Goal: Task Accomplishment & Management: Use online tool/utility

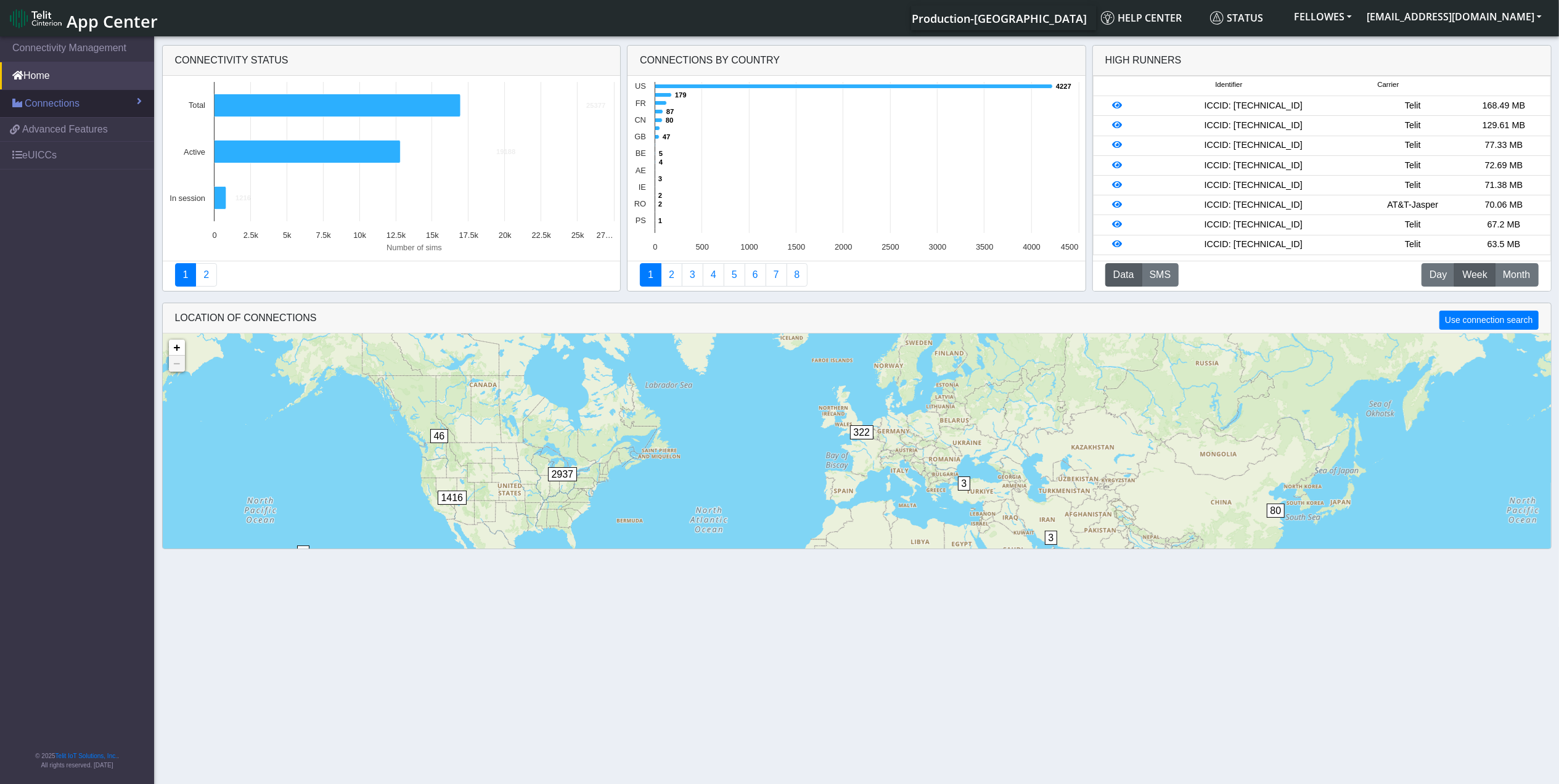
click at [69, 109] on span "Connections" at bounding box center [52, 103] width 55 height 15
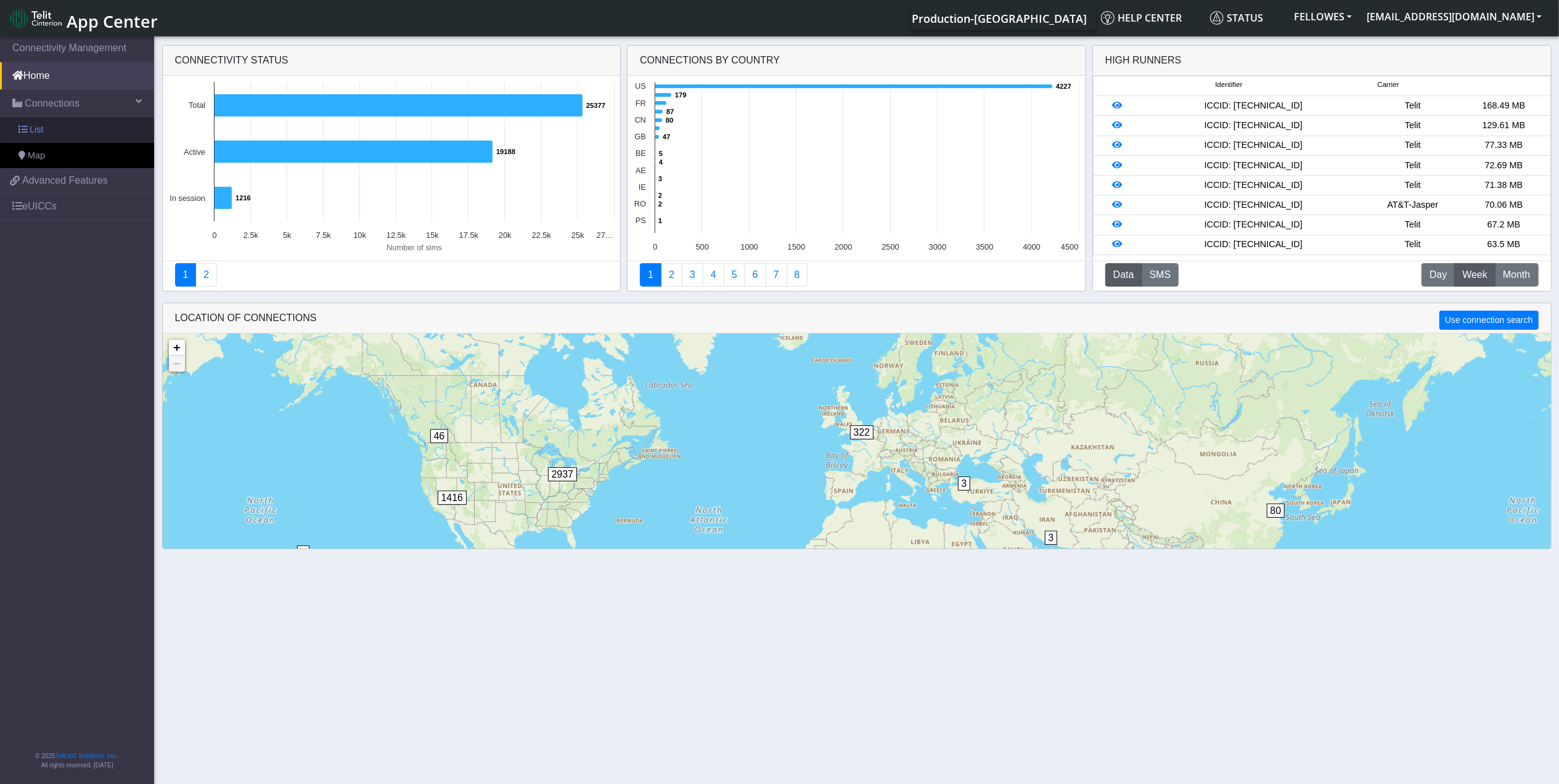
click at [68, 128] on link "List" at bounding box center [77, 130] width 154 height 26
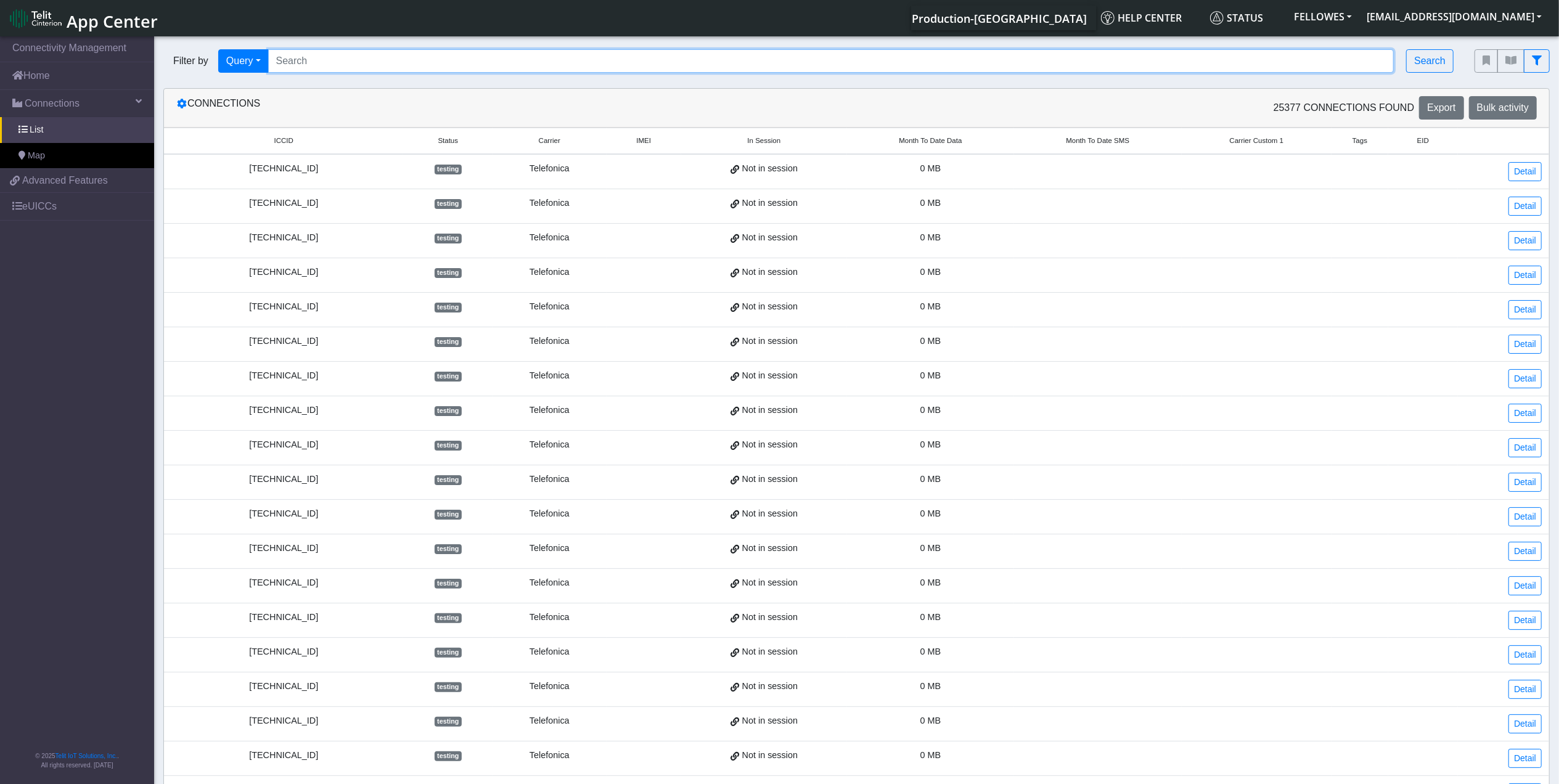
click at [329, 68] on input "Search..." at bounding box center [831, 61] width 1126 height 23
paste input "353141288051522"
type input "353141288051522"
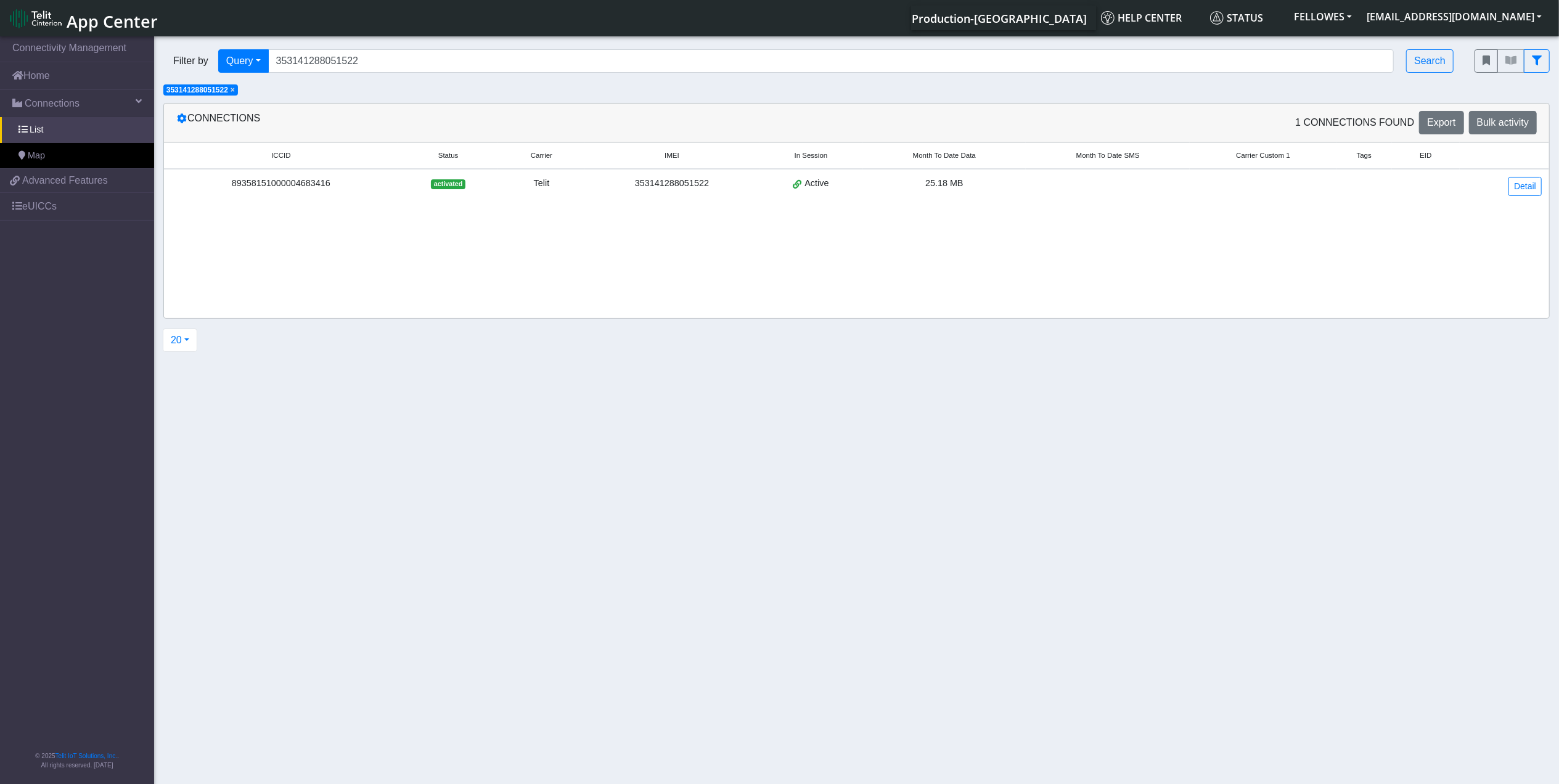
click at [844, 277] on div "ICCID Status Carrier IMEI In Session Month To Date Data Month To Date SMS Carri…" at bounding box center [856, 230] width 1385 height 175
click at [1525, 189] on link "Detail" at bounding box center [1525, 186] width 33 height 19
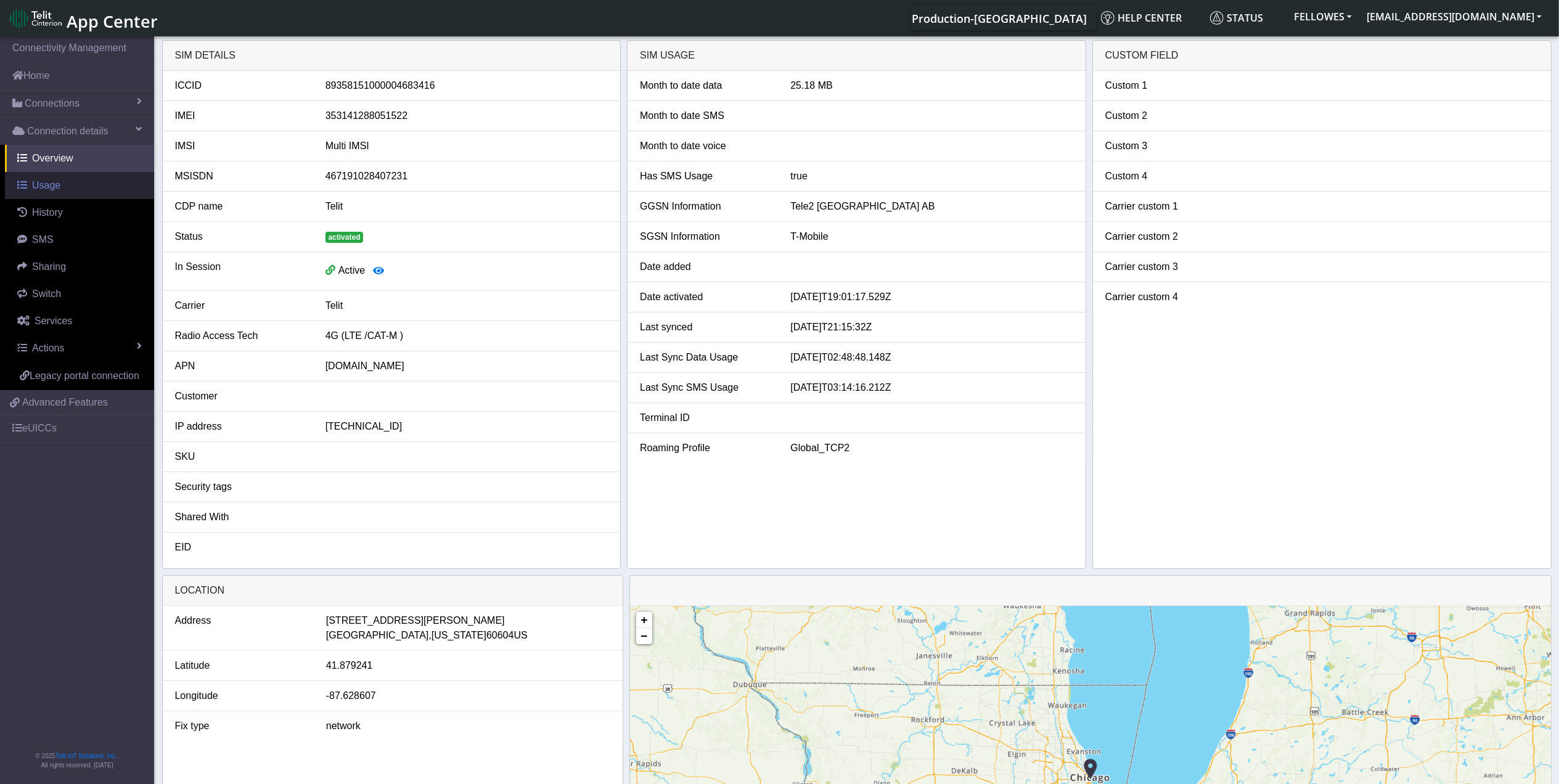
click at [50, 195] on link "Usage" at bounding box center [79, 185] width 149 height 27
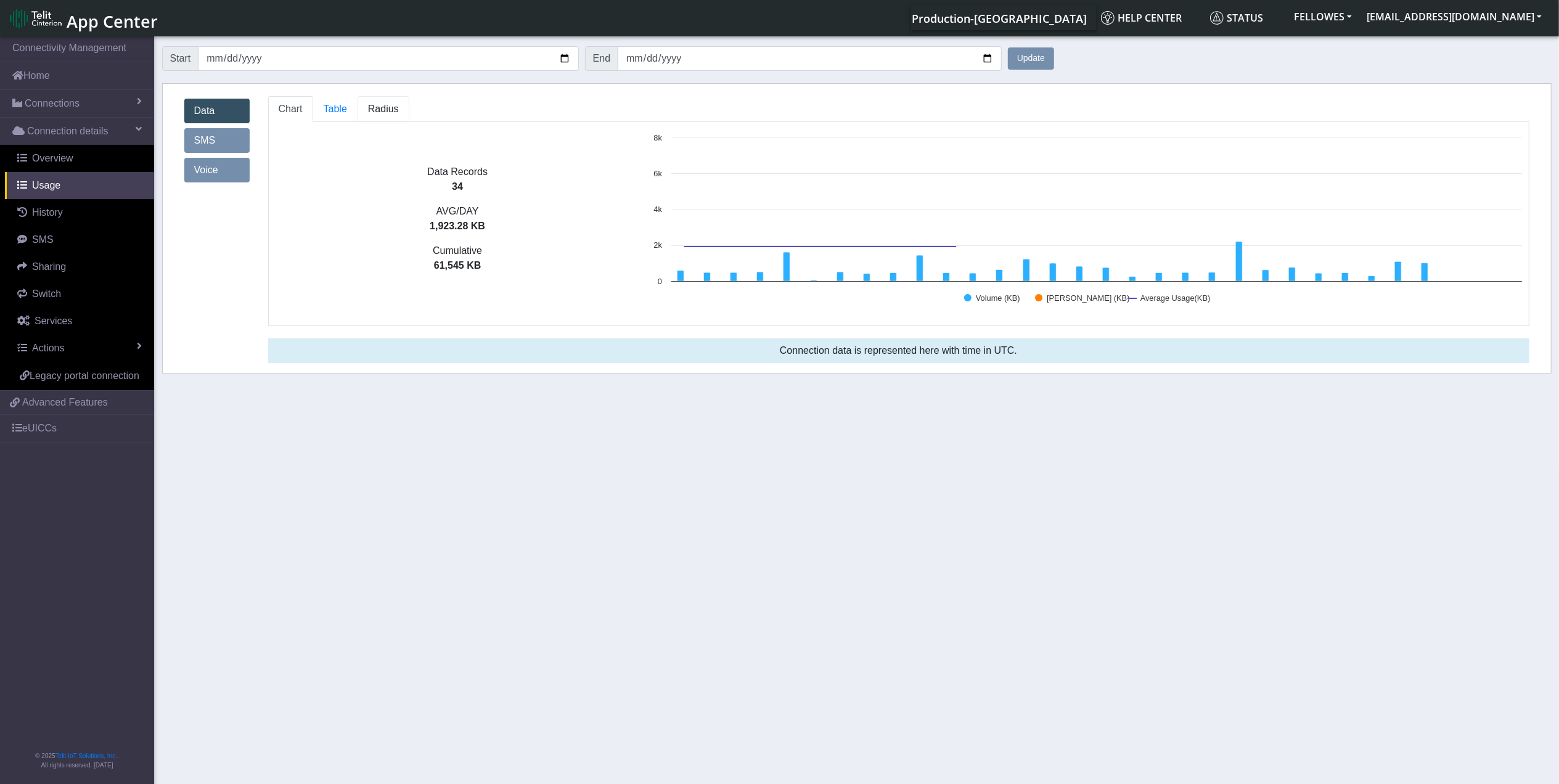
click at [387, 112] on span "Radius" at bounding box center [383, 109] width 31 height 11
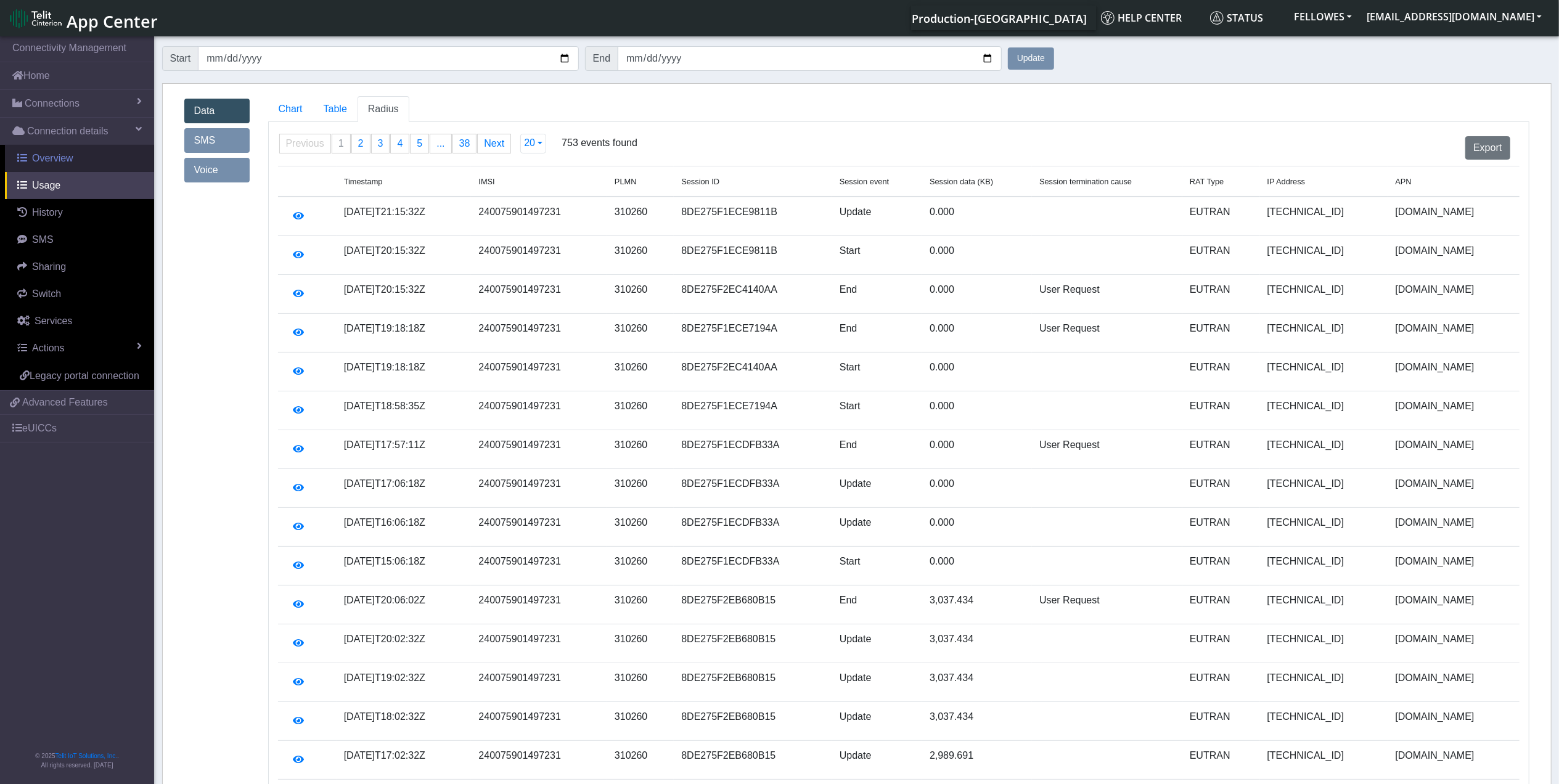
click at [74, 158] on link "Overview" at bounding box center [79, 158] width 149 height 27
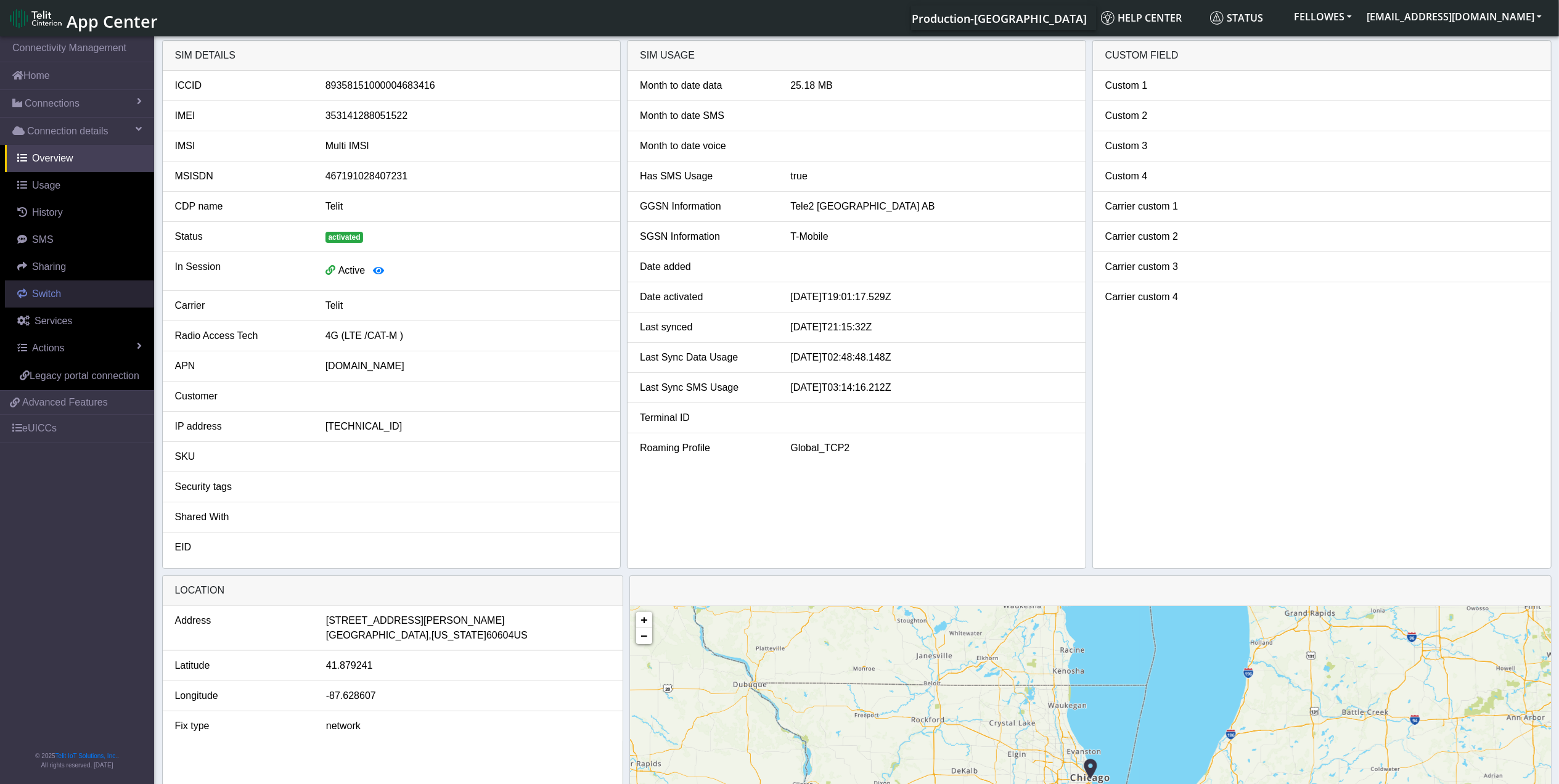
click at [57, 297] on span "Switch" at bounding box center [46, 294] width 29 height 11
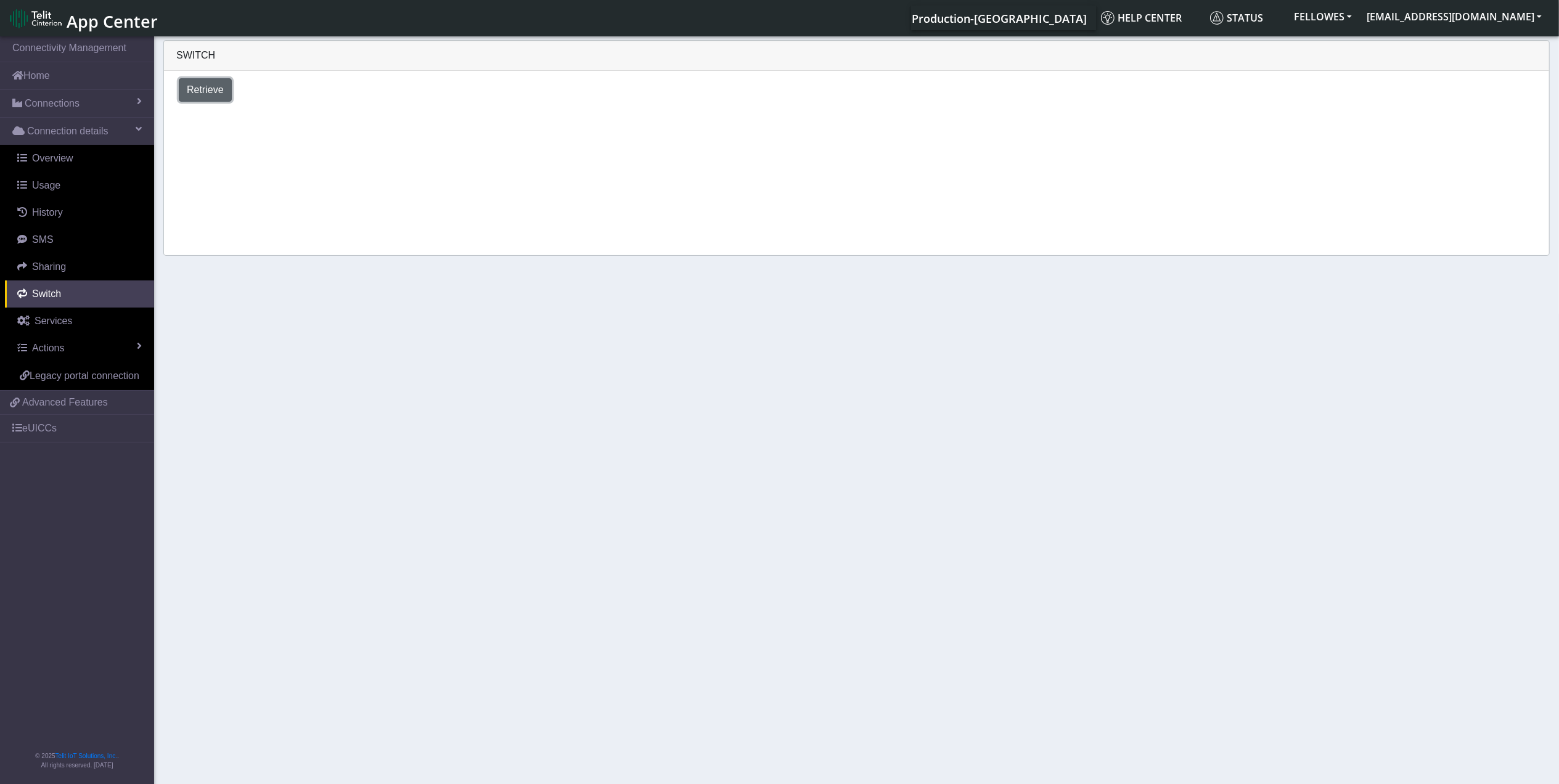
click at [208, 89] on span "Retrieve" at bounding box center [205, 90] width 37 height 11
select select "[GEOGRAPHIC_DATA]"
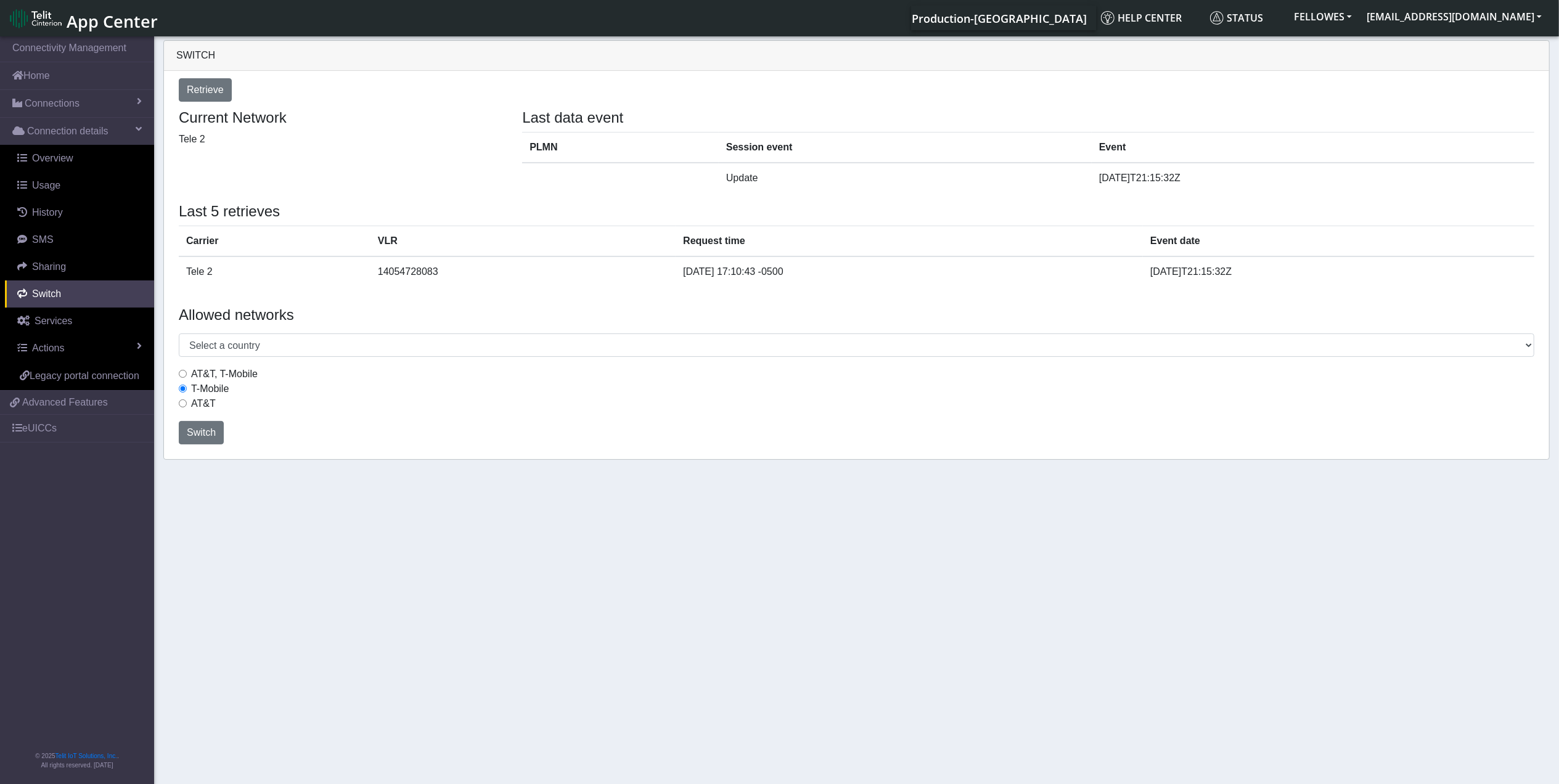
drag, startPoint x: 247, startPoint y: 385, endPoint x: 241, endPoint y: 379, distance: 8.5
click at [247, 383] on div "T-Mobile" at bounding box center [856, 389] width 1356 height 15
click at [239, 375] on label "AT&T, T-Mobile" at bounding box center [225, 374] width 67 height 15
click at [187, 375] on input "AT&T, T-Mobile" at bounding box center [183, 374] width 8 height 8
radio input "true"
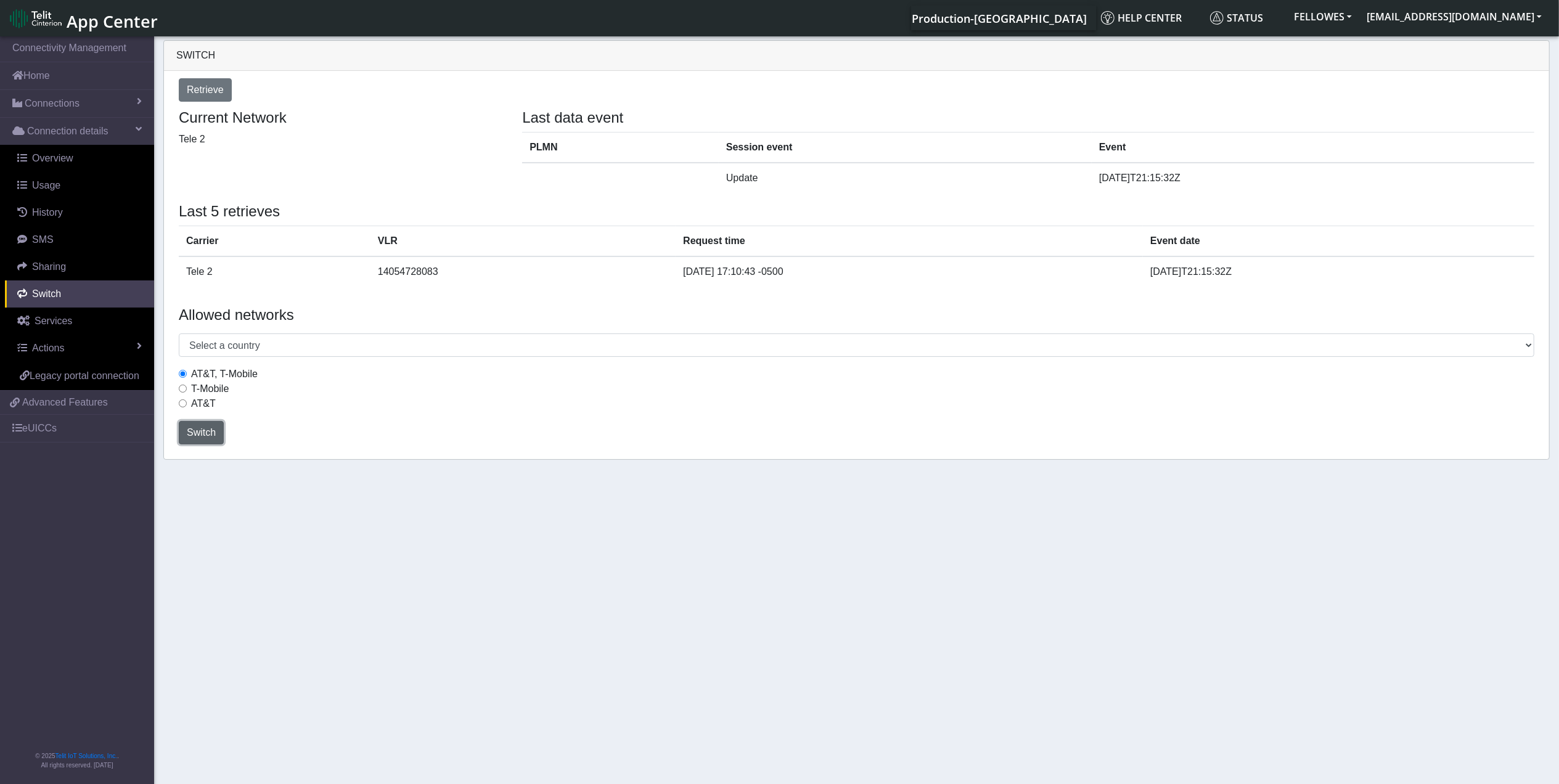
click at [200, 436] on span "Switch" at bounding box center [201, 433] width 29 height 11
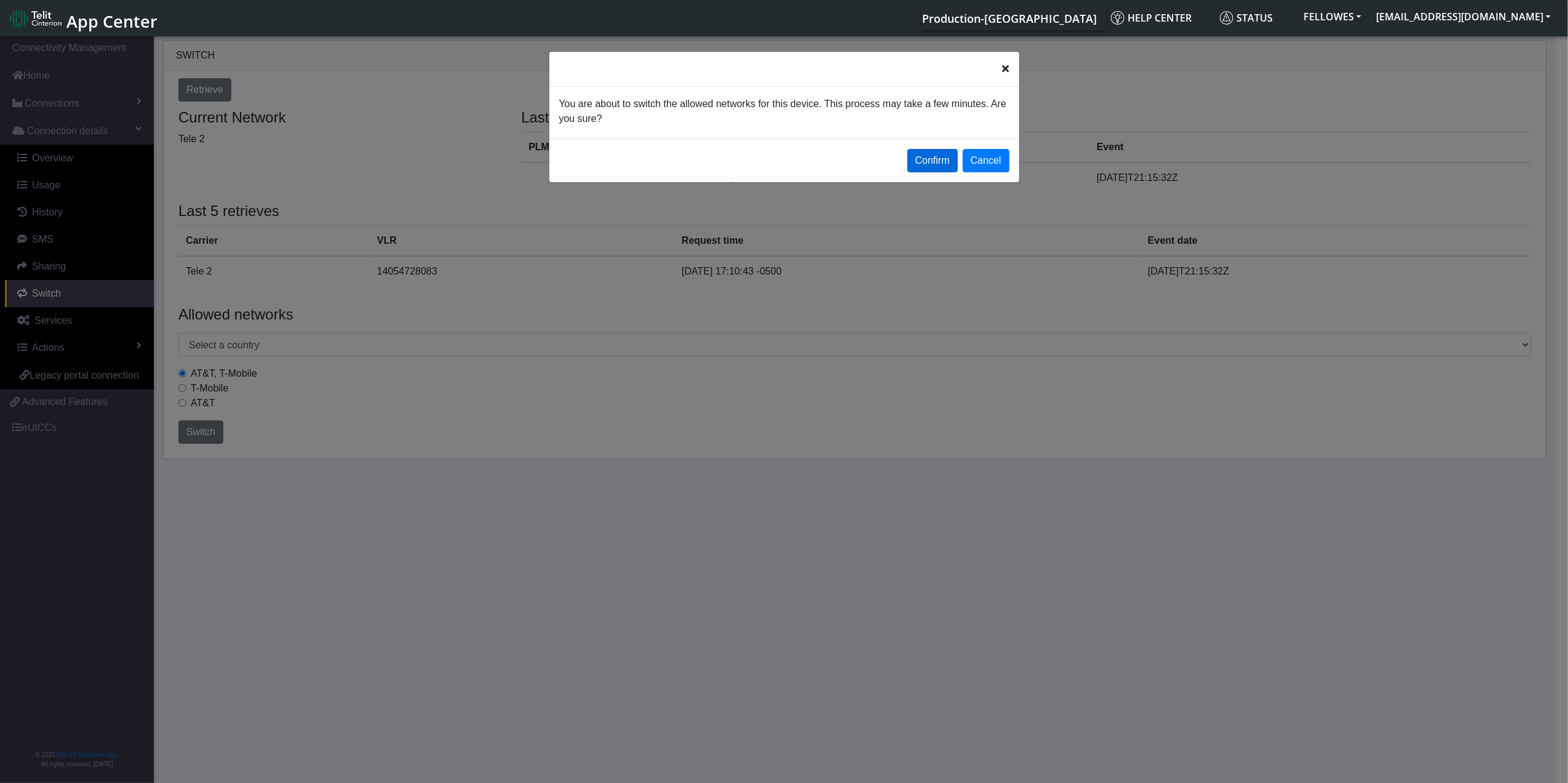
click at [926, 160] on button "Confirm" at bounding box center [932, 160] width 51 height 23
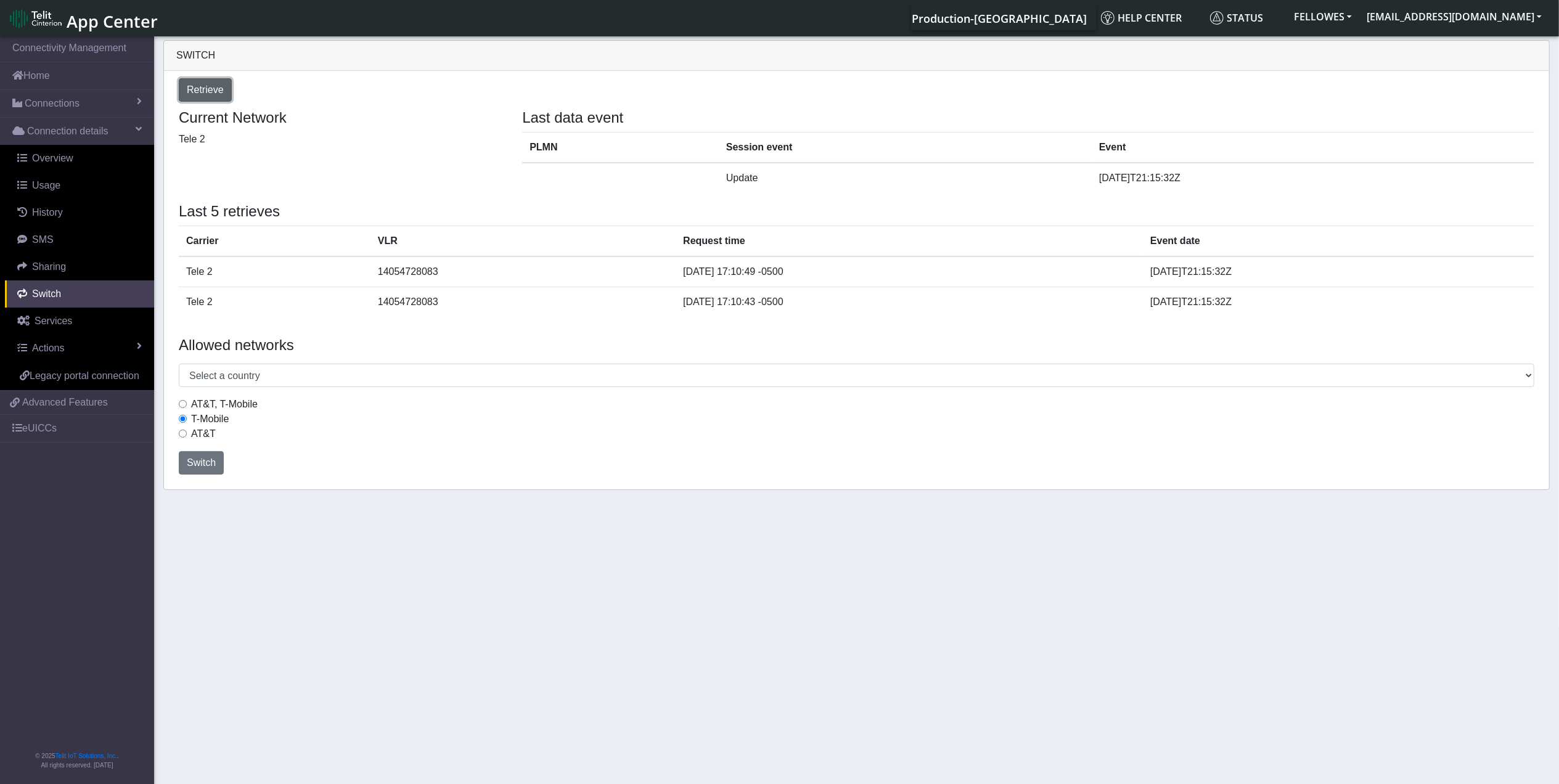
click at [221, 86] on span "Retrieve" at bounding box center [205, 90] width 37 height 11
select select "[GEOGRAPHIC_DATA]"
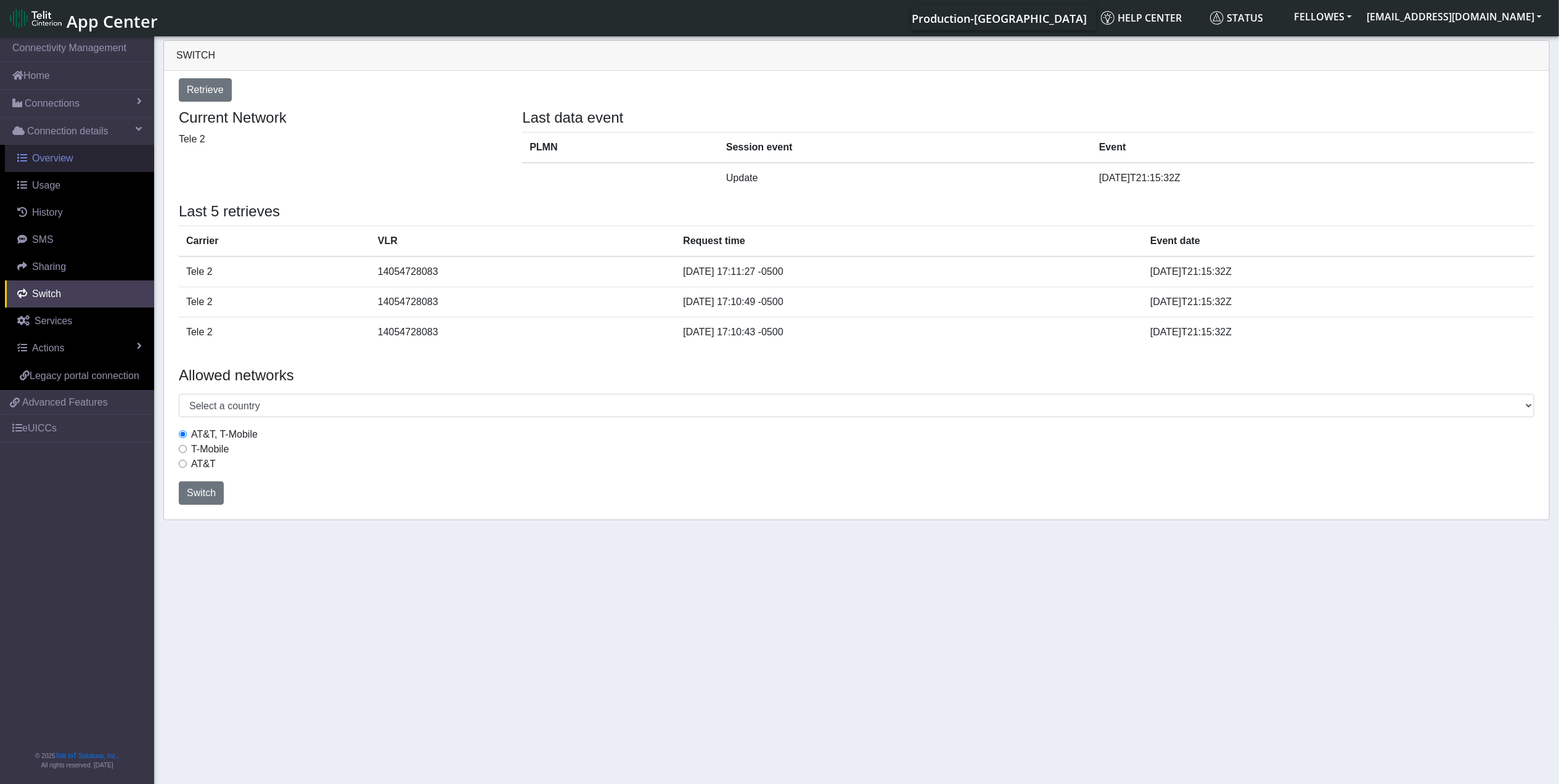
click at [87, 147] on link "Overview" at bounding box center [79, 158] width 149 height 27
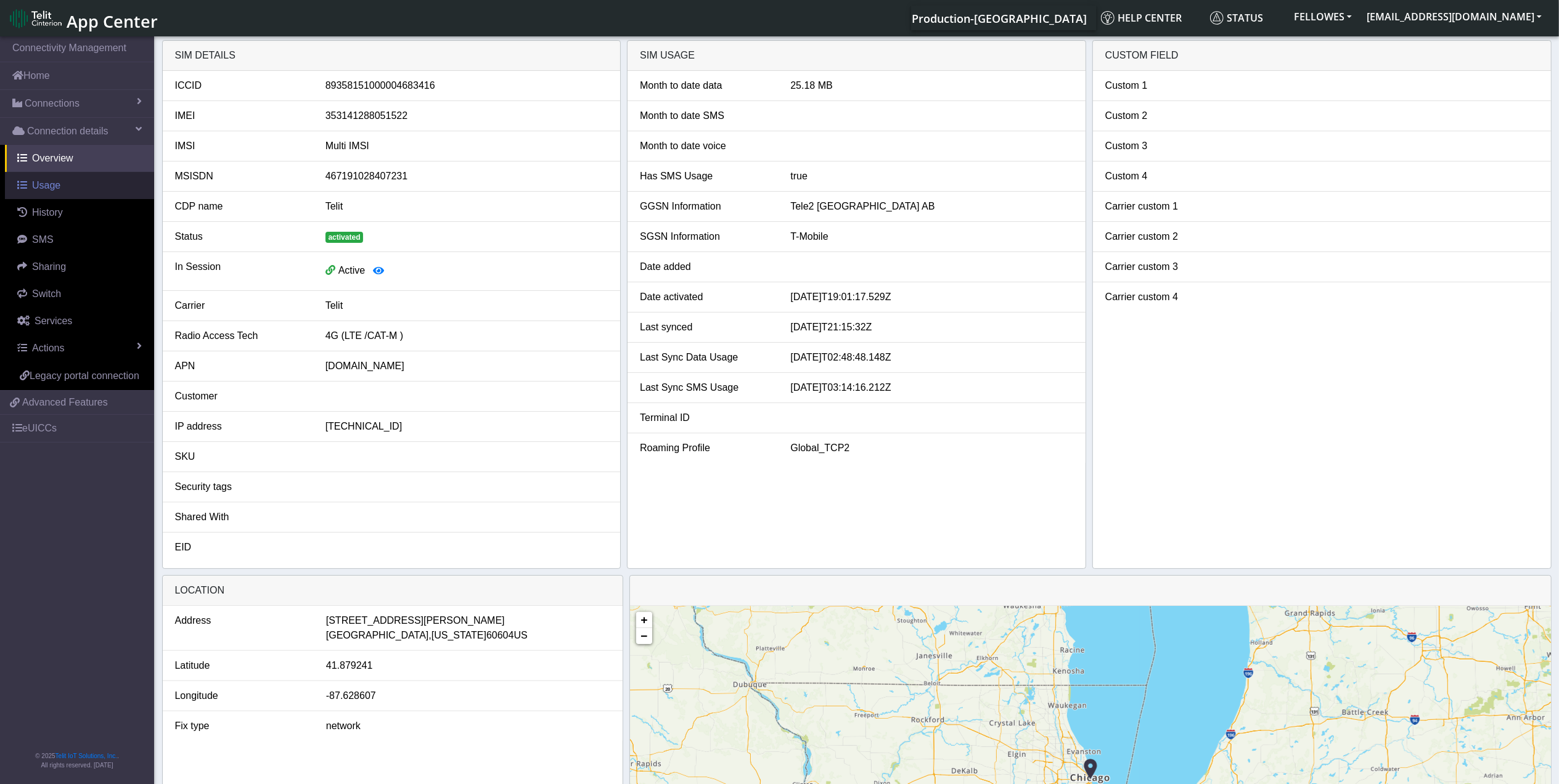
click at [43, 188] on span "Usage" at bounding box center [46, 185] width 29 height 11
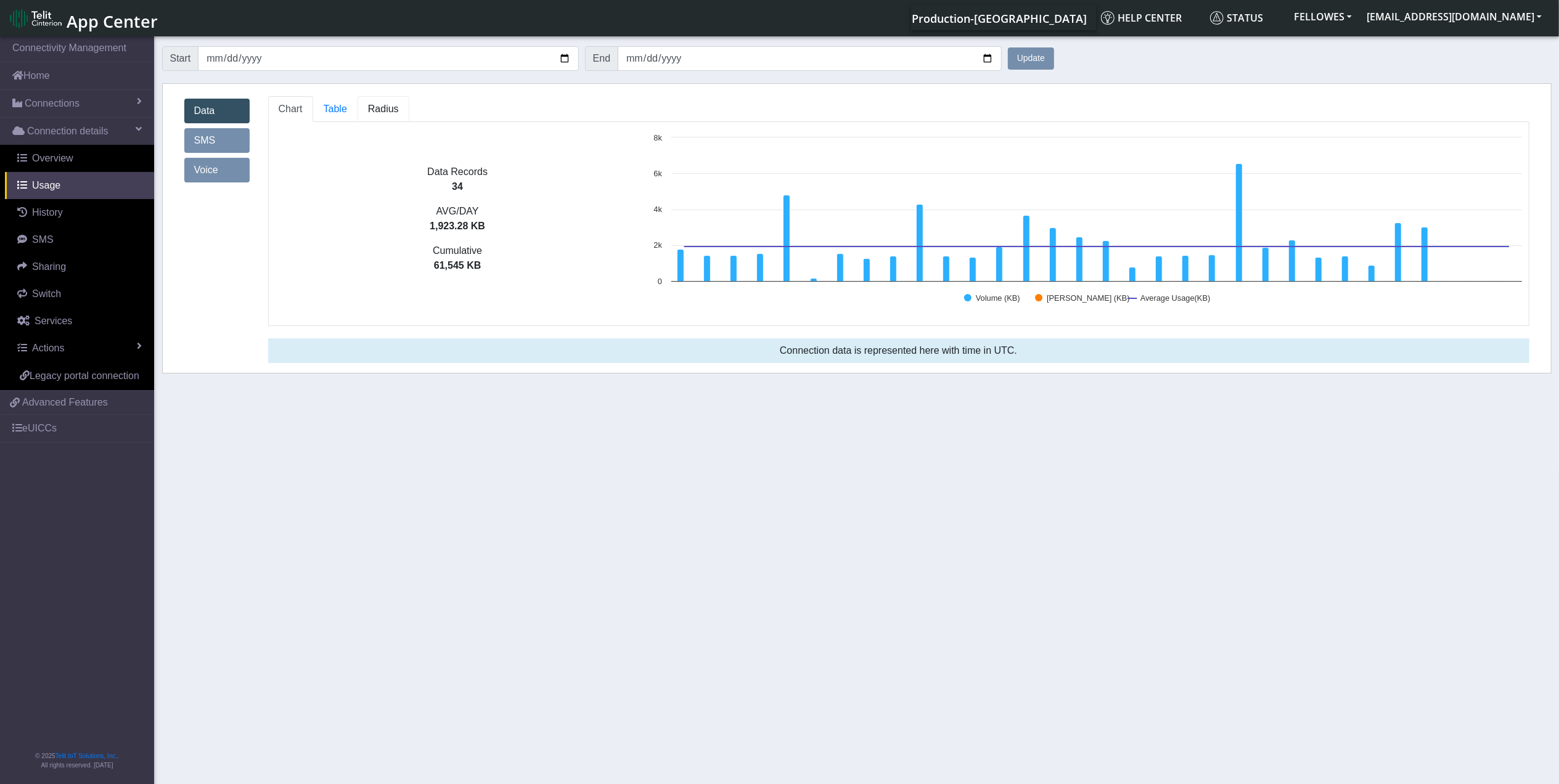
click at [375, 112] on span "Radius" at bounding box center [383, 109] width 31 height 11
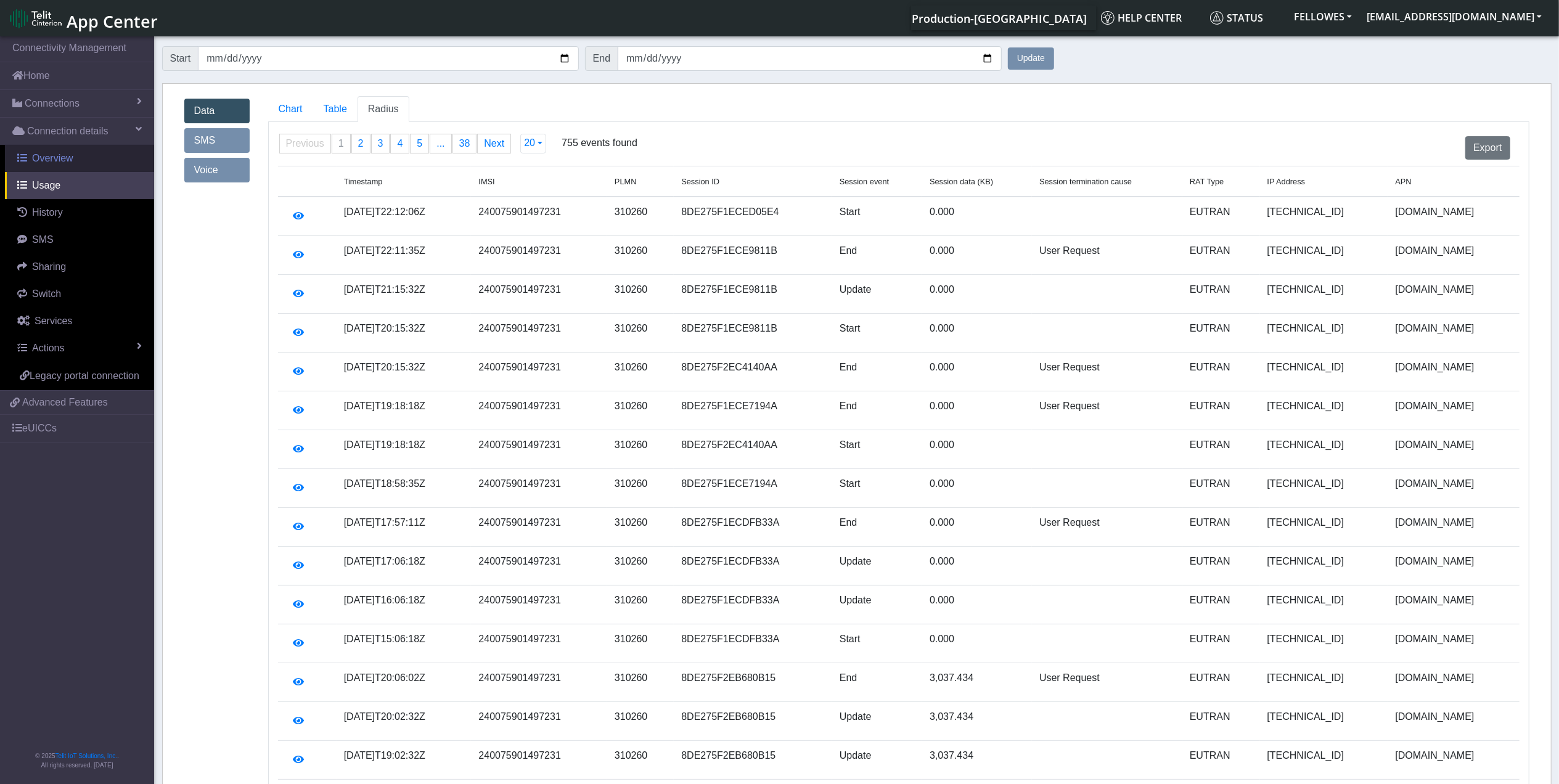
click at [49, 159] on span "Overview" at bounding box center [53, 158] width 41 height 11
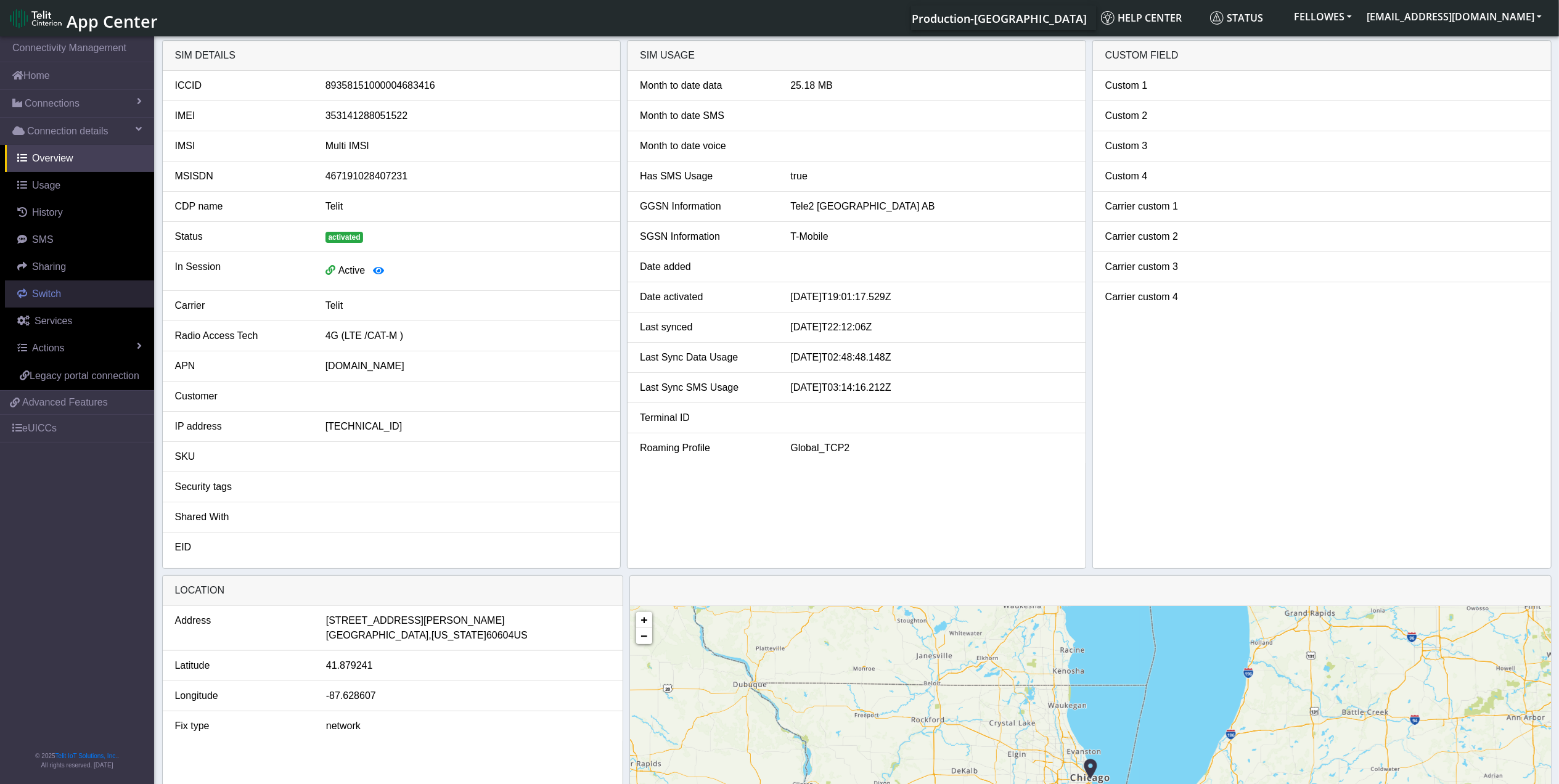
click at [43, 296] on span "Switch" at bounding box center [46, 294] width 29 height 11
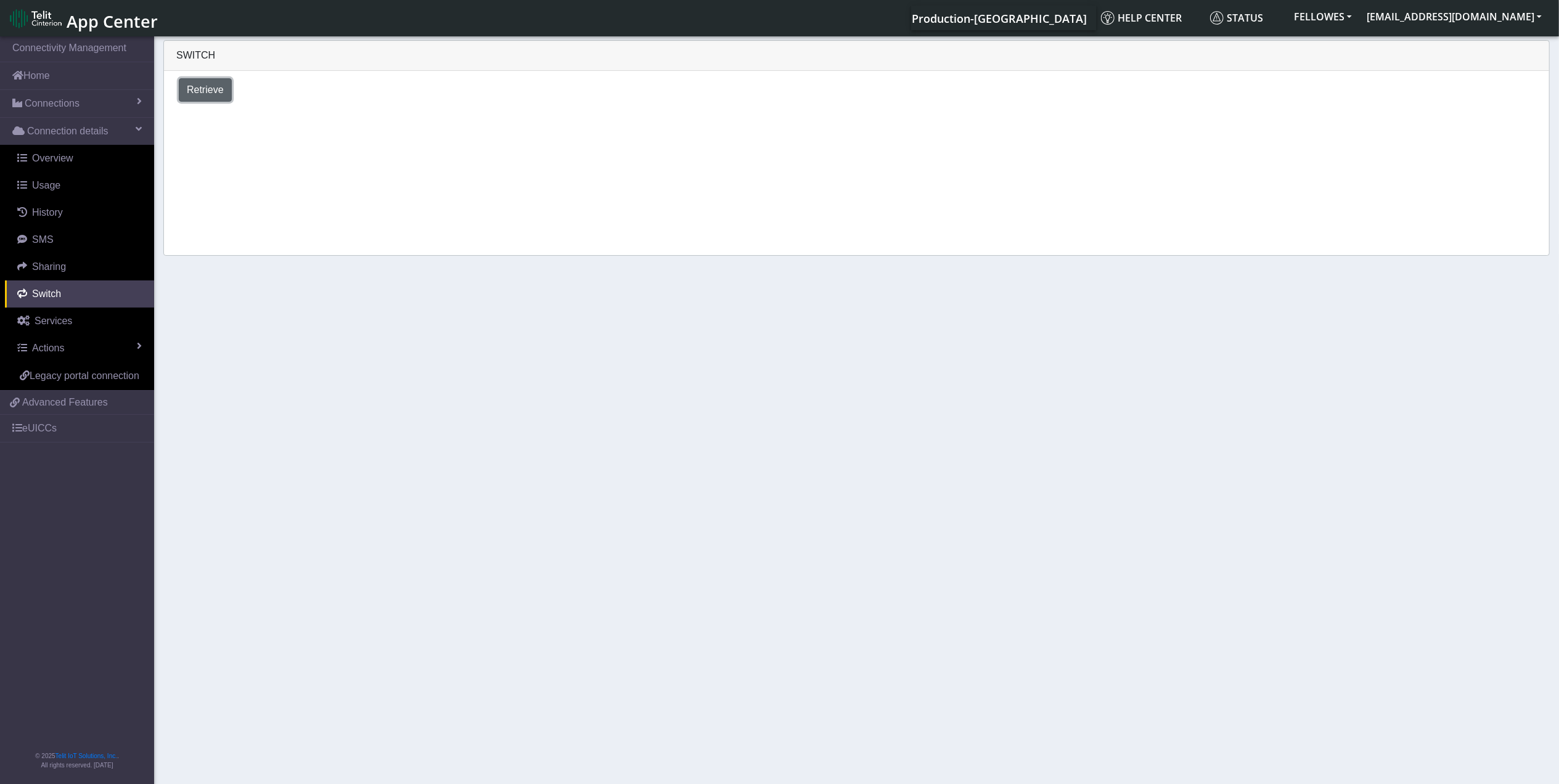
click at [220, 97] on button "Retrieve" at bounding box center [205, 89] width 53 height 23
select select "United States"
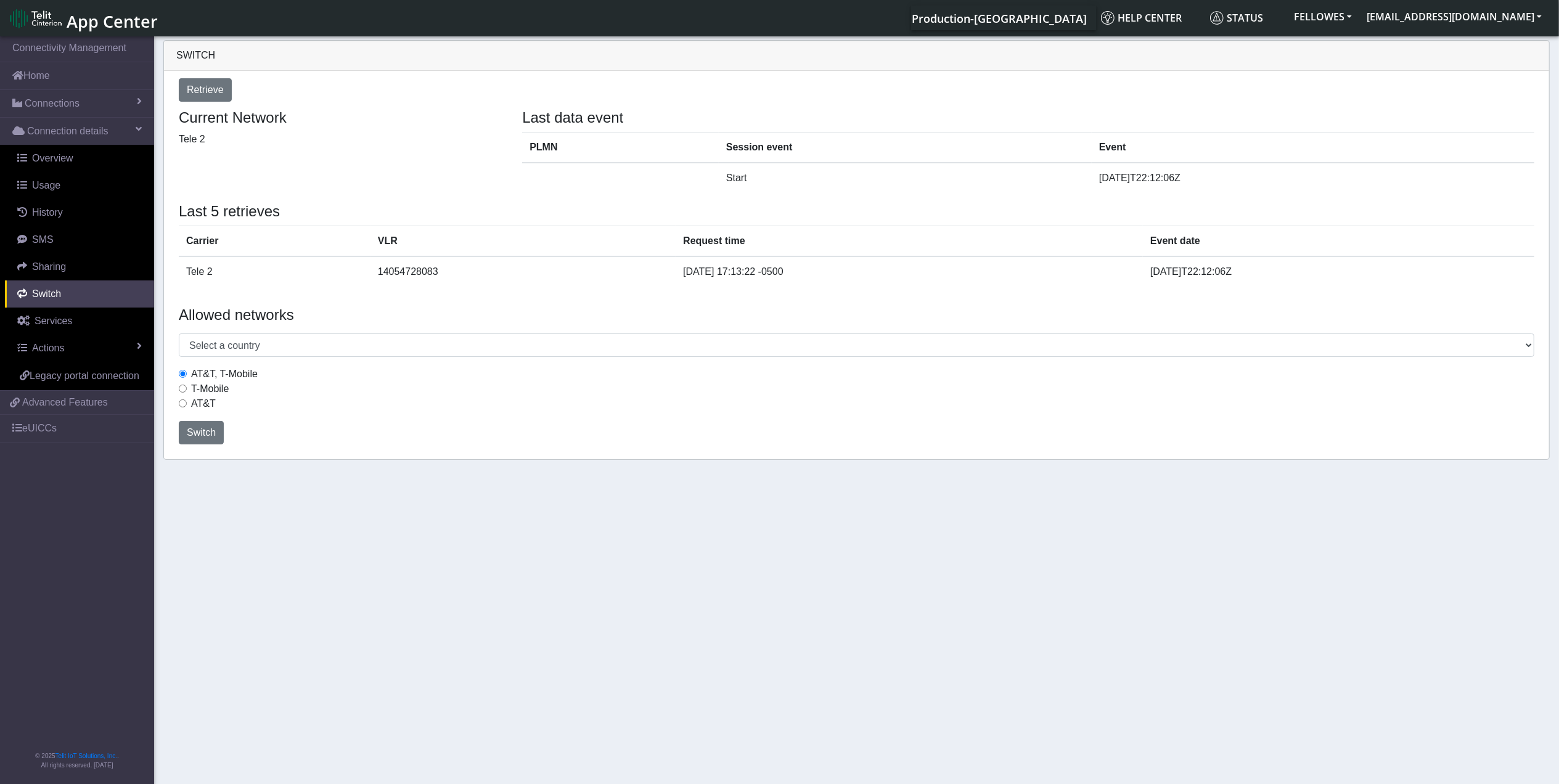
click at [203, 403] on label "AT&T" at bounding box center [203, 403] width 25 height 15
click at [187, 403] on input "AT&T" at bounding box center [183, 403] width 8 height 8
radio input "true"
click at [210, 435] on span "Switch" at bounding box center [201, 433] width 29 height 11
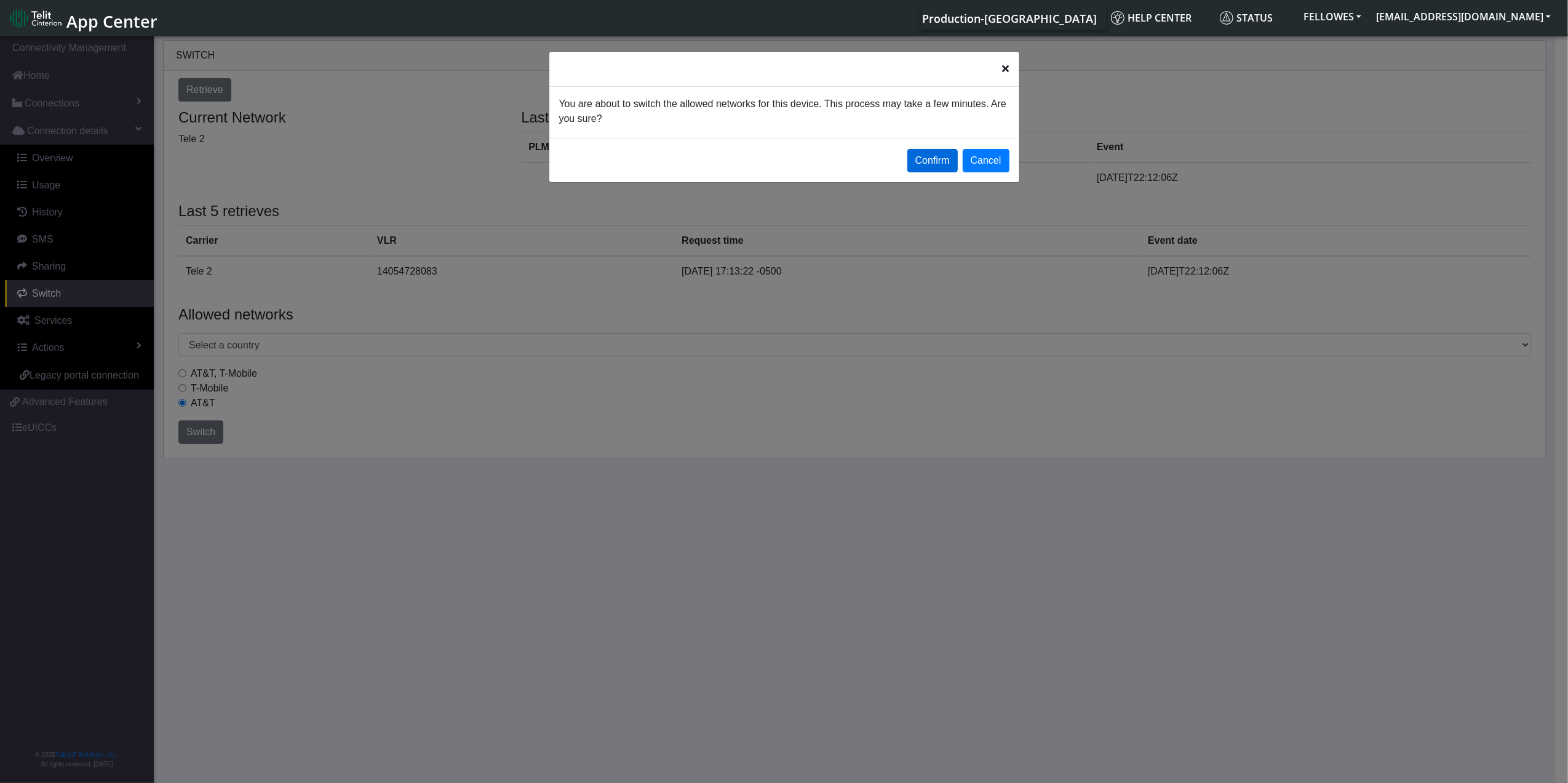
click at [925, 156] on button "Confirm" at bounding box center [932, 160] width 51 height 23
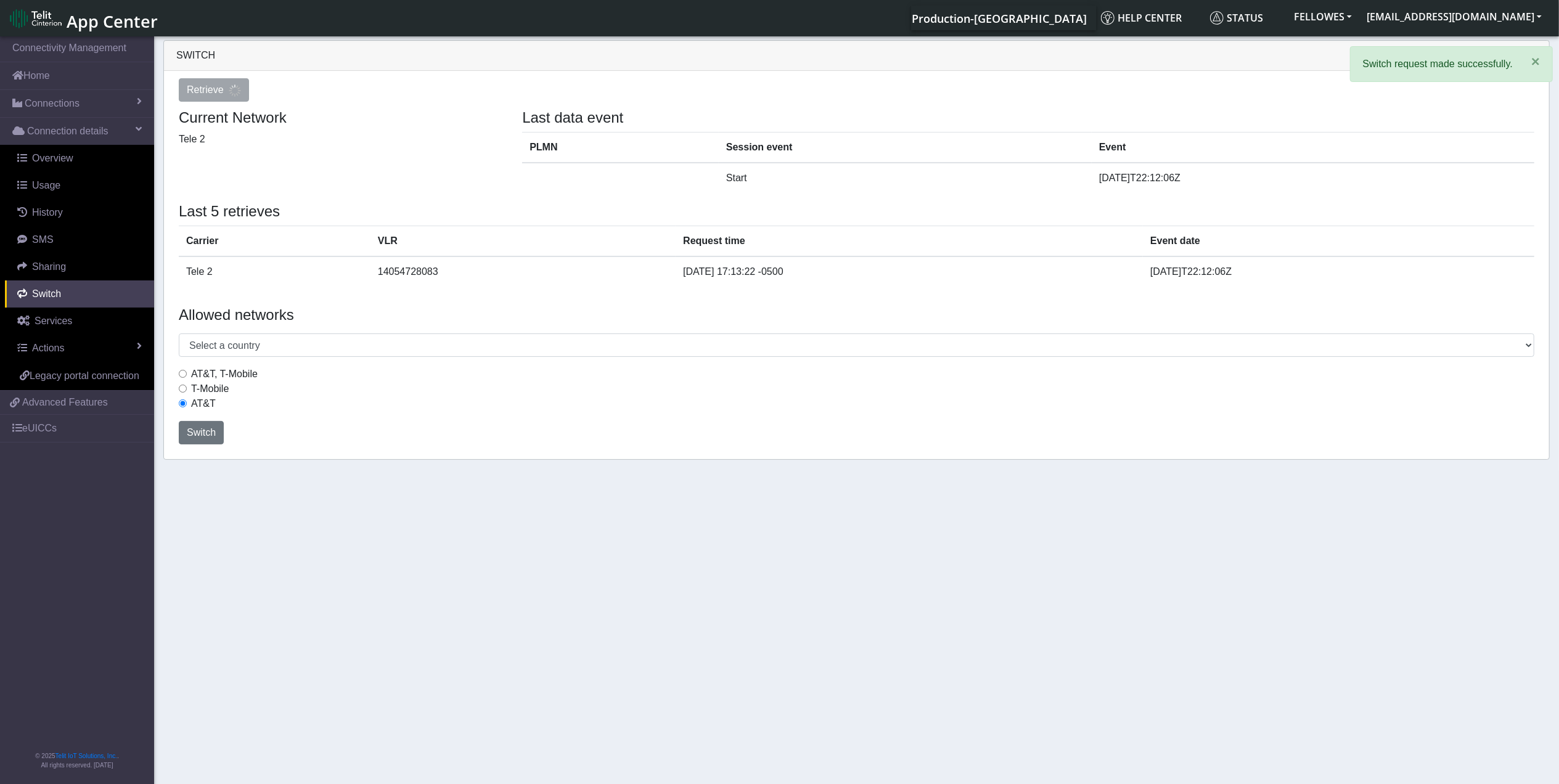
select select "[GEOGRAPHIC_DATA]"
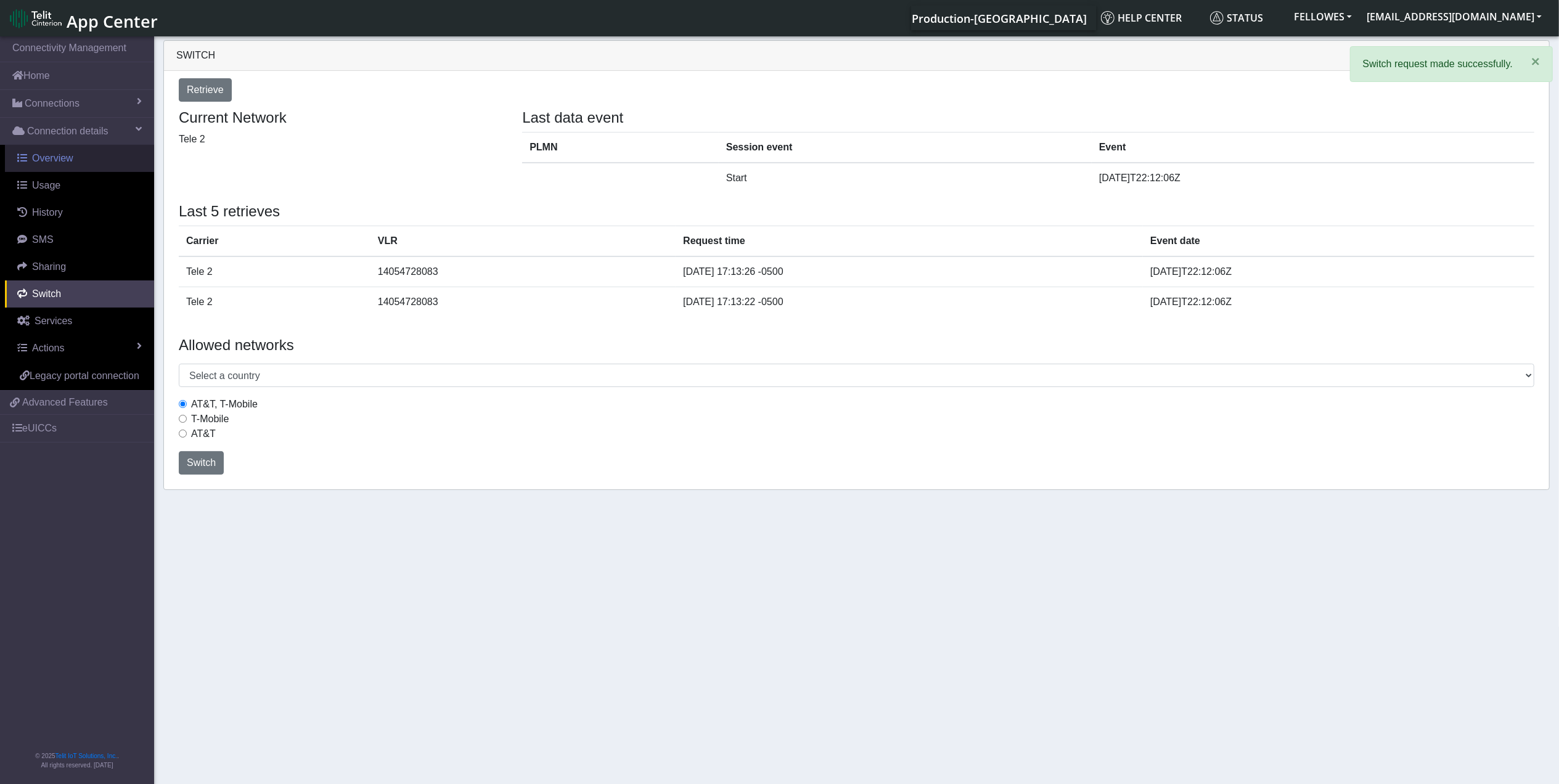
click at [38, 163] on span "Overview" at bounding box center [53, 158] width 41 height 11
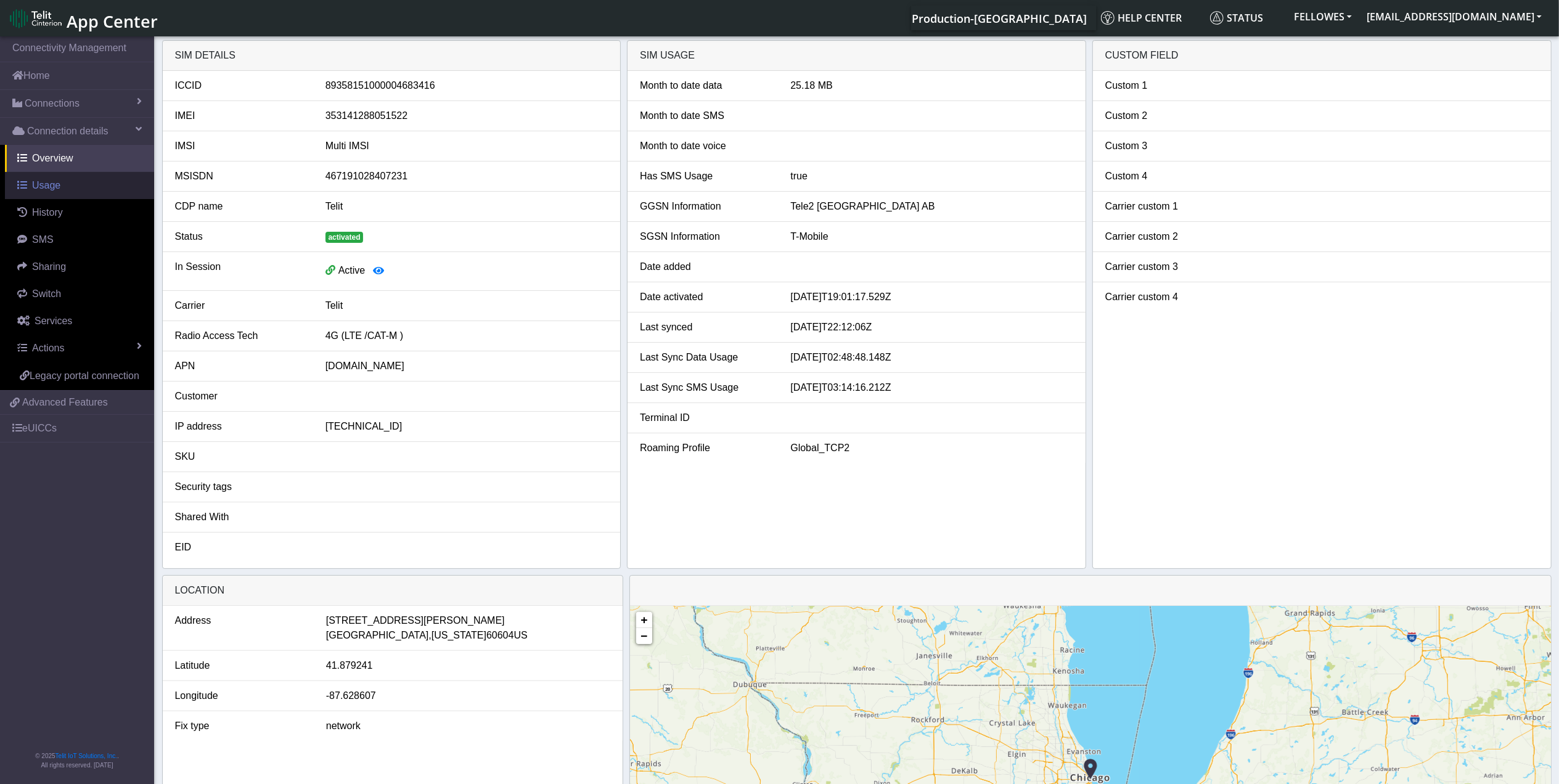
click at [57, 191] on span "Usage" at bounding box center [46, 185] width 29 height 11
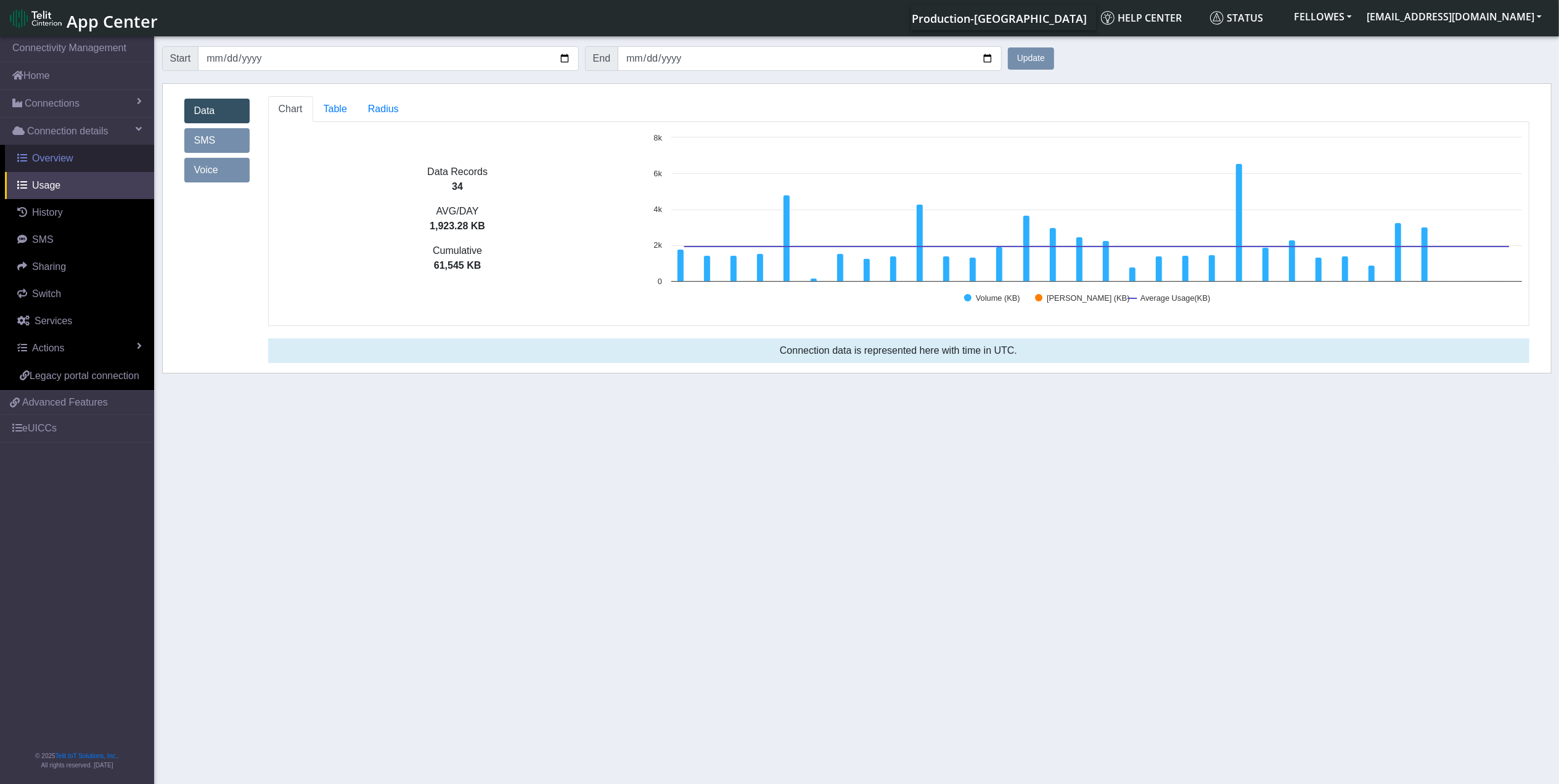
click at [91, 161] on link "Overview" at bounding box center [79, 158] width 149 height 27
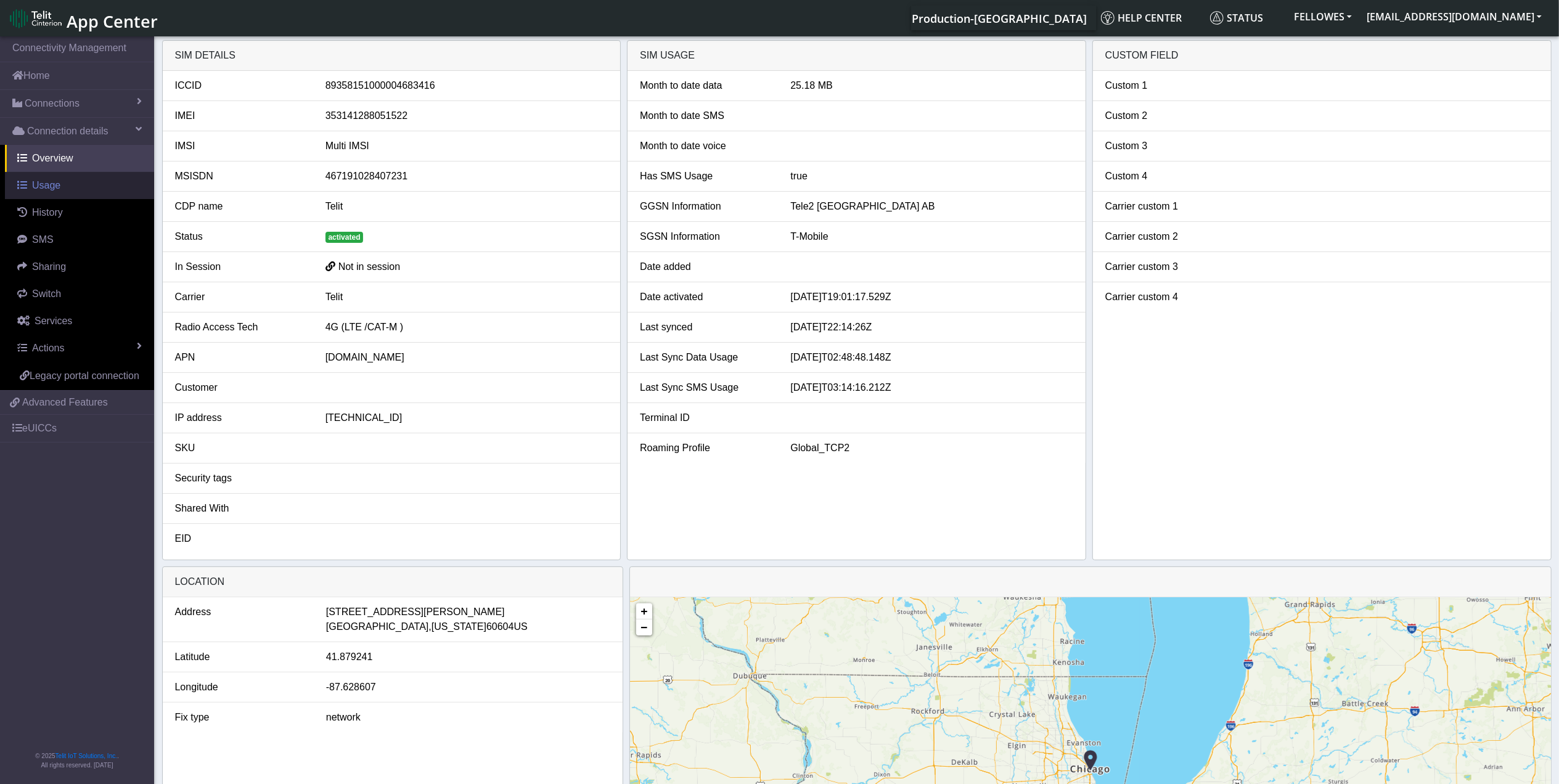
click at [69, 193] on link "Usage" at bounding box center [79, 185] width 149 height 27
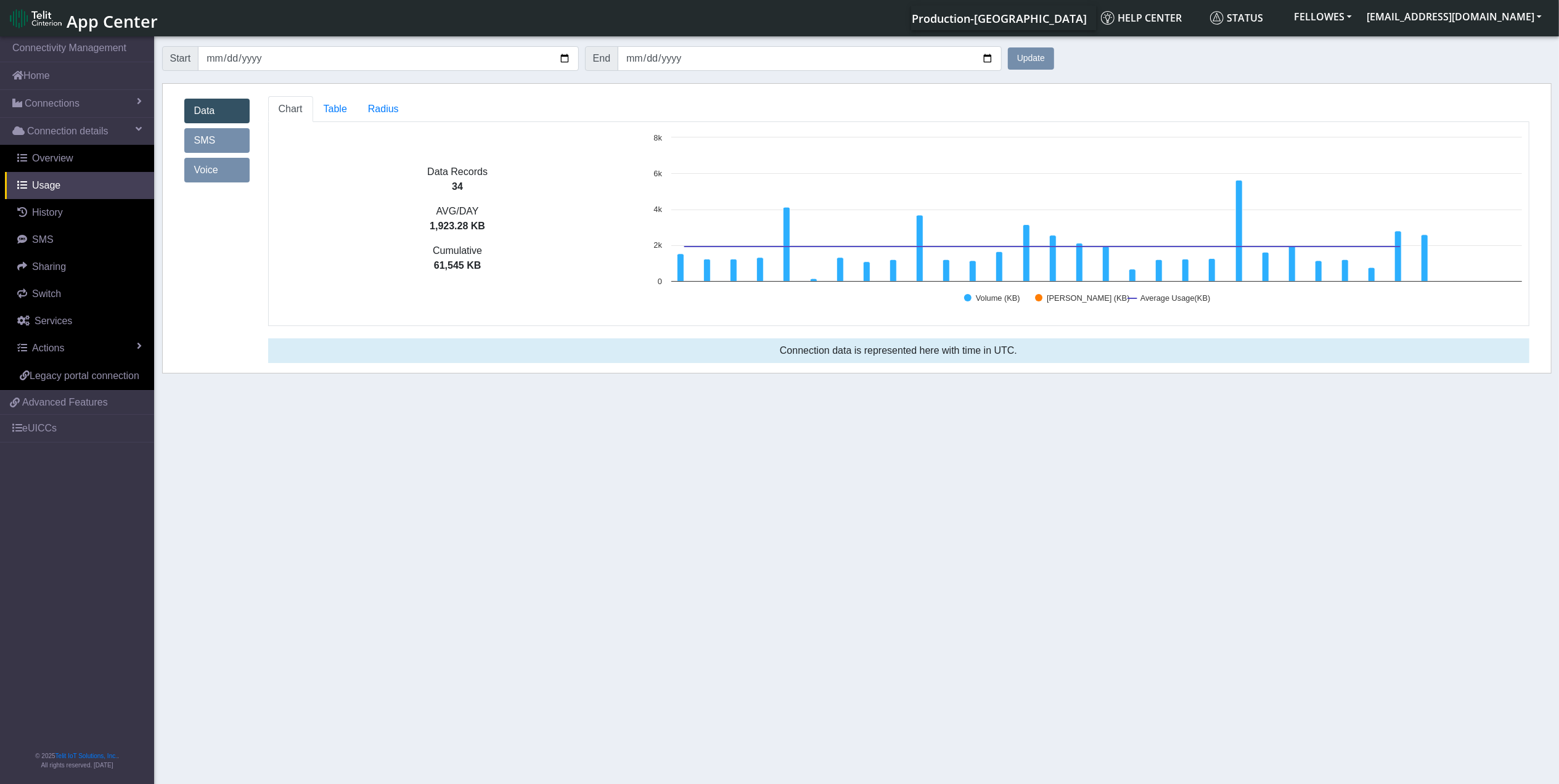
click at [217, 121] on link "Data" at bounding box center [217, 111] width 65 height 25
click at [223, 129] on link "SMS" at bounding box center [217, 140] width 65 height 25
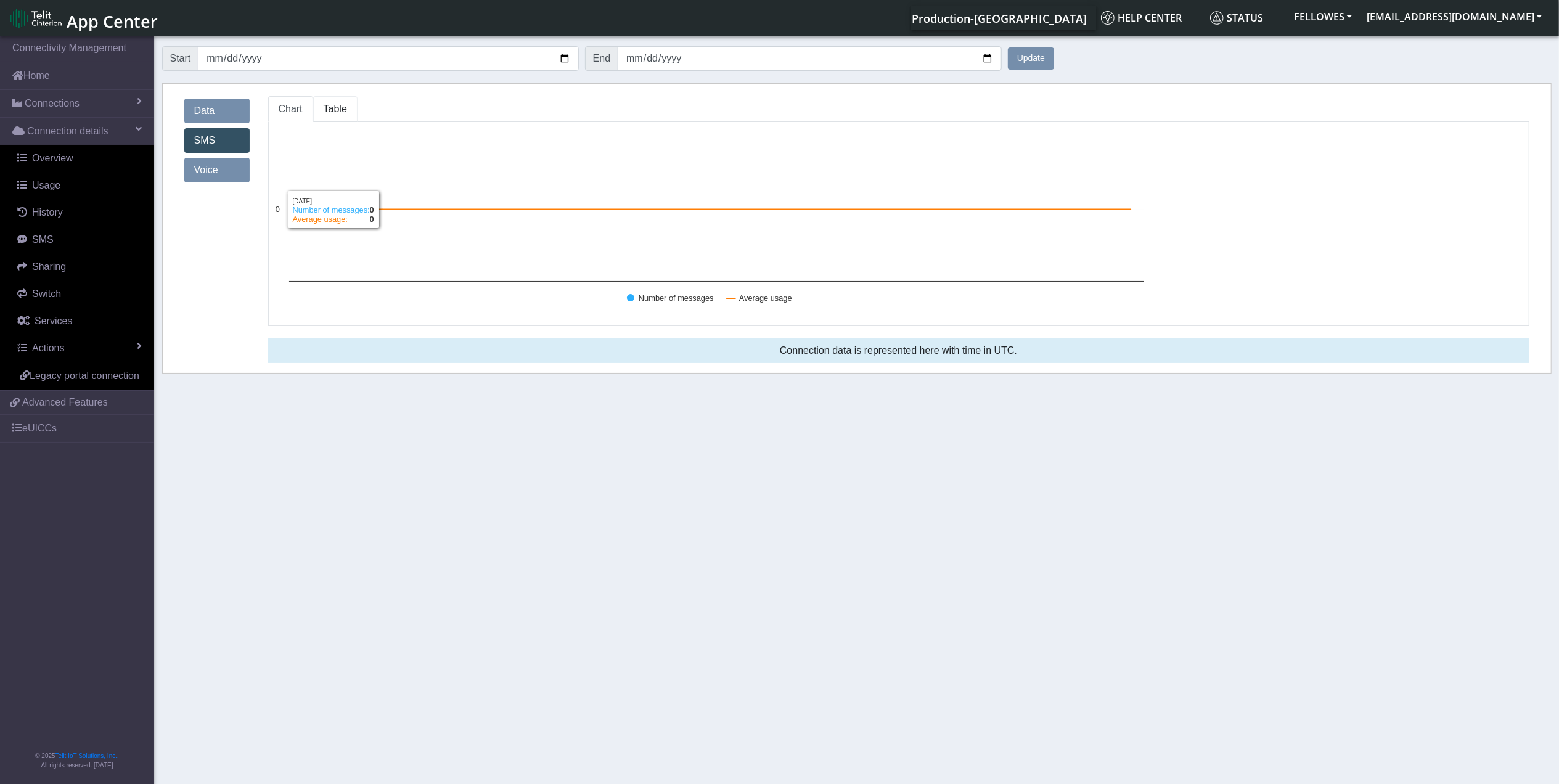
click at [343, 114] on span "Table" at bounding box center [335, 109] width 23 height 11
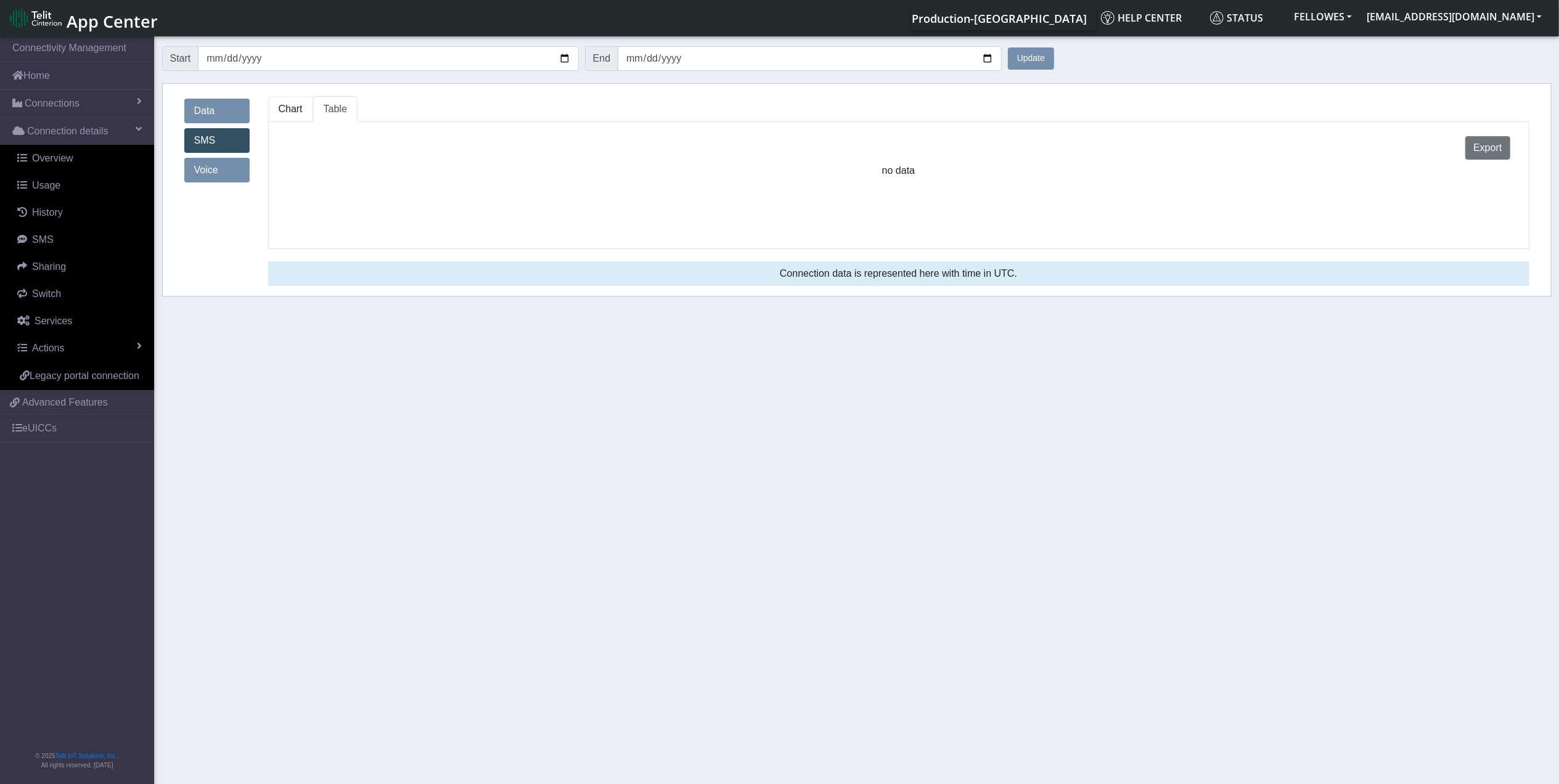
click at [289, 109] on span "Chart" at bounding box center [291, 109] width 24 height 11
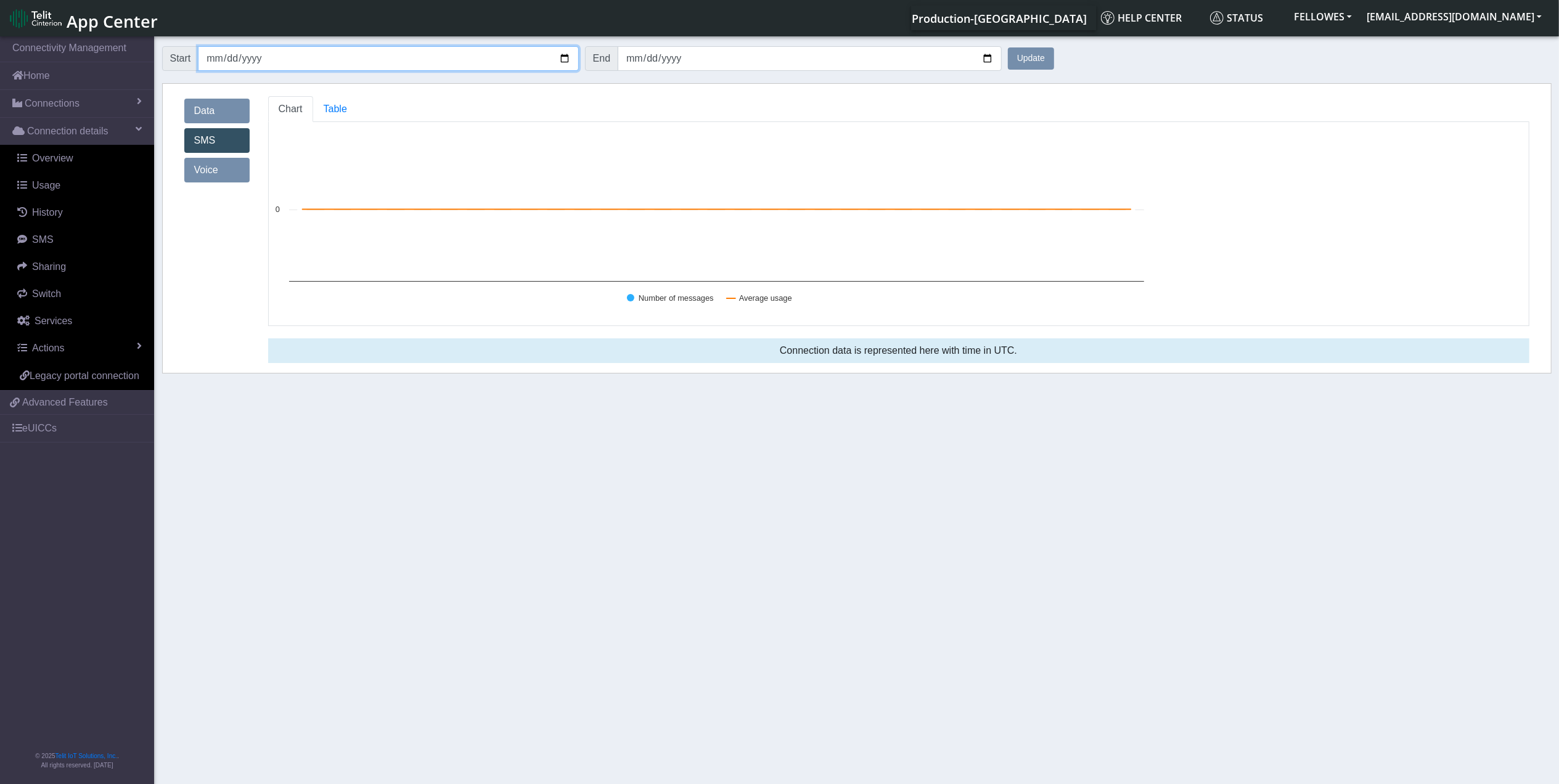
click at [216, 54] on input "2025-08-15" at bounding box center [388, 58] width 380 height 25
type input "2025-05-15"
click at [1008, 47] on button "Update" at bounding box center [1030, 58] width 46 height 22
click at [218, 59] on input "2025-05-15" at bounding box center [388, 58] width 380 height 25
click at [209, 57] on input "2025-05-15" at bounding box center [388, 58] width 380 height 25
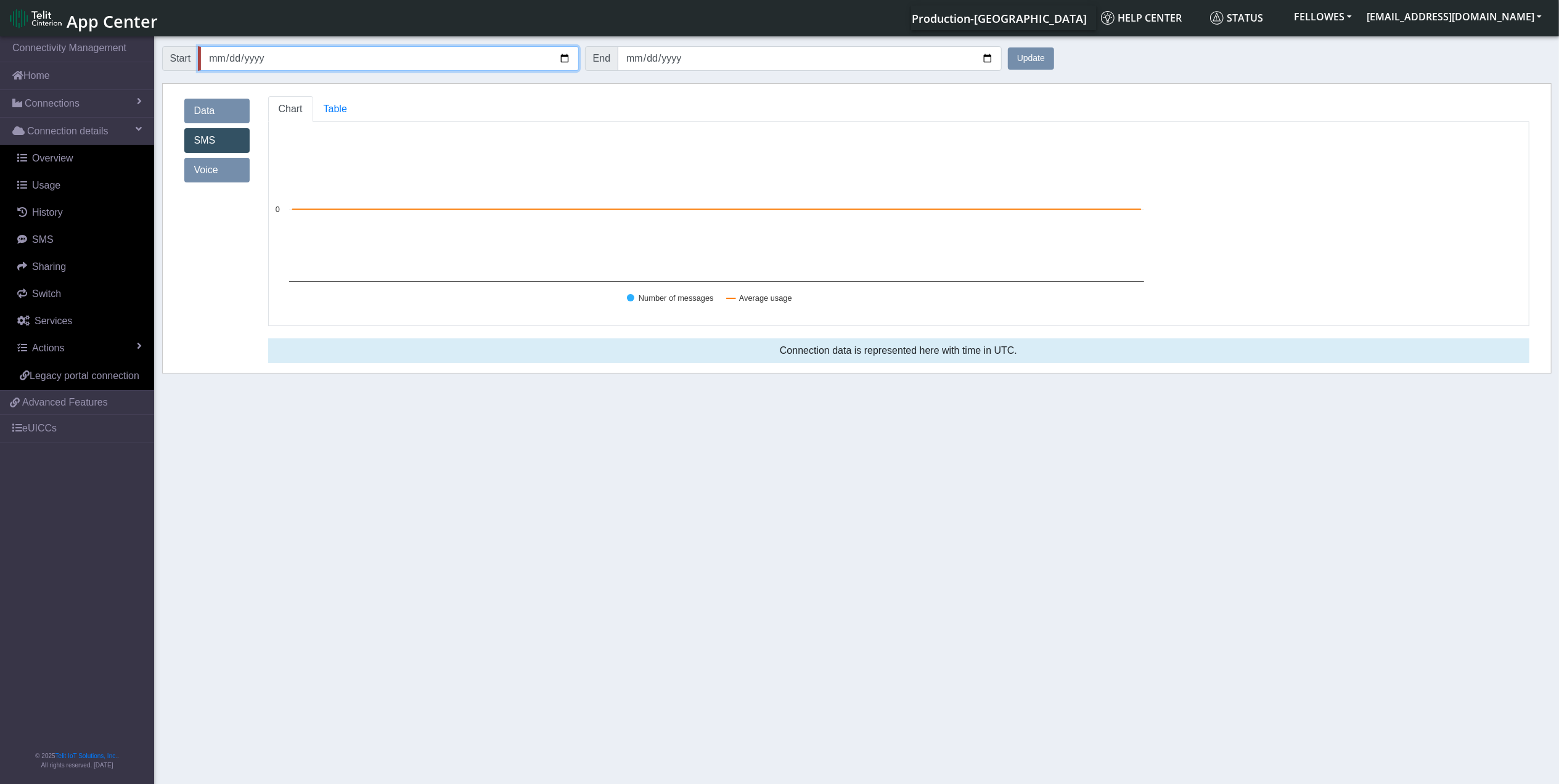
click at [1008, 47] on button "Update" at bounding box center [1030, 58] width 46 height 22
click at [264, 54] on input "2025-01-15" at bounding box center [388, 58] width 380 height 25
click at [260, 55] on input "2025-01-15" at bounding box center [388, 58] width 380 height 25
click at [1008, 47] on button "Update" at bounding box center [1030, 58] width 46 height 22
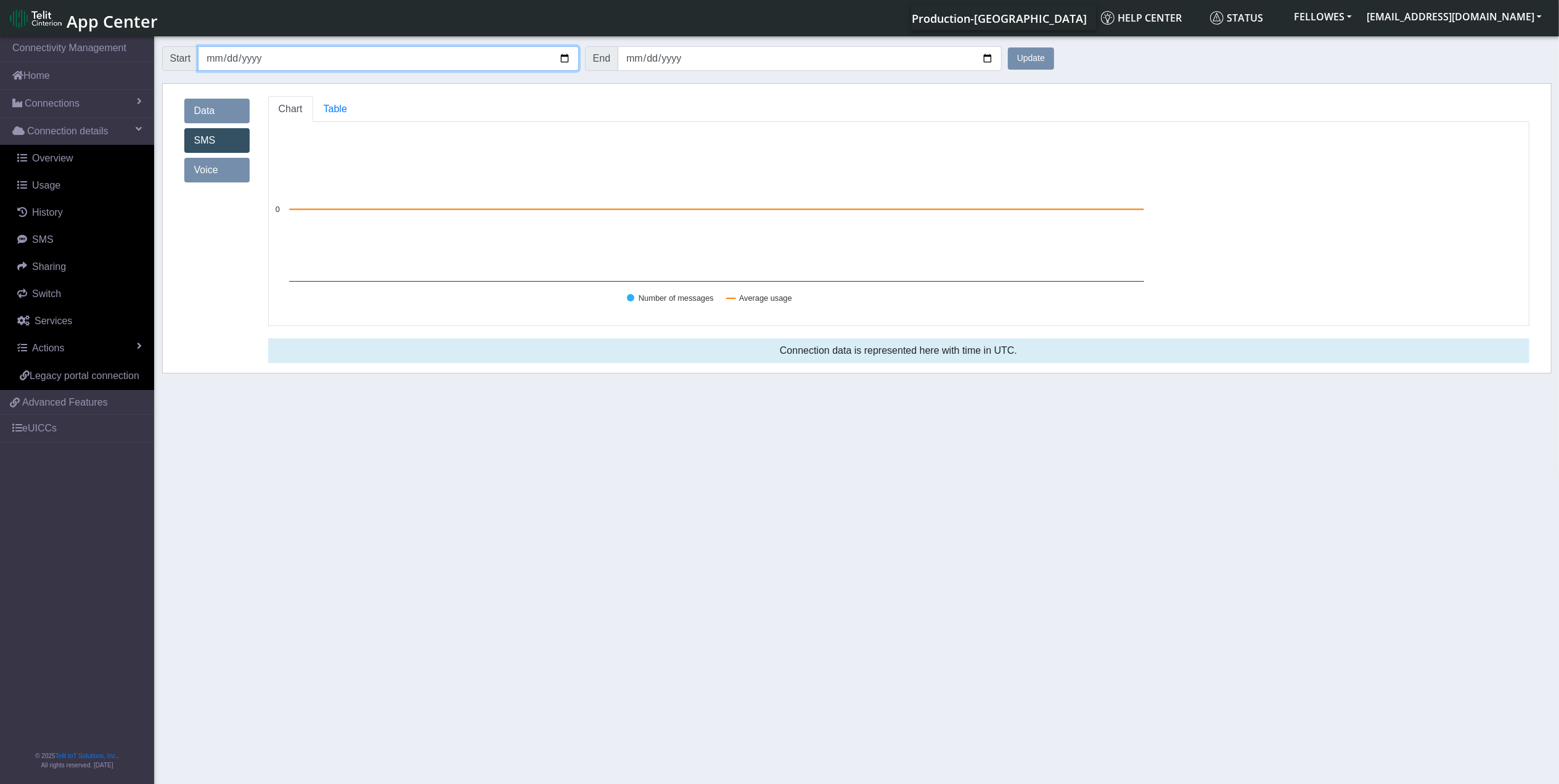
type input "202420-01-15"
type input "2023-01-15"
click at [1008, 47] on button "Update" at bounding box center [1030, 58] width 46 height 22
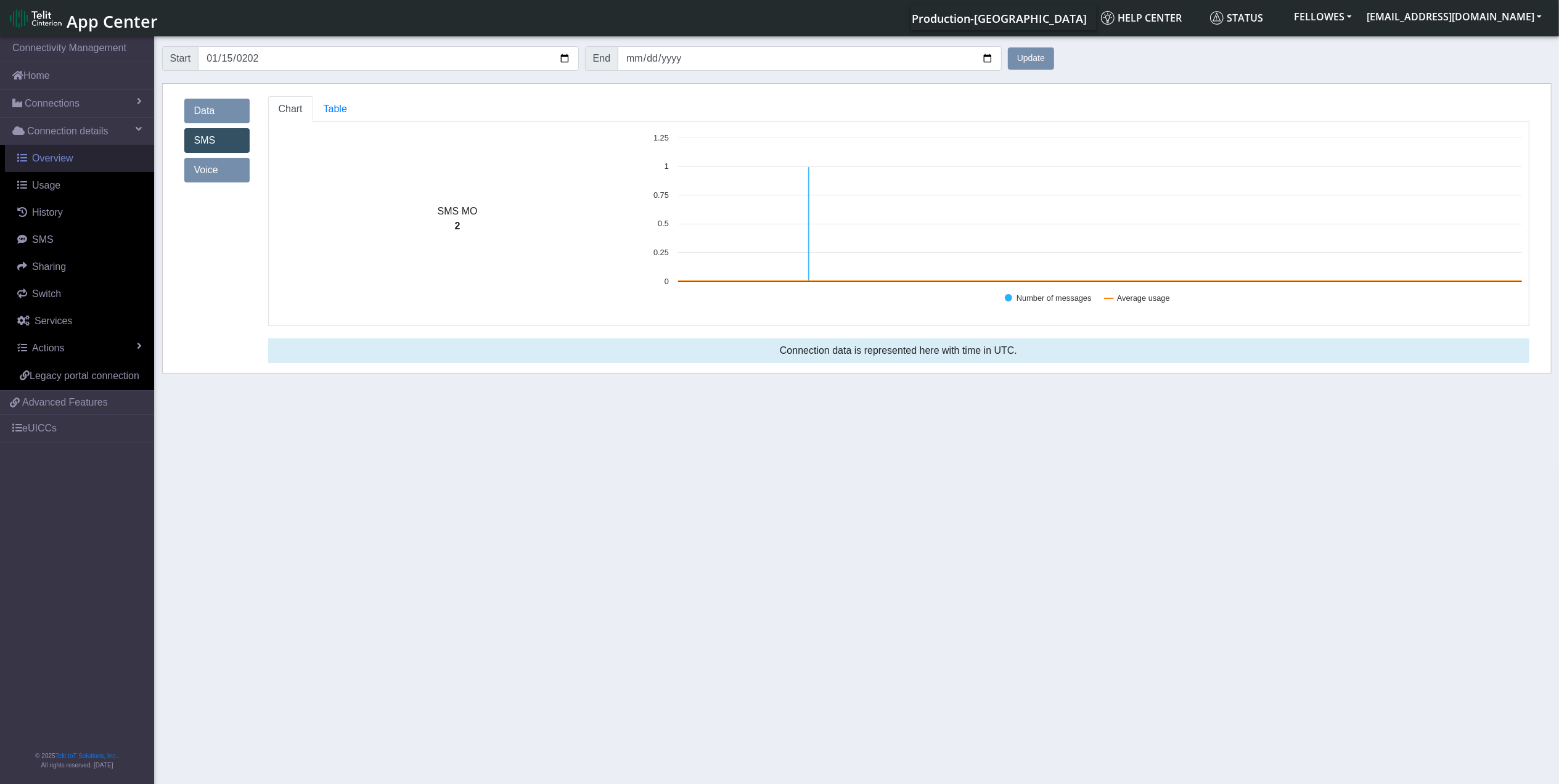
drag, startPoint x: 67, startPoint y: 143, endPoint x: 70, endPoint y: 154, distance: 11.4
click at [67, 143] on link "Connection details" at bounding box center [77, 131] width 154 height 27
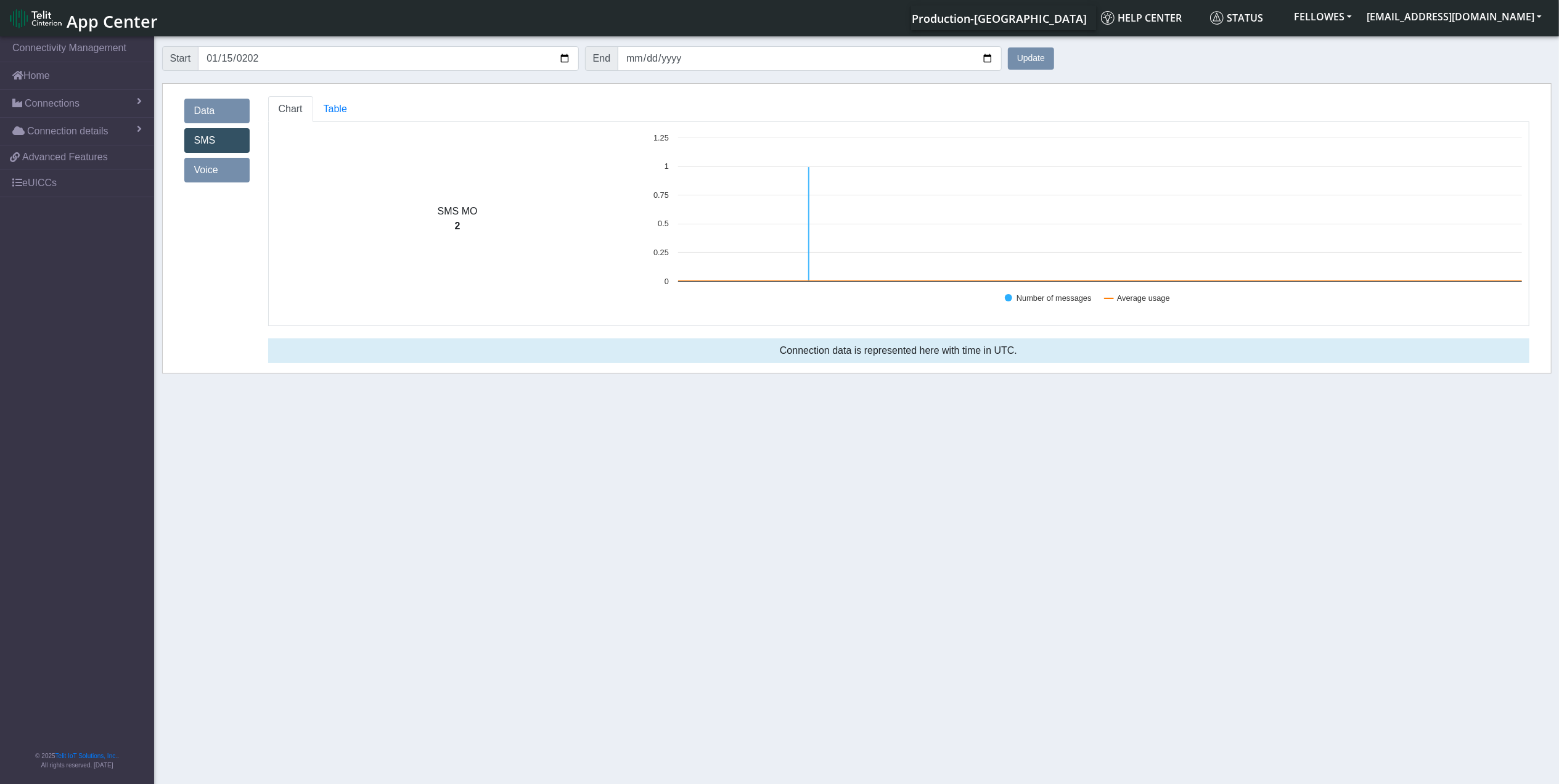
click at [70, 155] on span "Advanced Features" at bounding box center [65, 157] width 85 height 15
click at [69, 105] on span "Connections" at bounding box center [52, 103] width 55 height 15
click at [79, 77] on link "Home" at bounding box center [77, 75] width 154 height 27
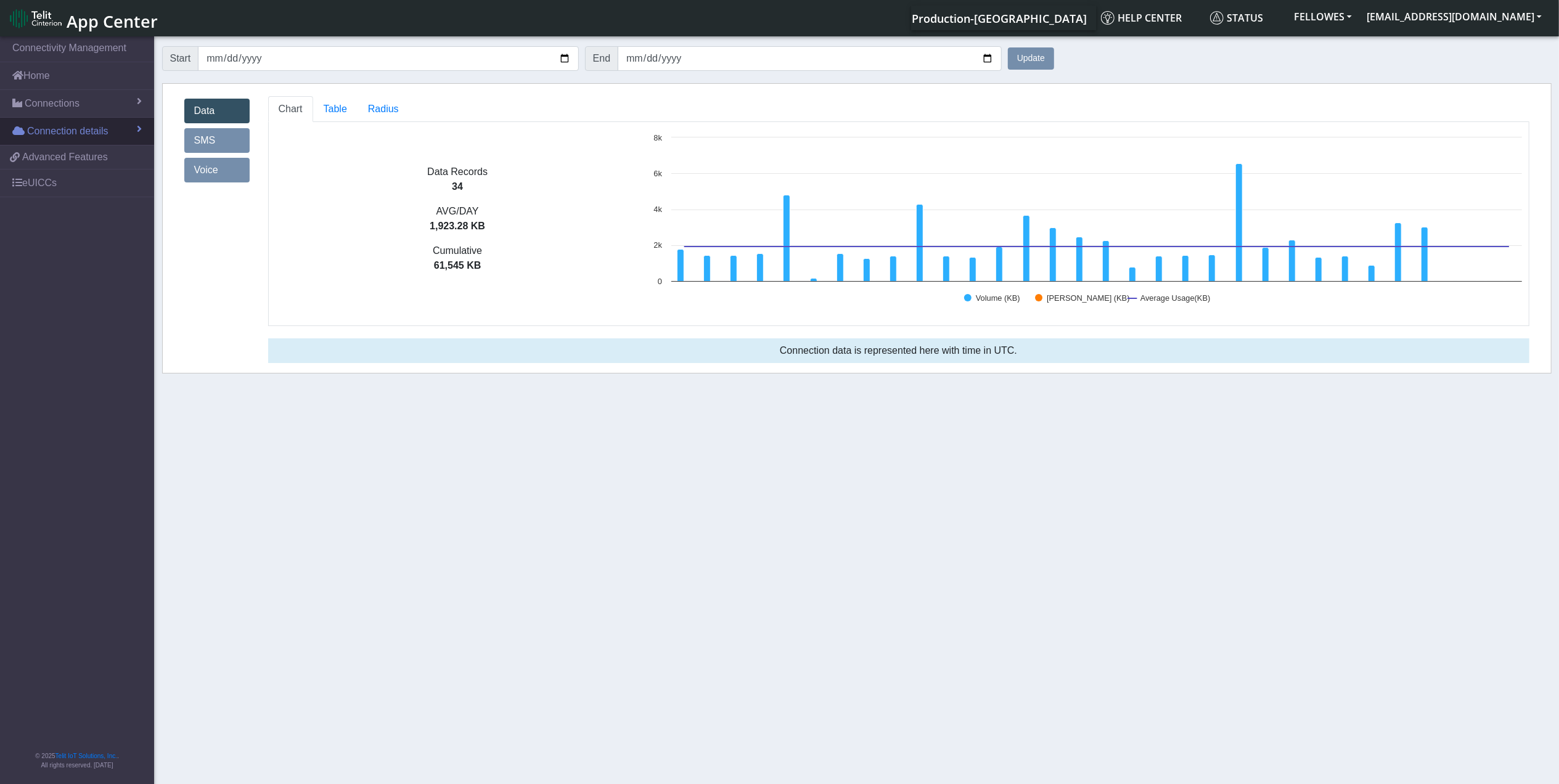
click at [137, 134] on span at bounding box center [139, 129] width 5 height 10
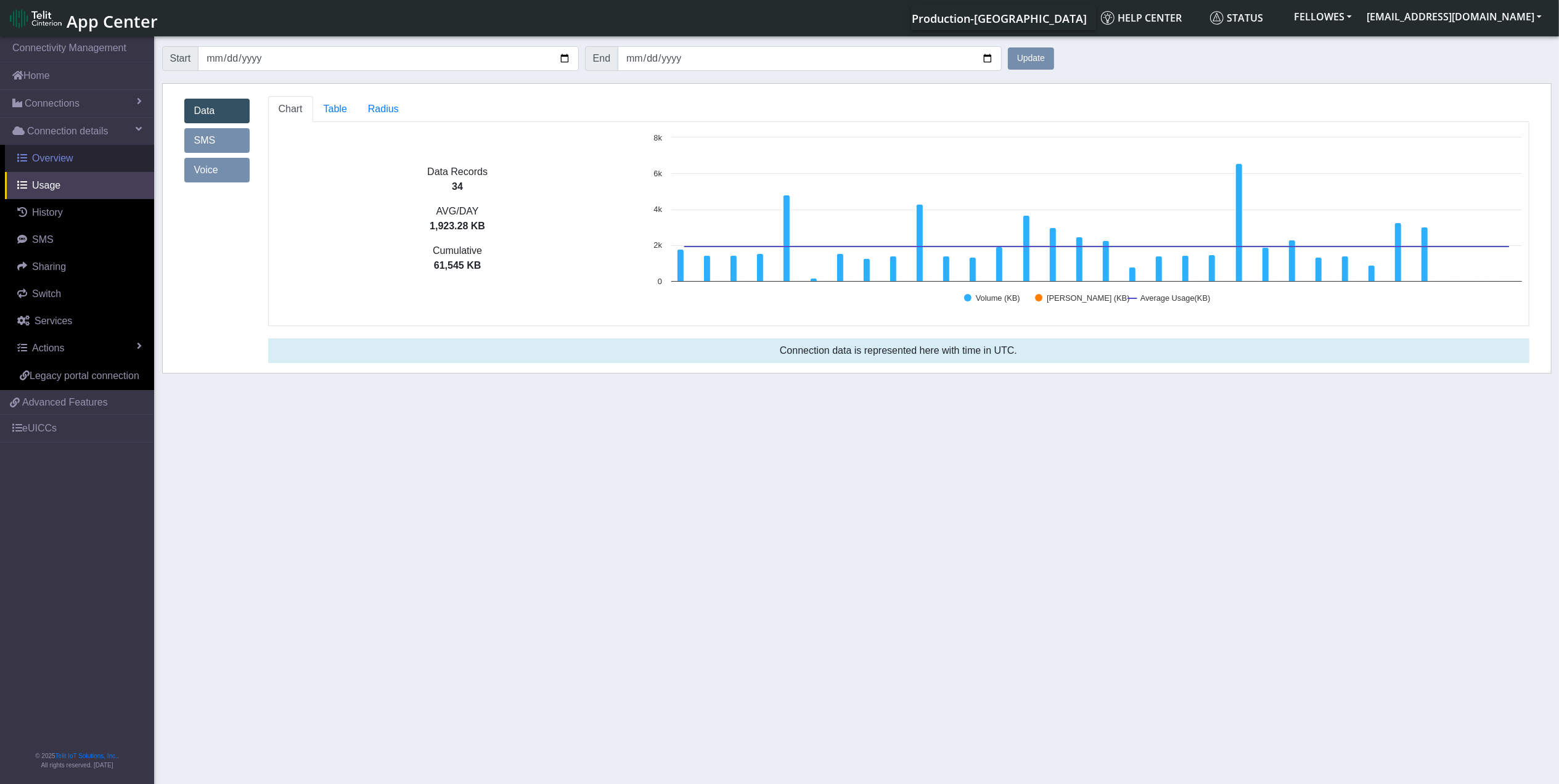
click at [67, 163] on span "Overview" at bounding box center [53, 158] width 41 height 11
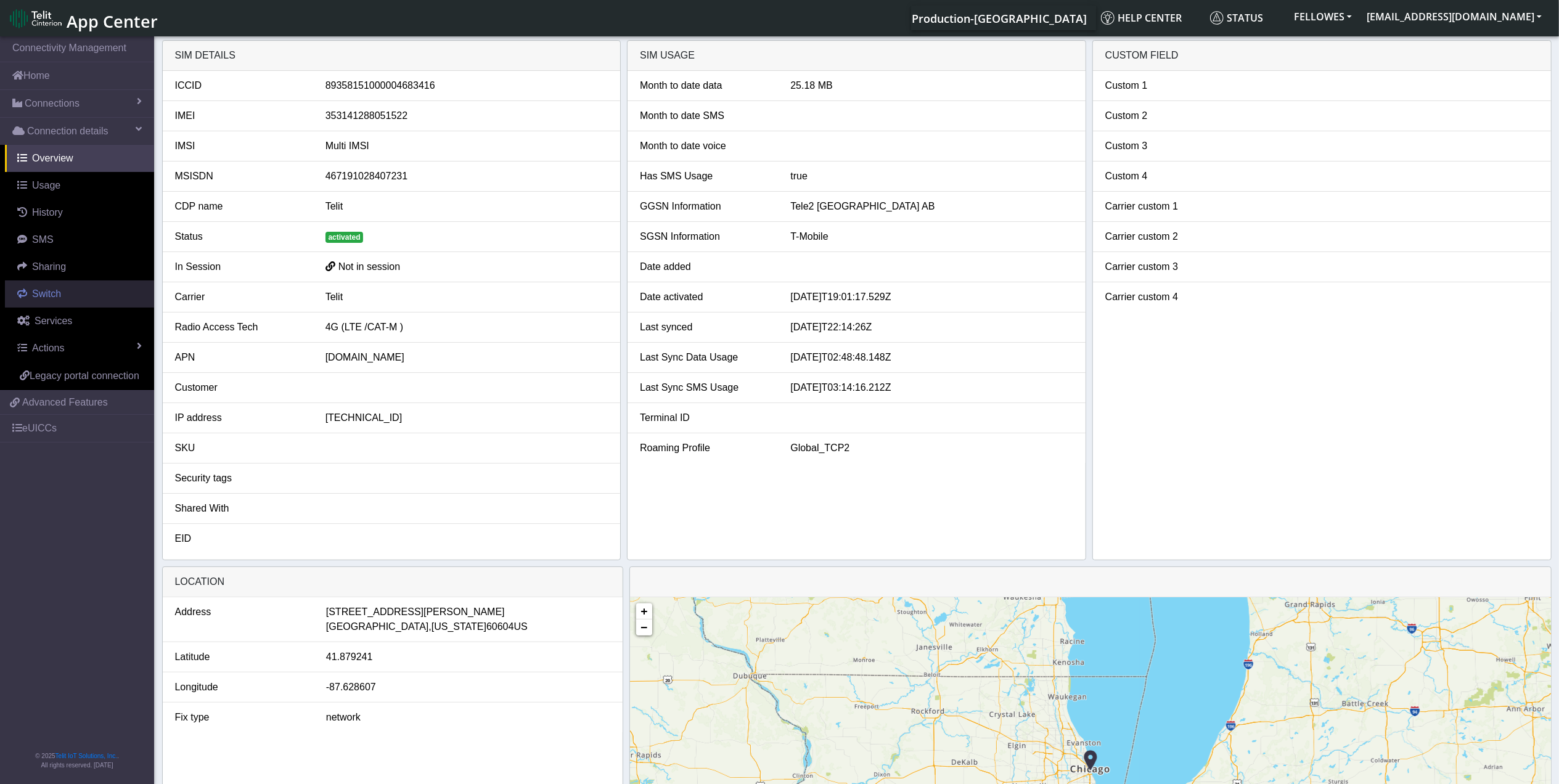
click at [27, 304] on link "Switch" at bounding box center [79, 294] width 149 height 27
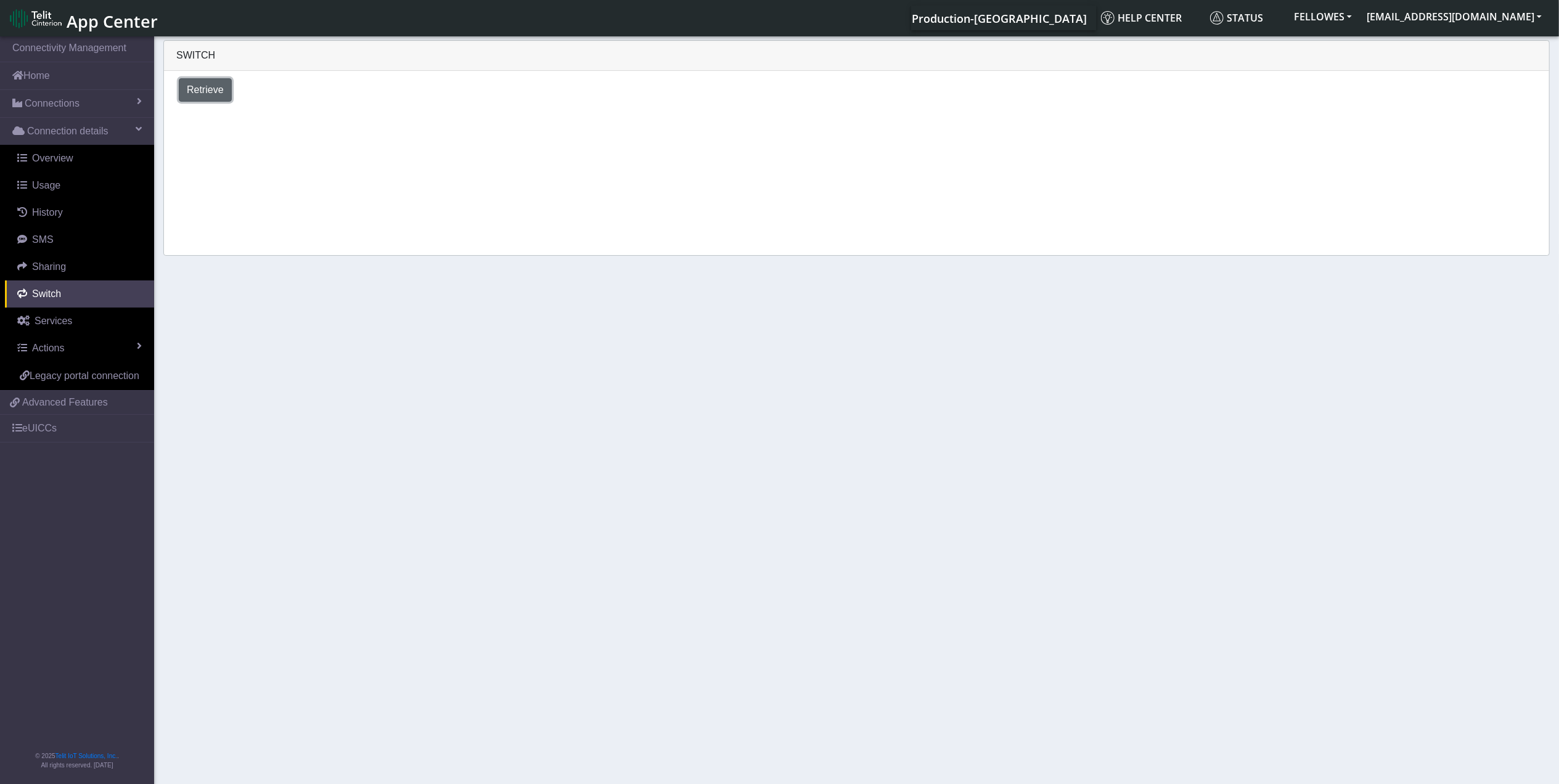
click at [213, 86] on span "Retrieve" at bounding box center [205, 90] width 37 height 11
select select "[GEOGRAPHIC_DATA]"
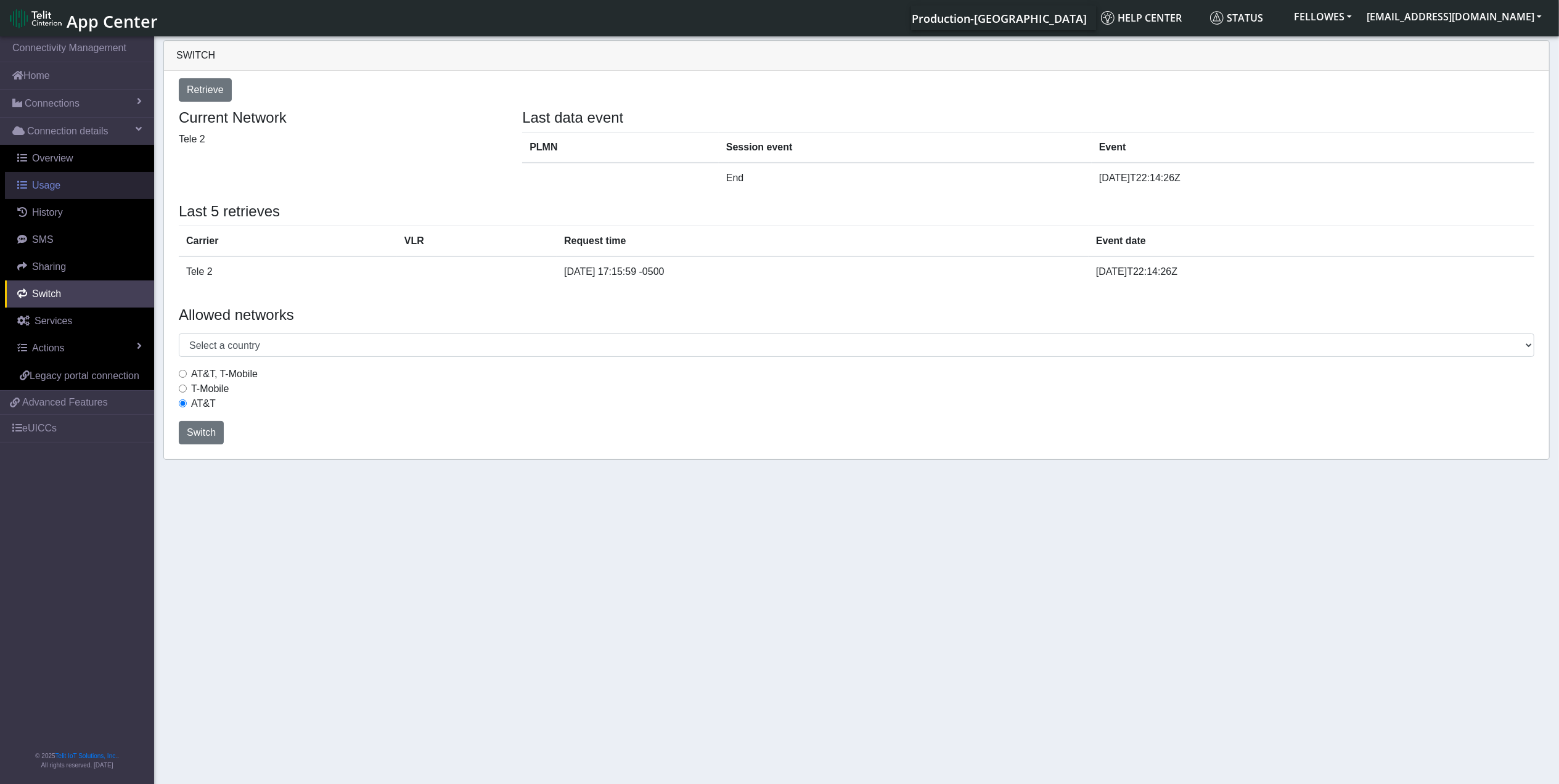
click at [61, 185] on link "Usage" at bounding box center [79, 185] width 149 height 27
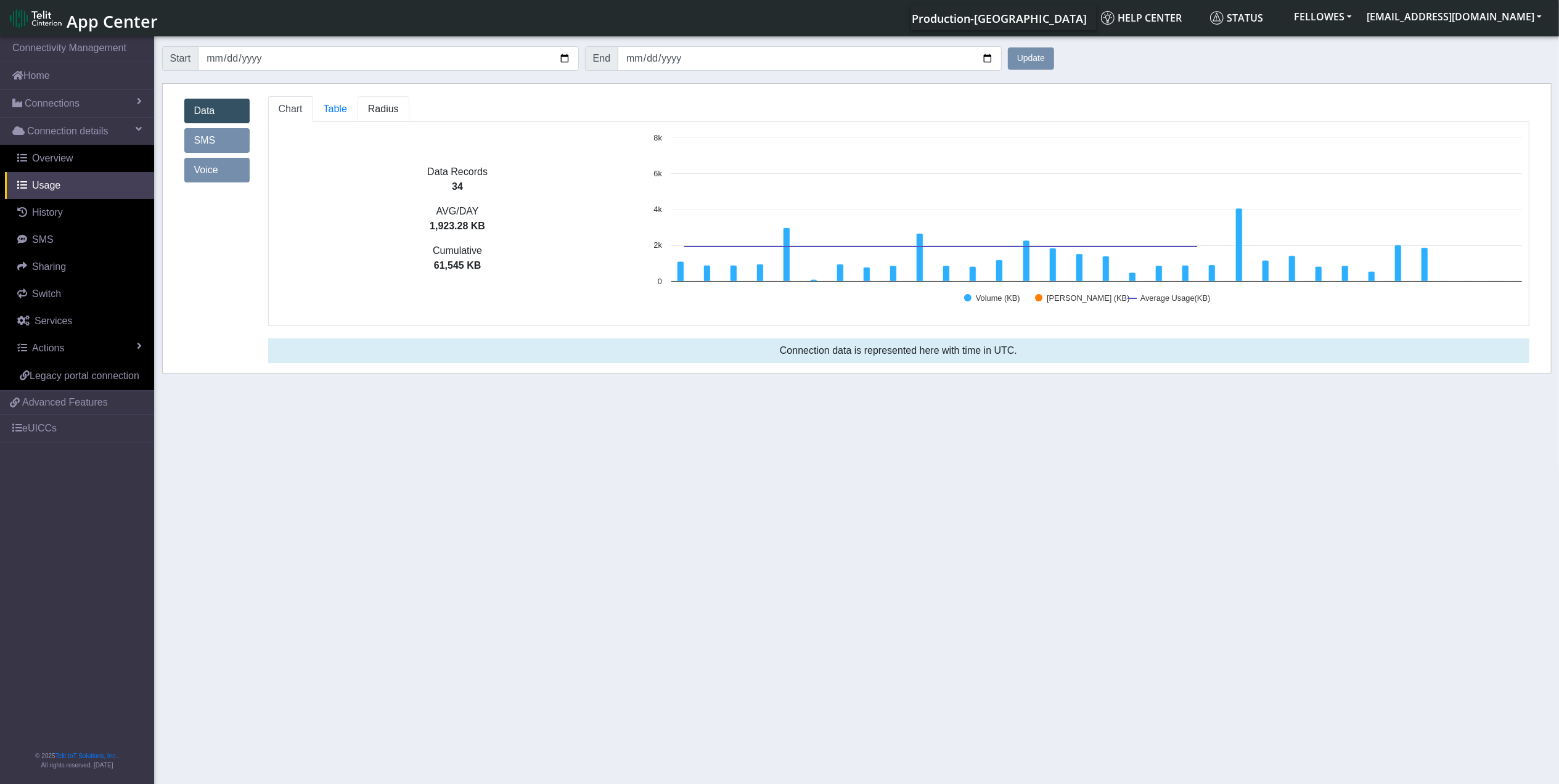
click at [389, 111] on span "Radius" at bounding box center [383, 109] width 31 height 11
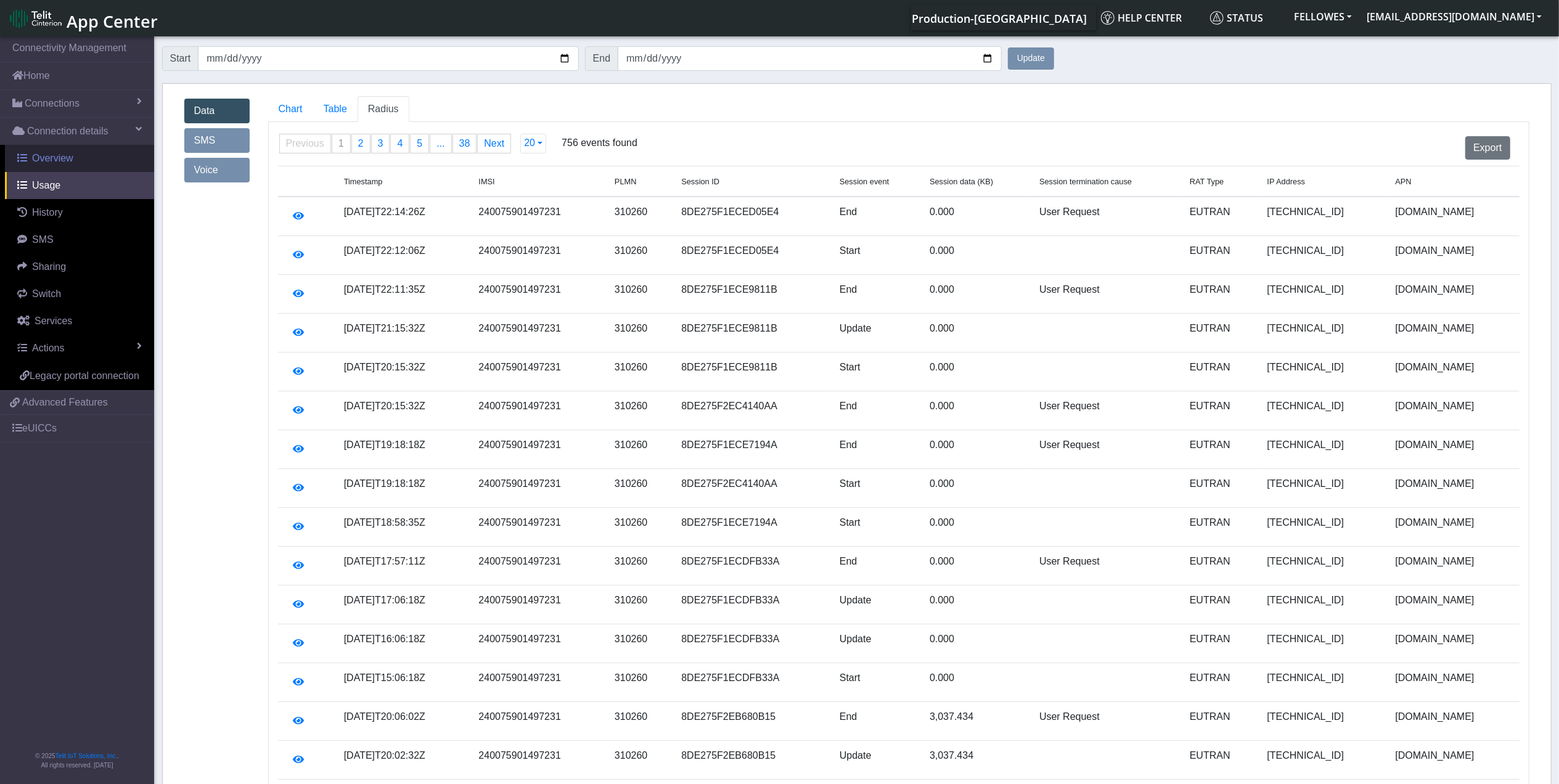
click at [77, 151] on link "Overview" at bounding box center [79, 158] width 149 height 27
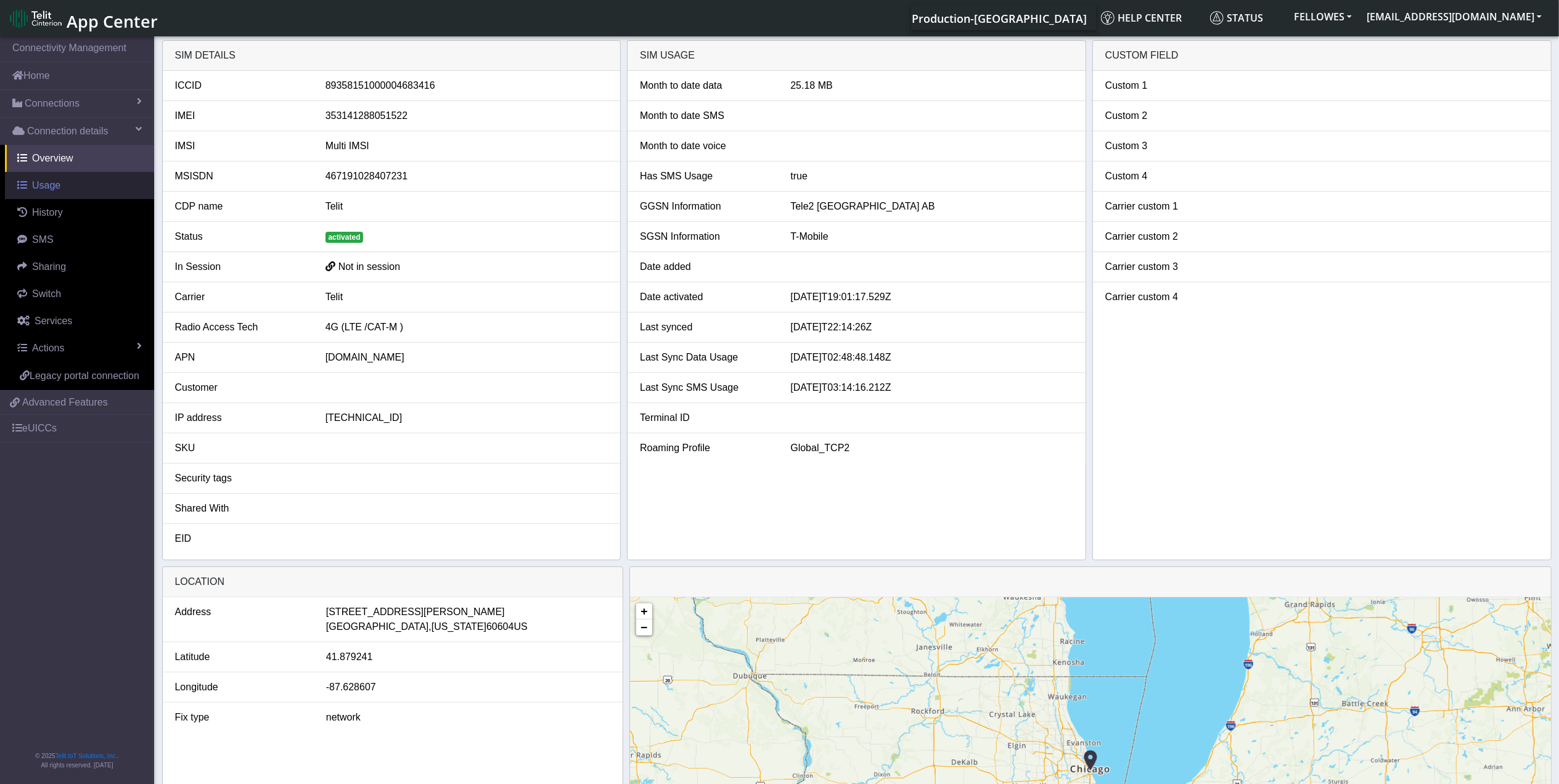
click at [54, 191] on span "Usage" at bounding box center [46, 185] width 29 height 11
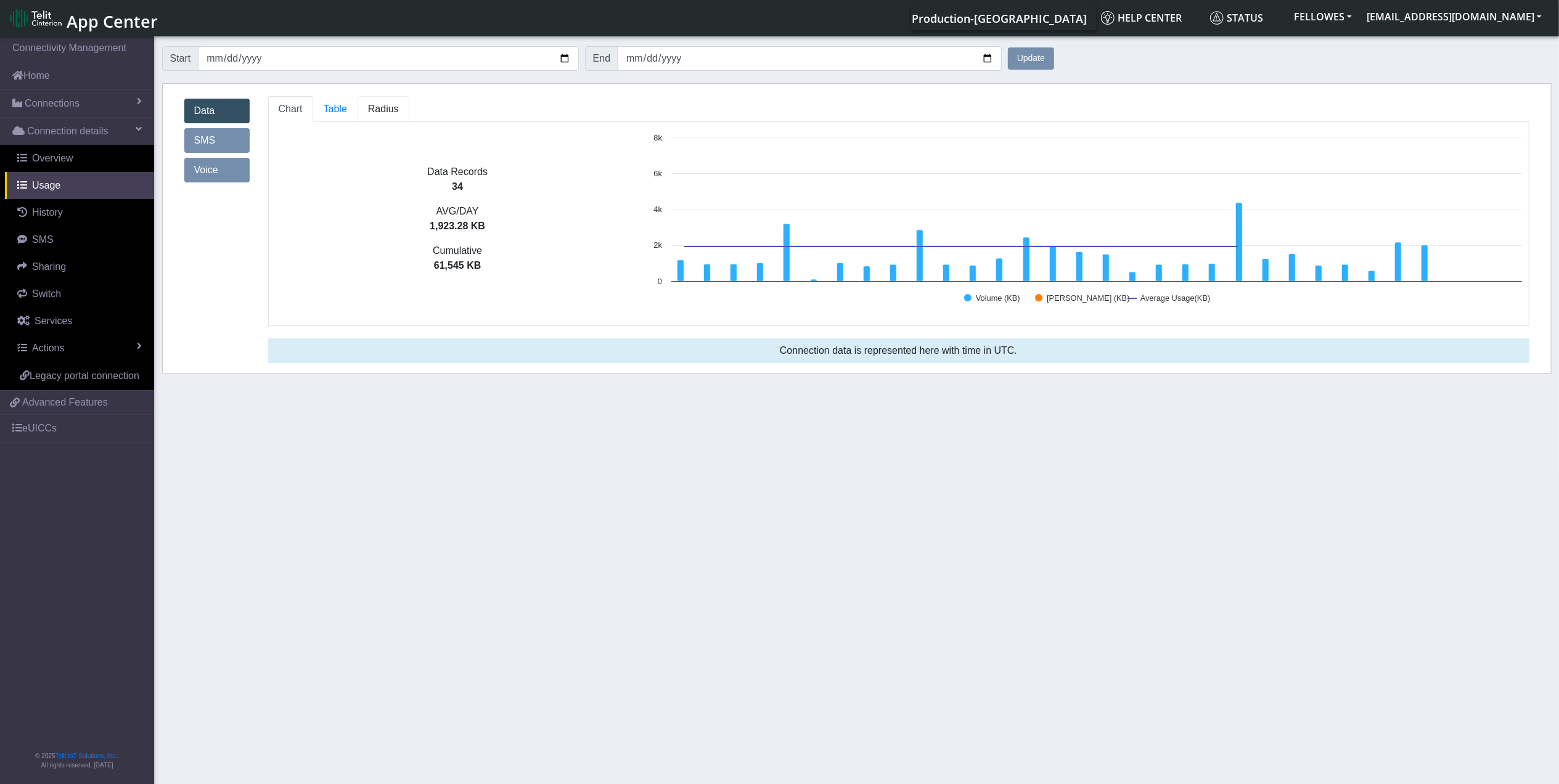
click at [392, 103] on span "Radius" at bounding box center [383, 109] width 31 height 11
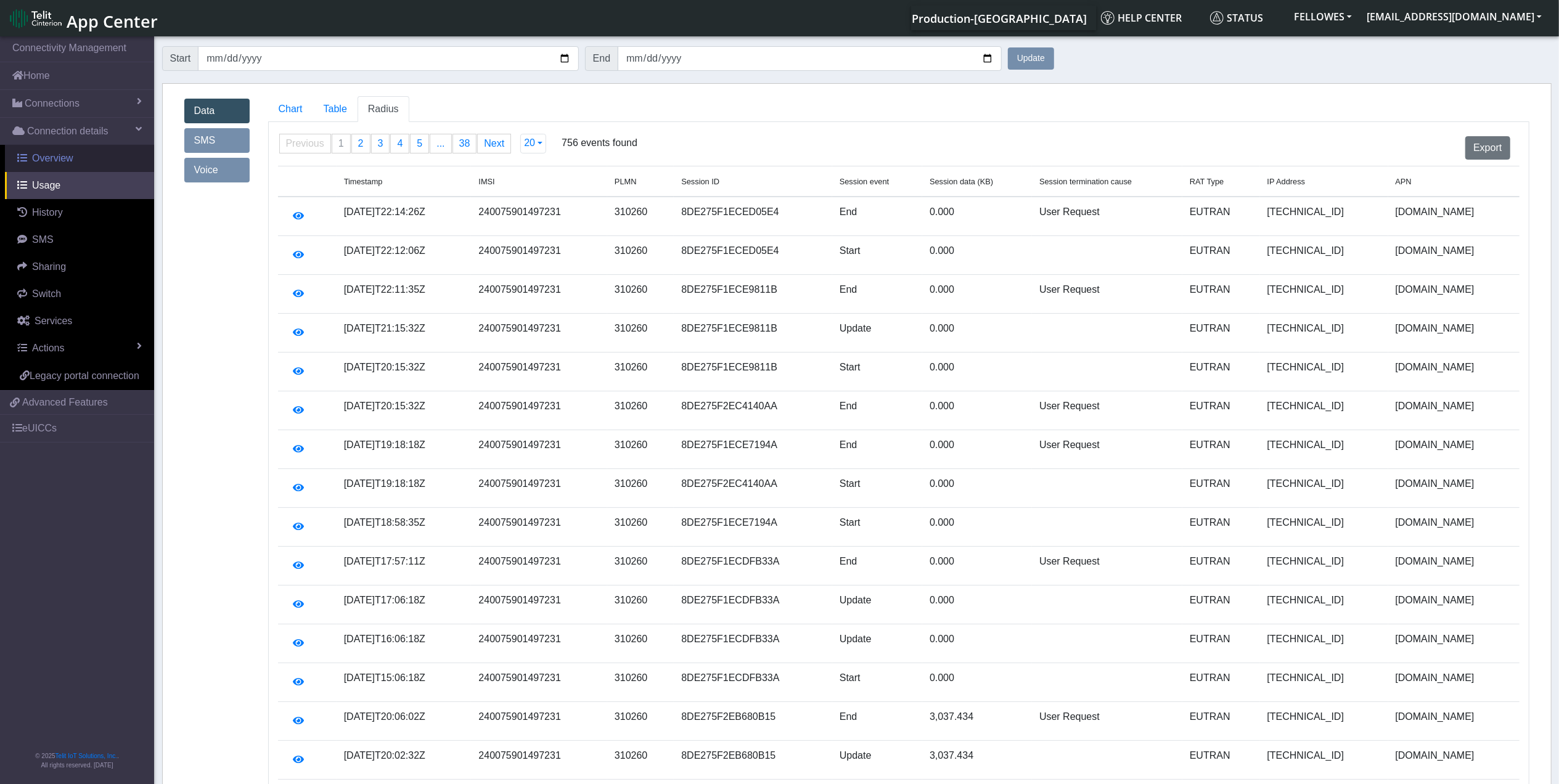
click at [55, 161] on span "Overview" at bounding box center [53, 158] width 41 height 11
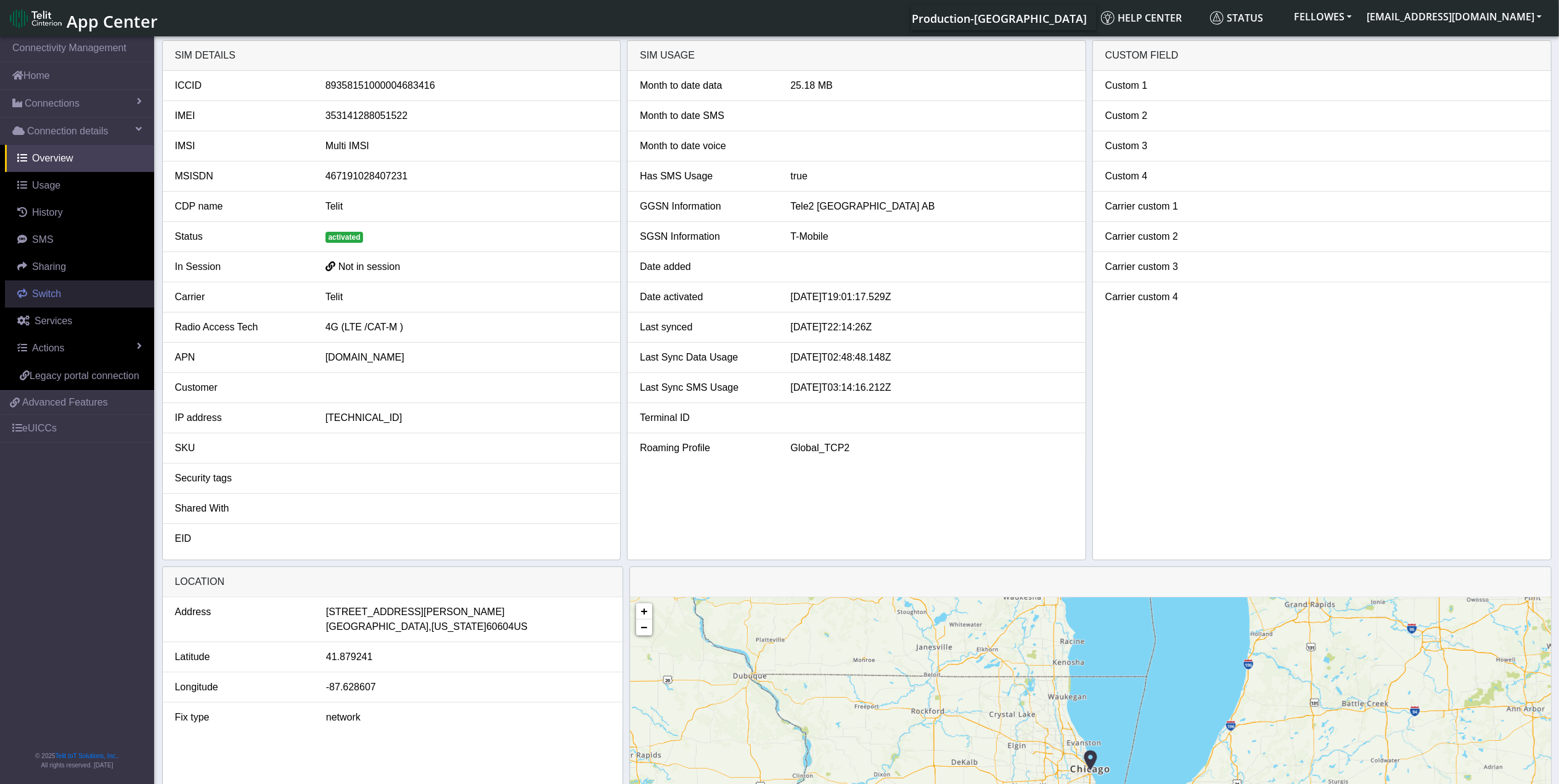
click at [60, 293] on span "Switch" at bounding box center [46, 294] width 29 height 11
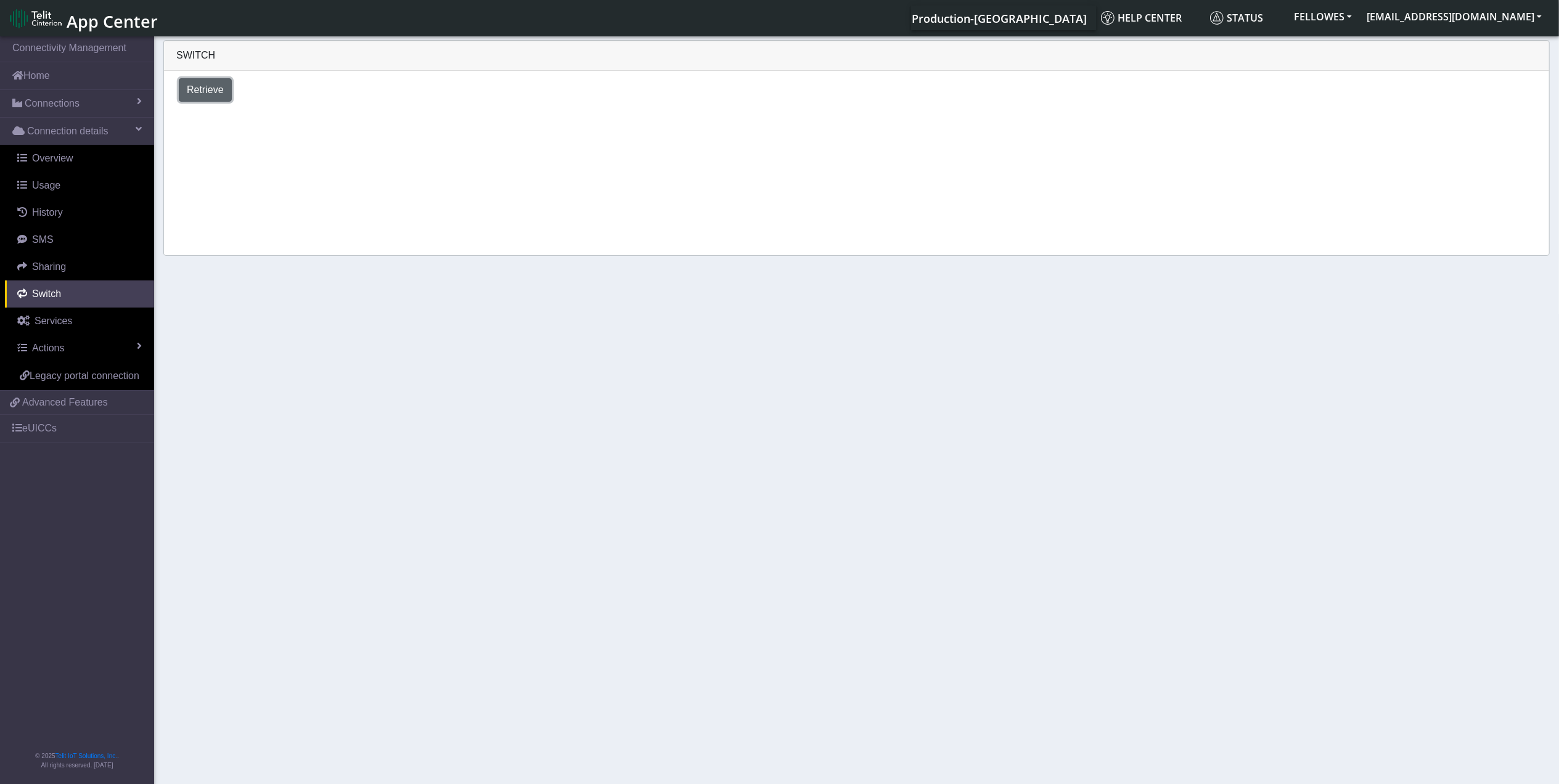
click at [223, 95] on button "Retrieve" at bounding box center [205, 89] width 53 height 23
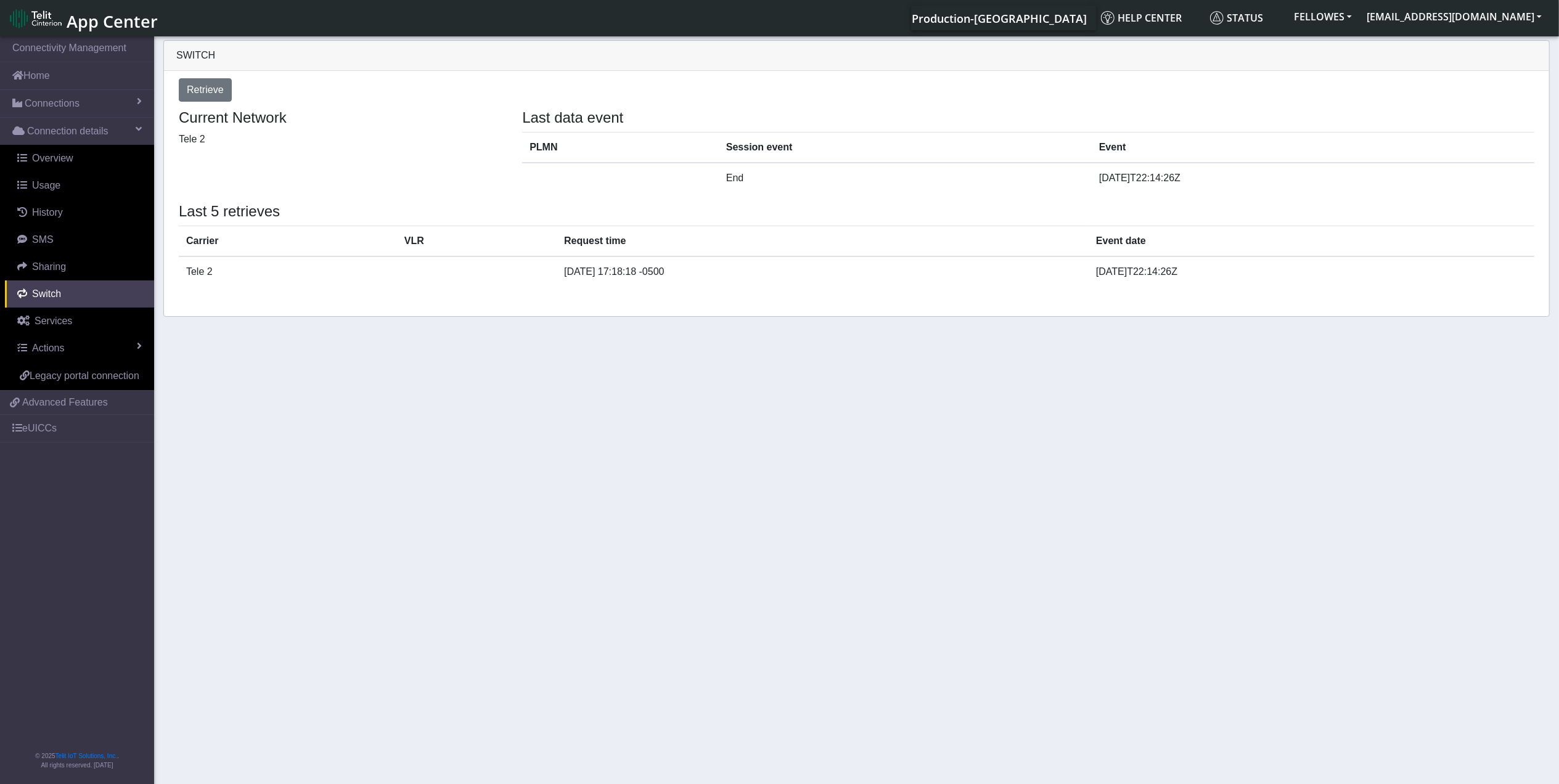
select select "[GEOGRAPHIC_DATA]"
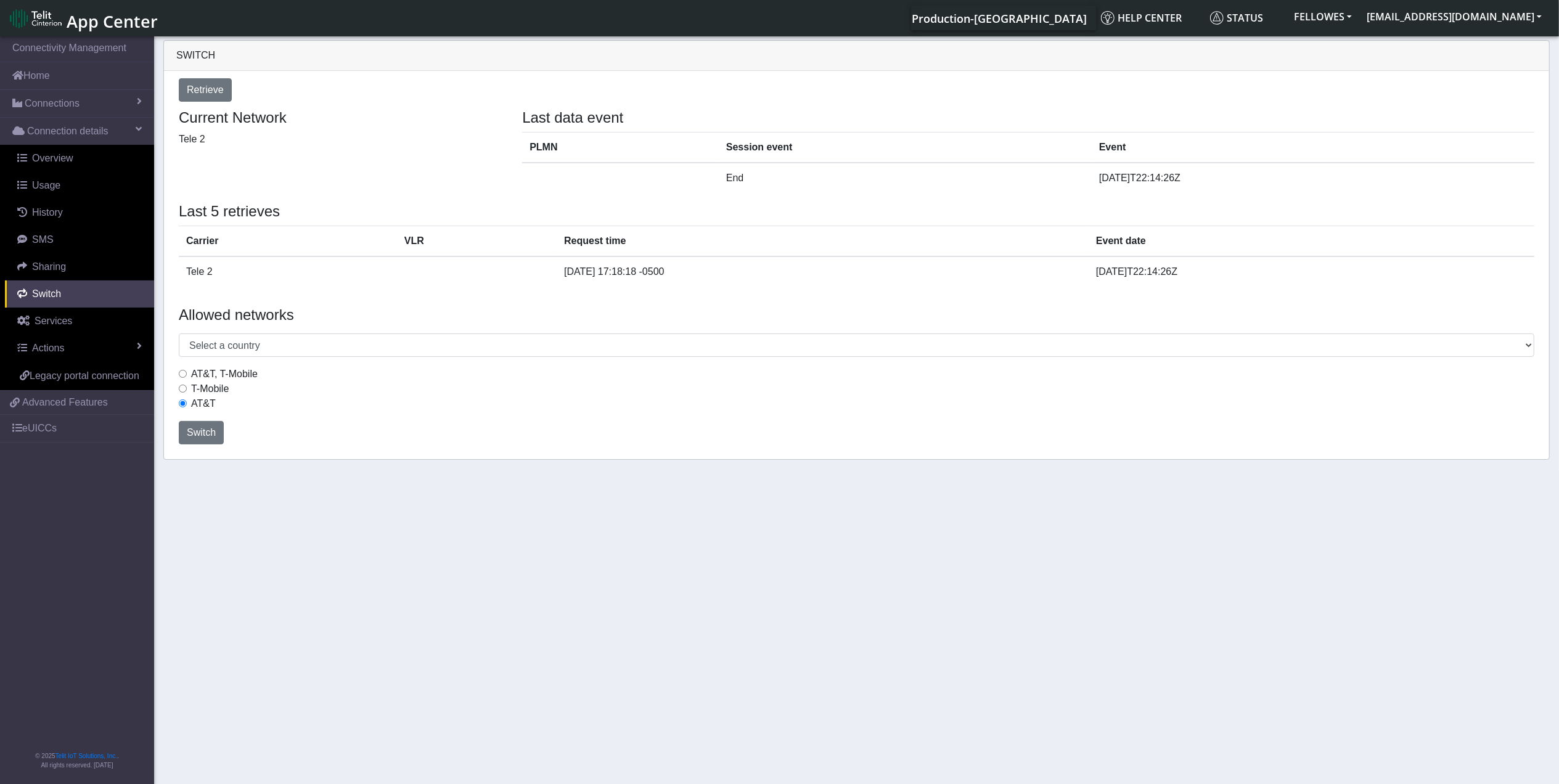
click at [223, 375] on label "AT&T, T-Mobile" at bounding box center [225, 374] width 67 height 15
click at [187, 375] on input "AT&T, T-Mobile" at bounding box center [183, 374] width 8 height 8
radio input "true"
click at [215, 393] on label "T-Mobile" at bounding box center [210, 389] width 37 height 15
click at [187, 393] on input "T-Mobile" at bounding box center [183, 389] width 8 height 8
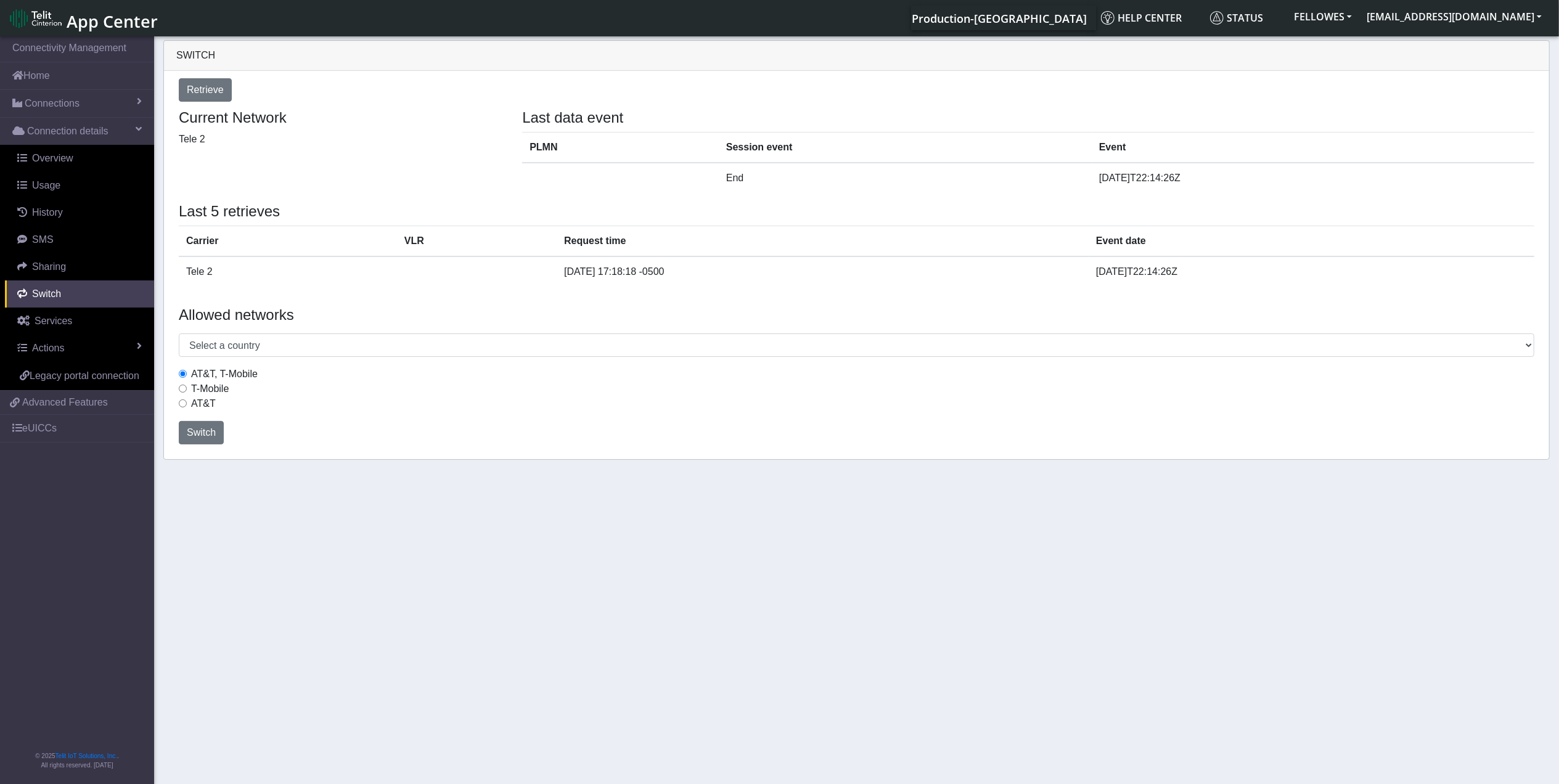
radio input "true"
click at [208, 436] on span "Switch" at bounding box center [201, 433] width 29 height 11
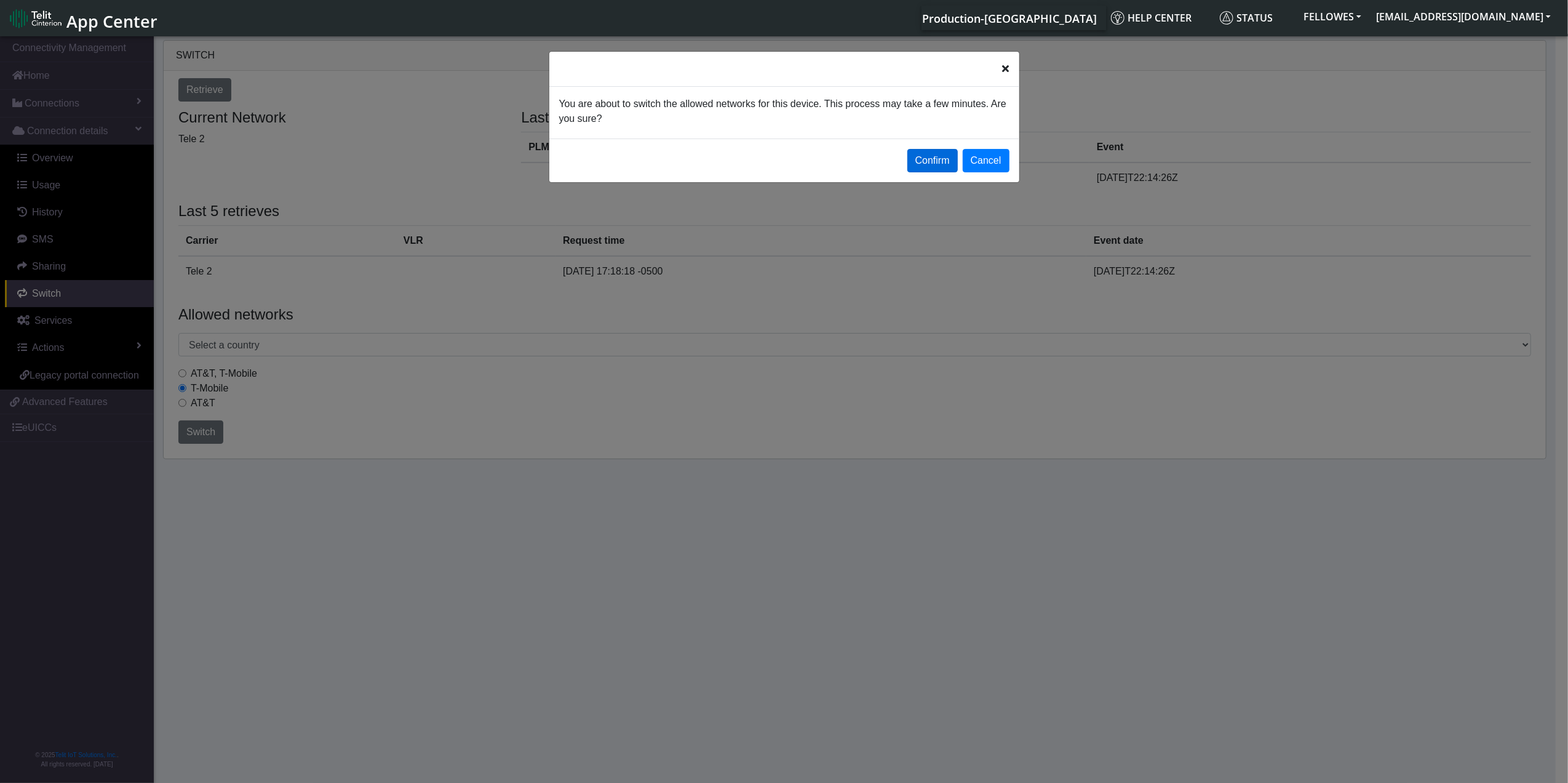
click at [914, 155] on button "Confirm" at bounding box center [932, 160] width 51 height 23
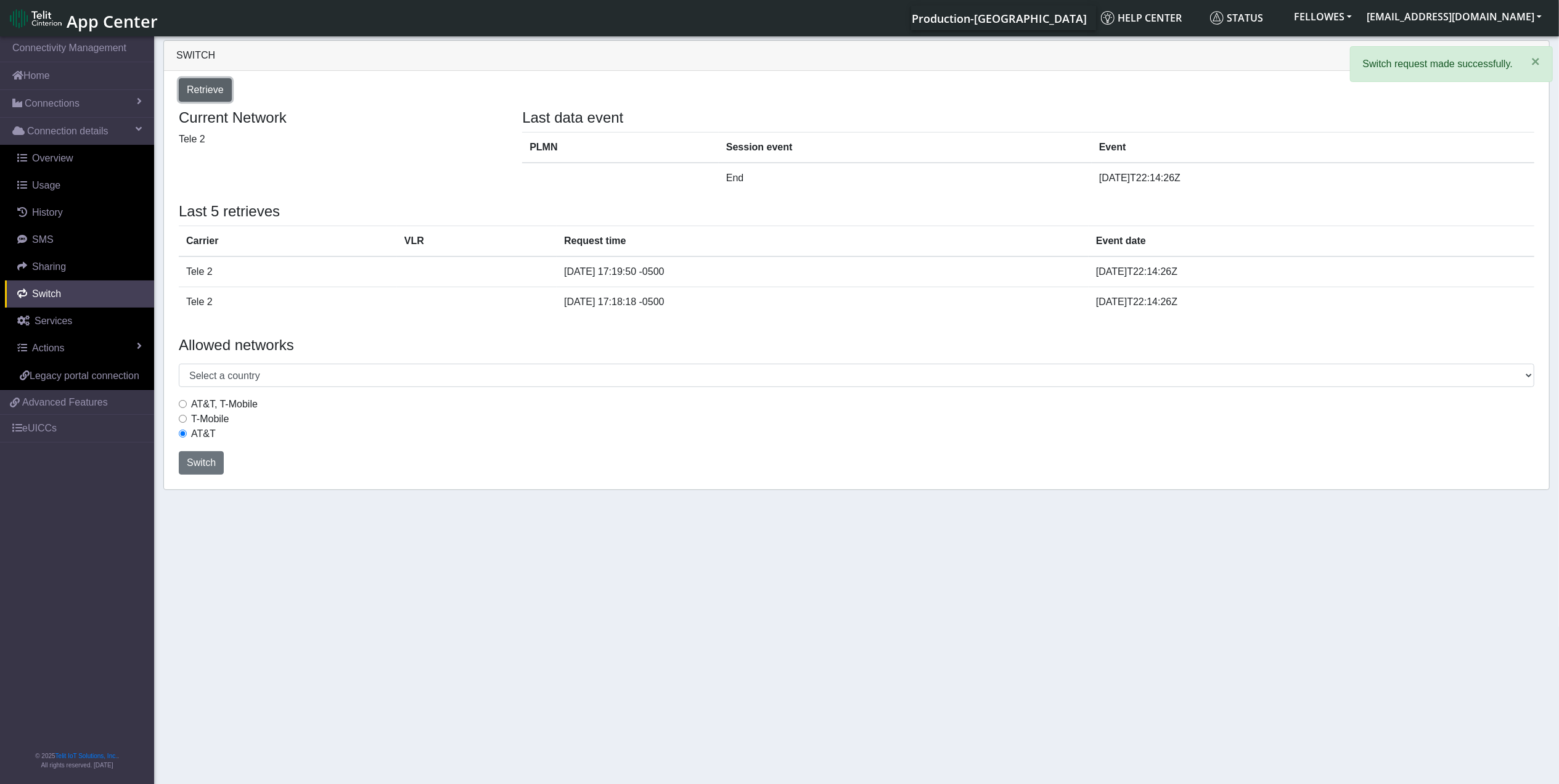
click at [215, 94] on span "Retrieve" at bounding box center [205, 90] width 37 height 11
select select "[GEOGRAPHIC_DATA]"
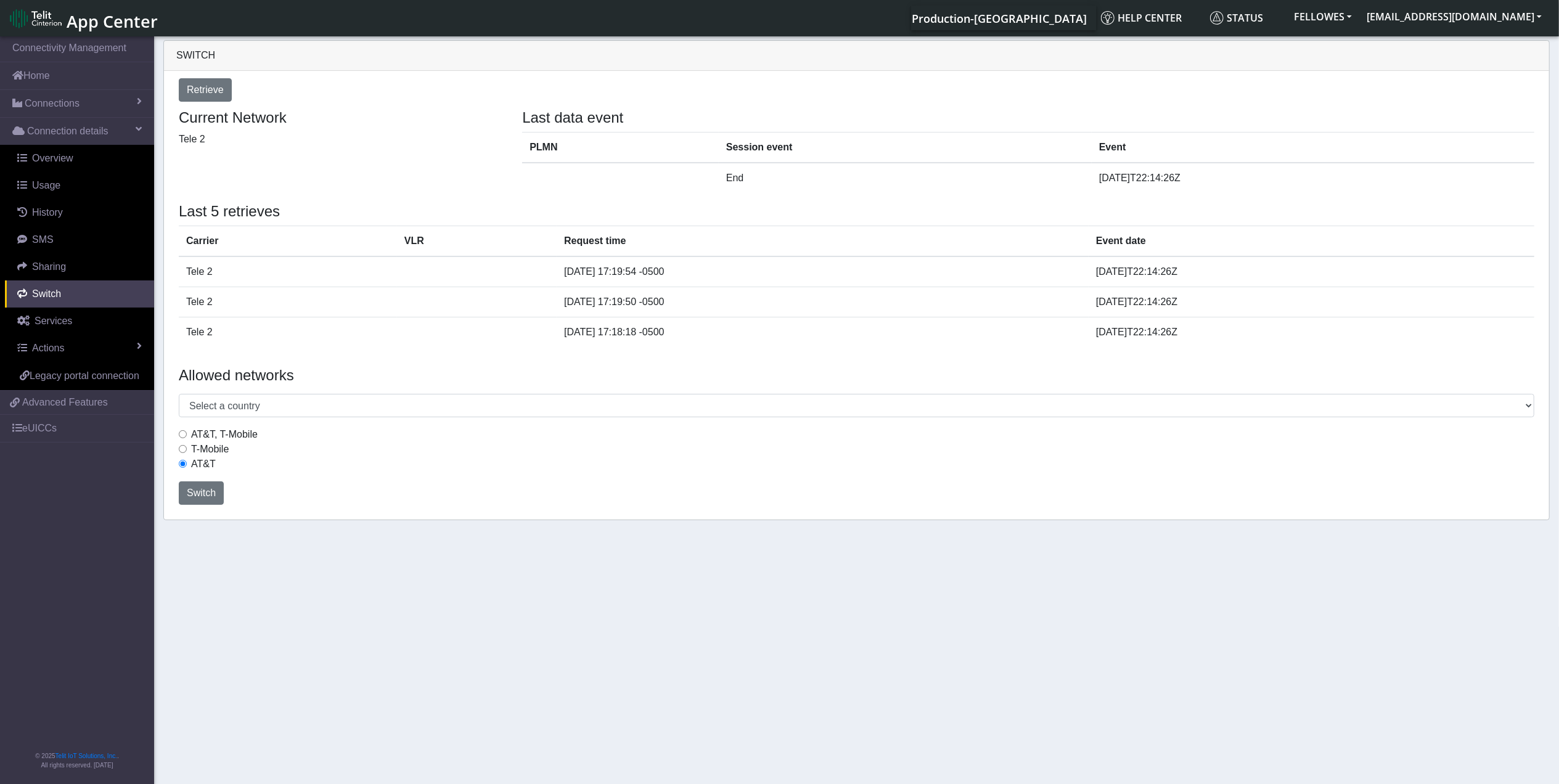
click at [199, 449] on label "T-Mobile" at bounding box center [210, 449] width 37 height 15
click at [187, 449] on input "T-Mobile" at bounding box center [183, 449] width 8 height 8
radio input "true"
click at [193, 491] on span "Switch" at bounding box center [201, 493] width 29 height 11
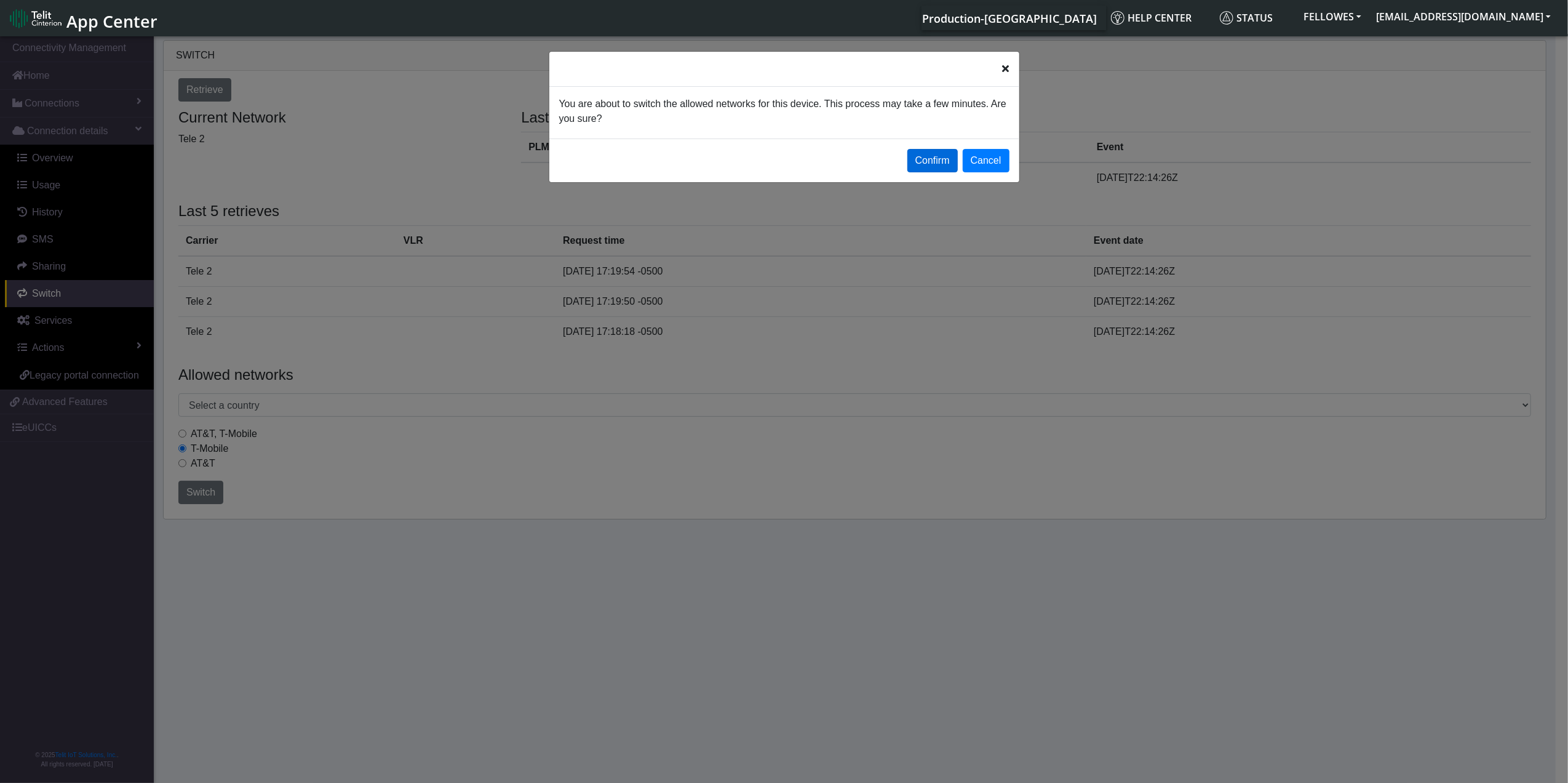
click at [921, 168] on button "Confirm" at bounding box center [932, 160] width 51 height 23
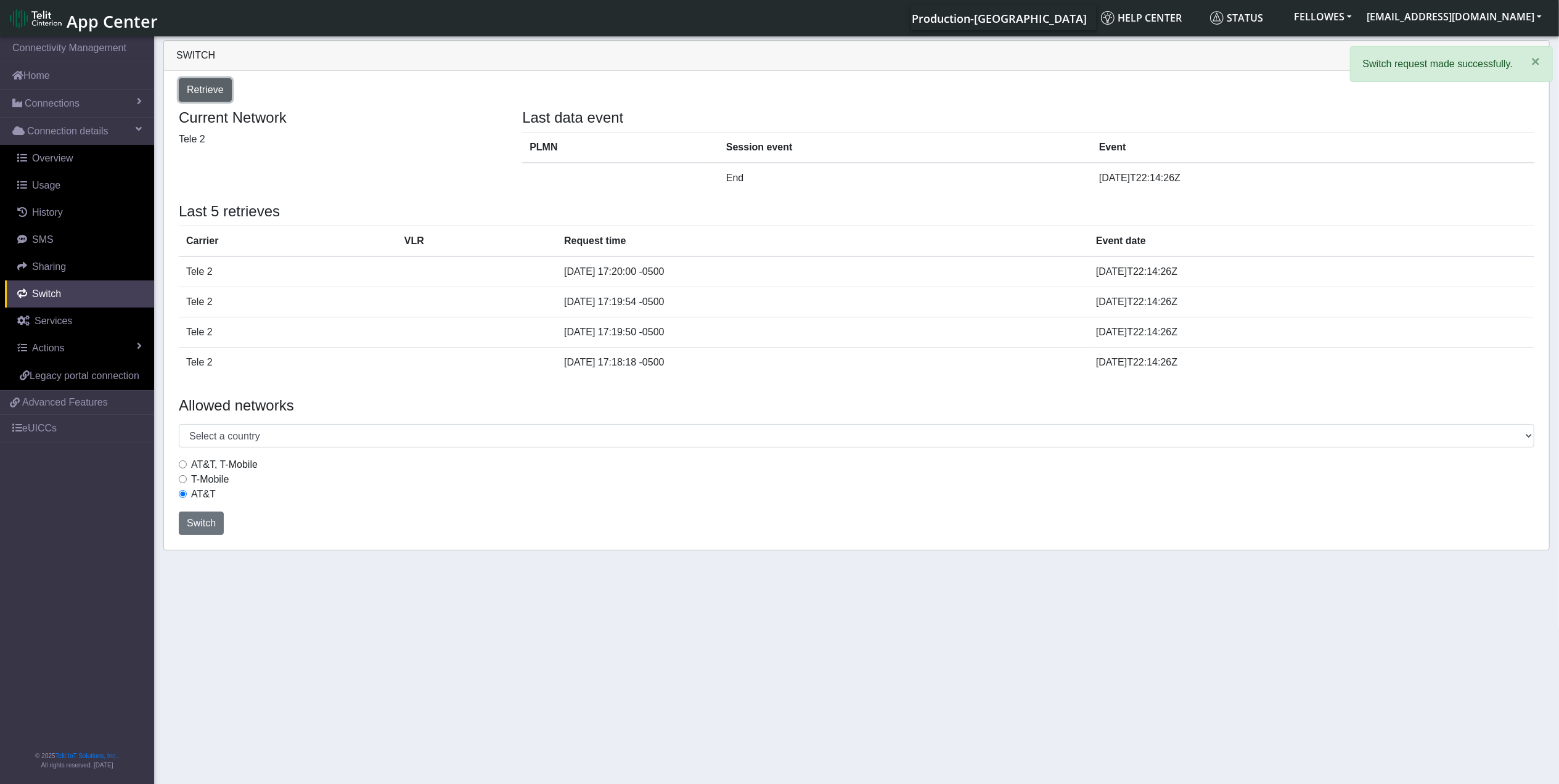
click at [207, 97] on button "Retrieve" at bounding box center [205, 89] width 53 height 23
select select "[GEOGRAPHIC_DATA]"
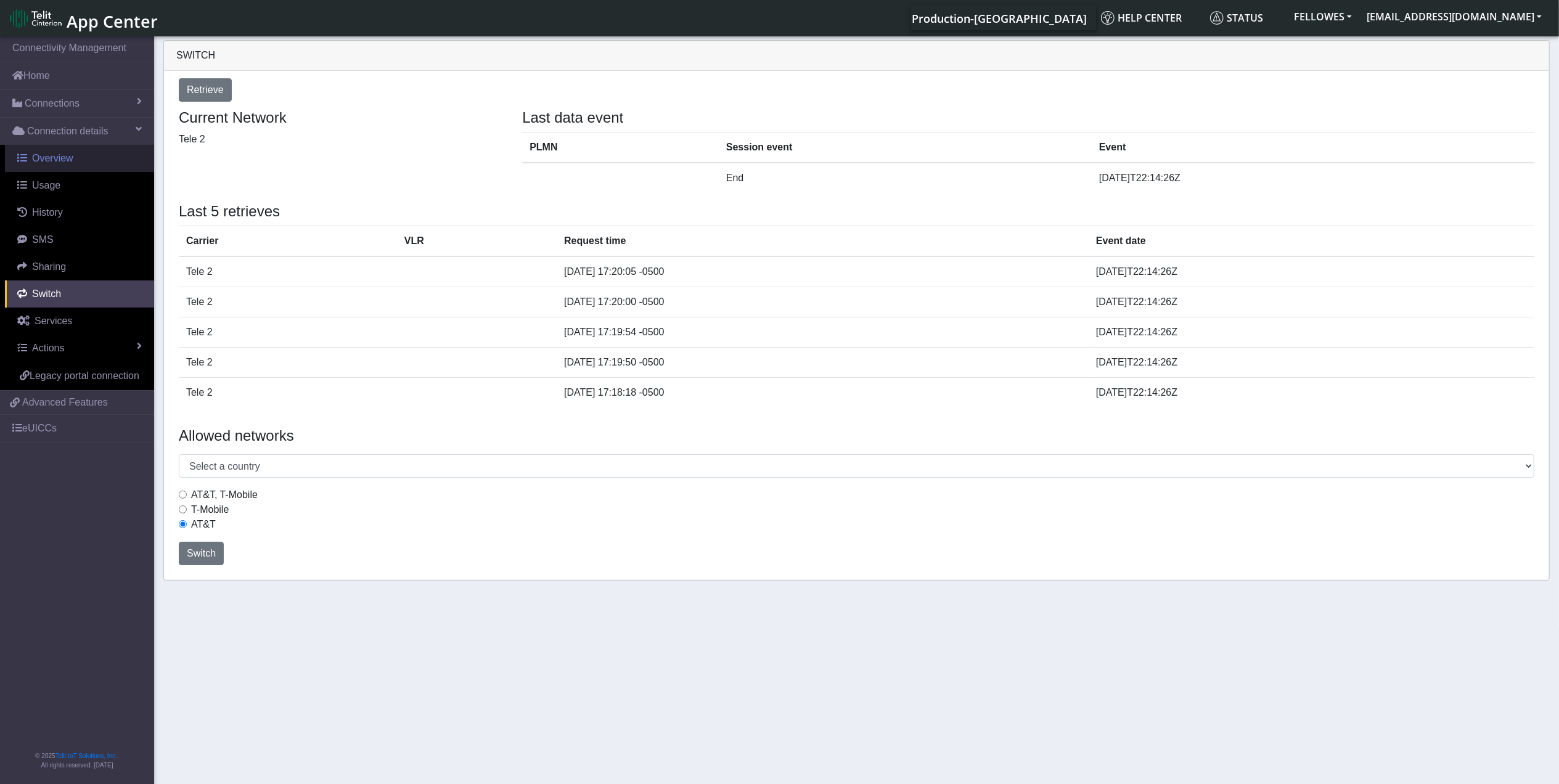
click at [70, 157] on span "Overview" at bounding box center [53, 158] width 41 height 11
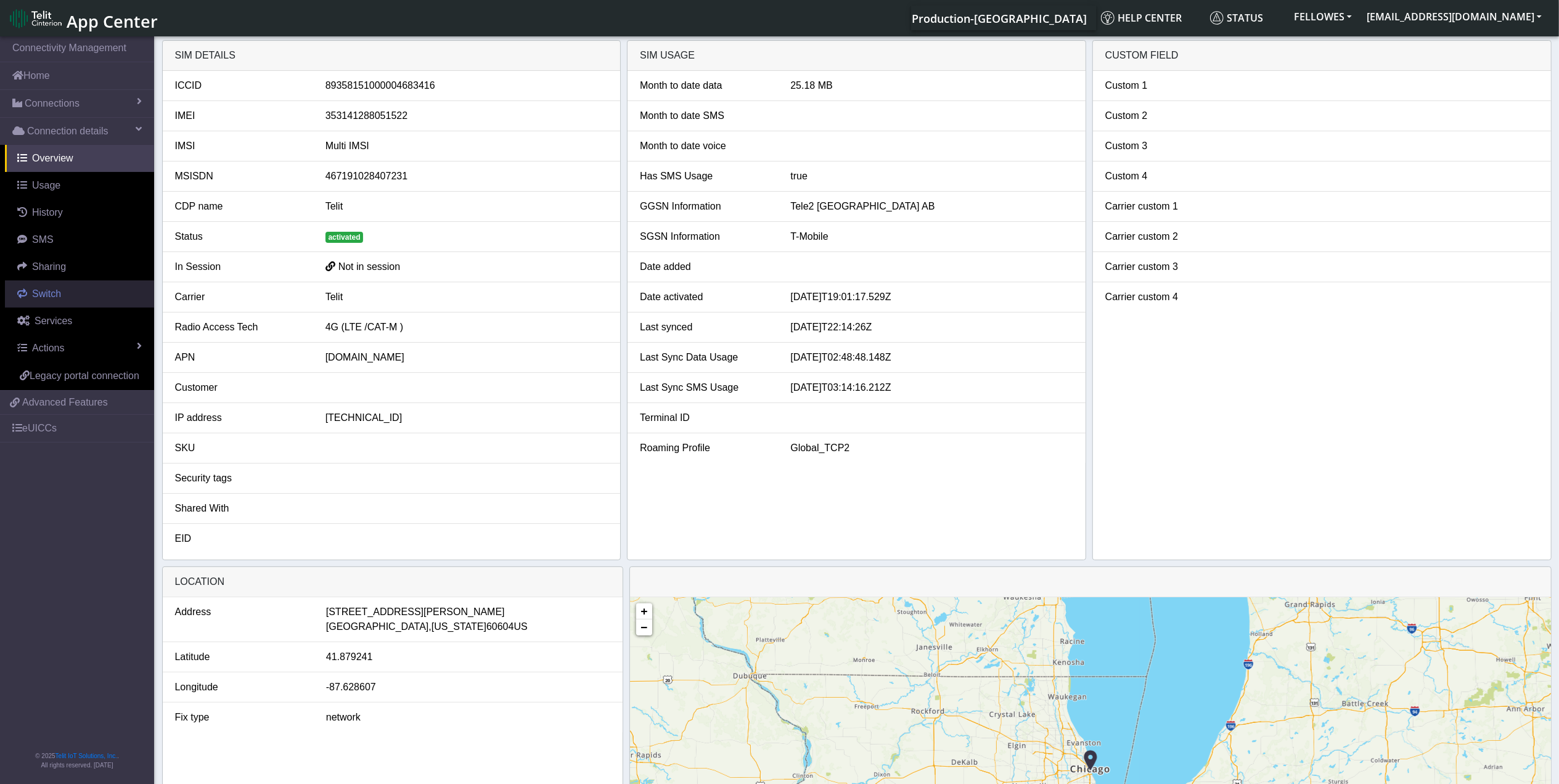
click at [55, 293] on span "Switch" at bounding box center [46, 294] width 29 height 11
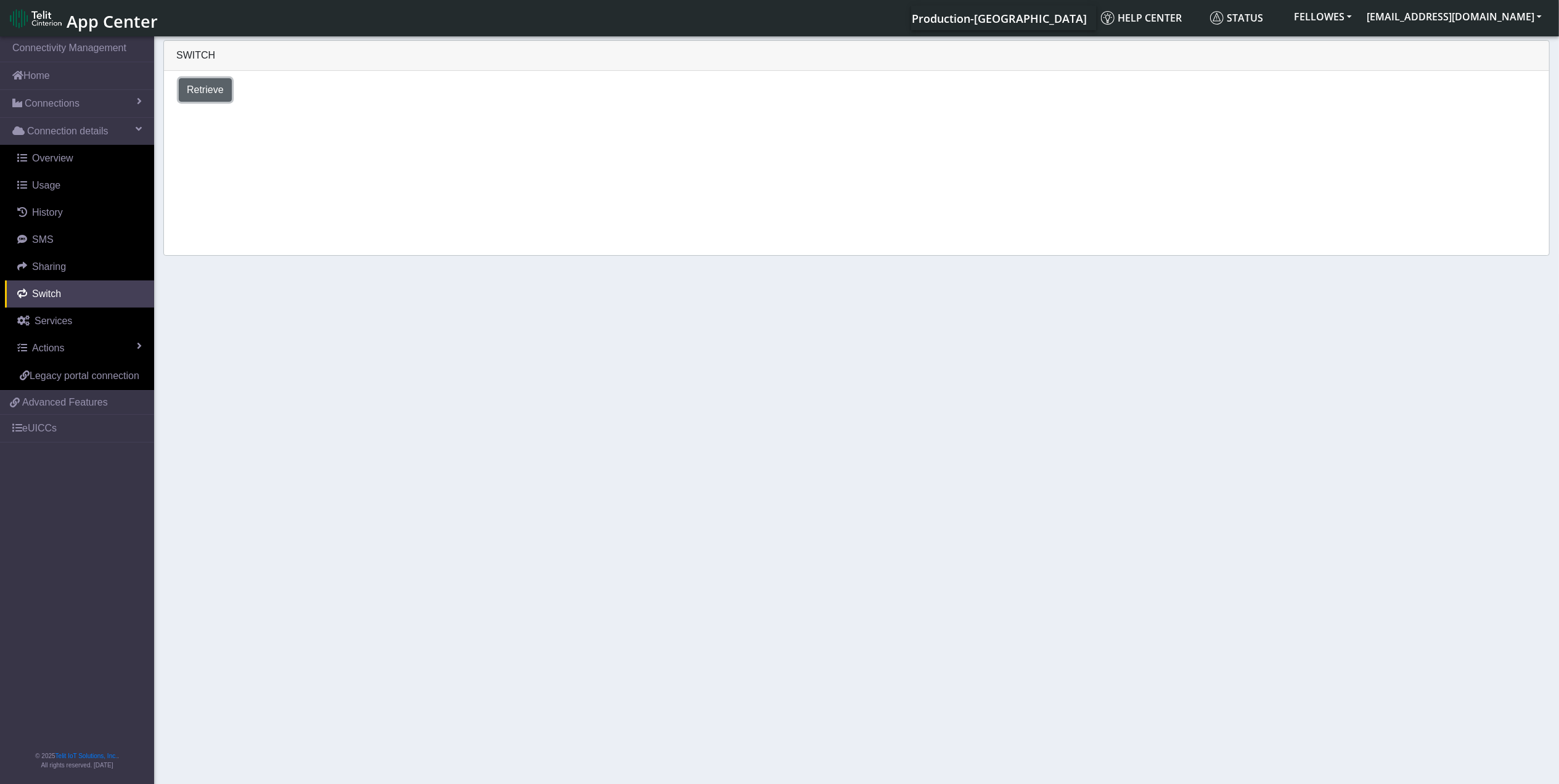
click at [211, 100] on button "Retrieve" at bounding box center [205, 89] width 53 height 23
select select "[GEOGRAPHIC_DATA]"
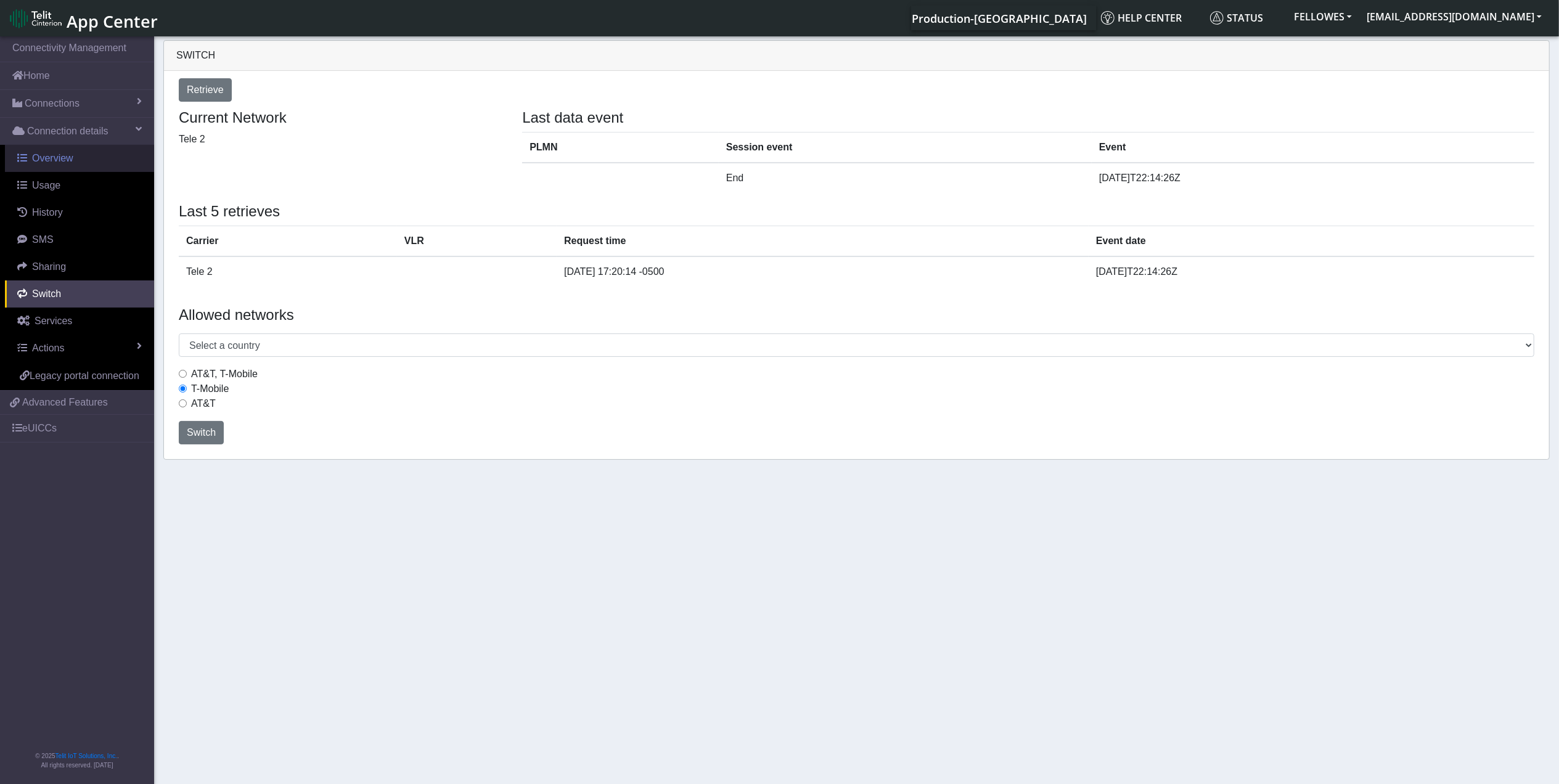
click at [72, 163] on link "Overview" at bounding box center [79, 158] width 149 height 27
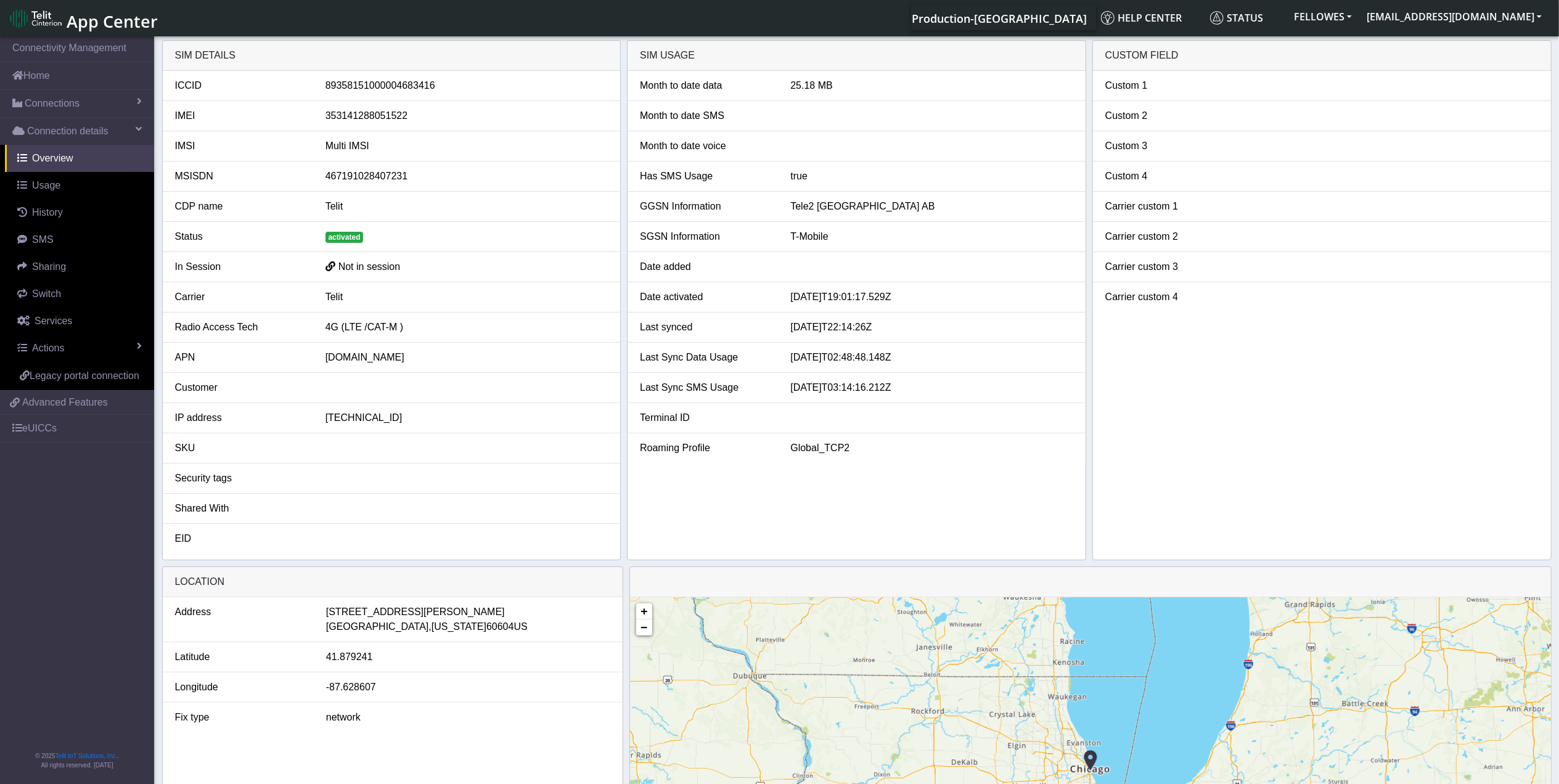
click at [390, 80] on div "89358151000004683416" at bounding box center [466, 85] width 301 height 15
copy div "89358151000004683416"
